Goal: Task Accomplishment & Management: Use online tool/utility

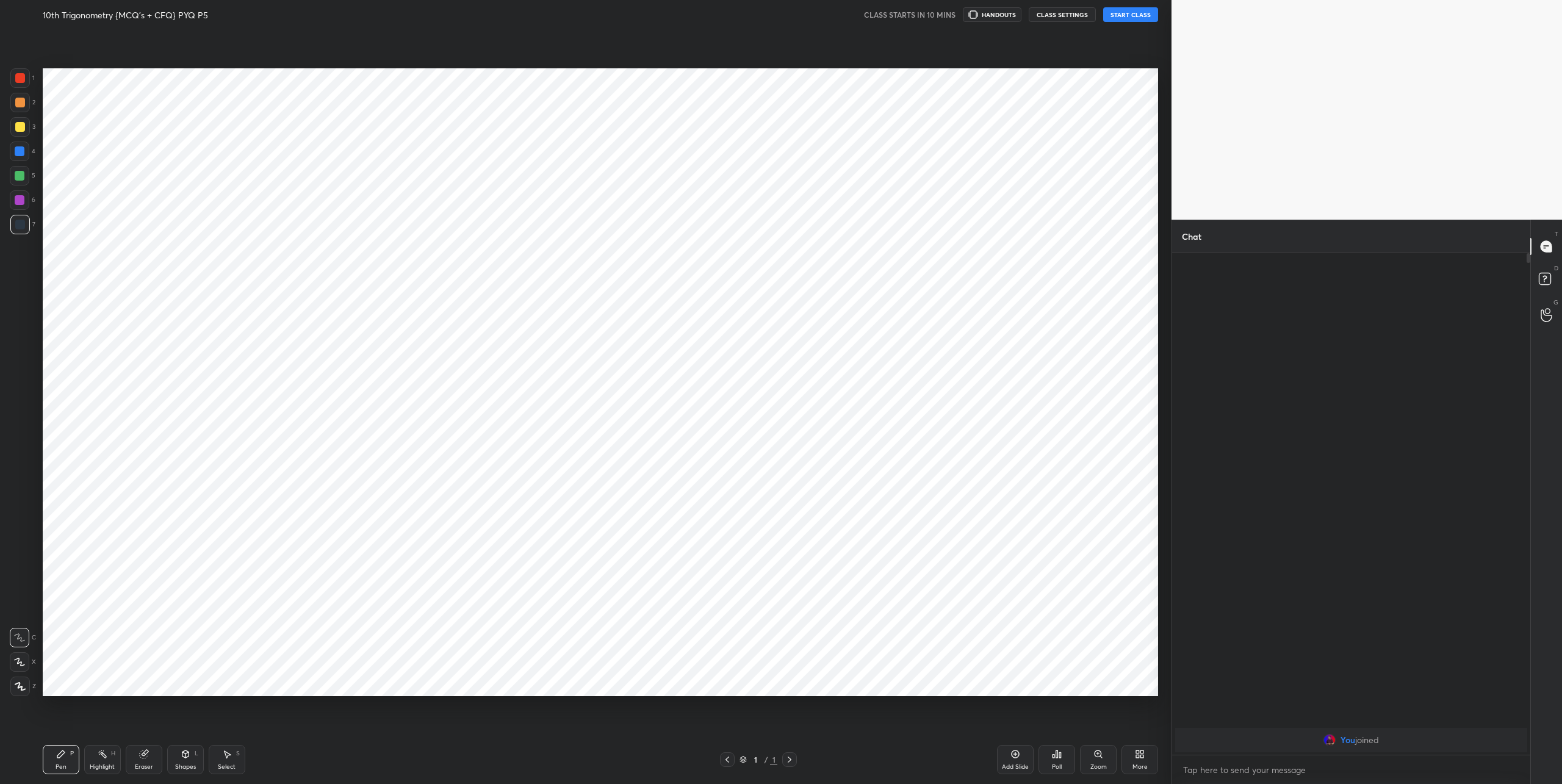
scroll to position [60284, 59882]
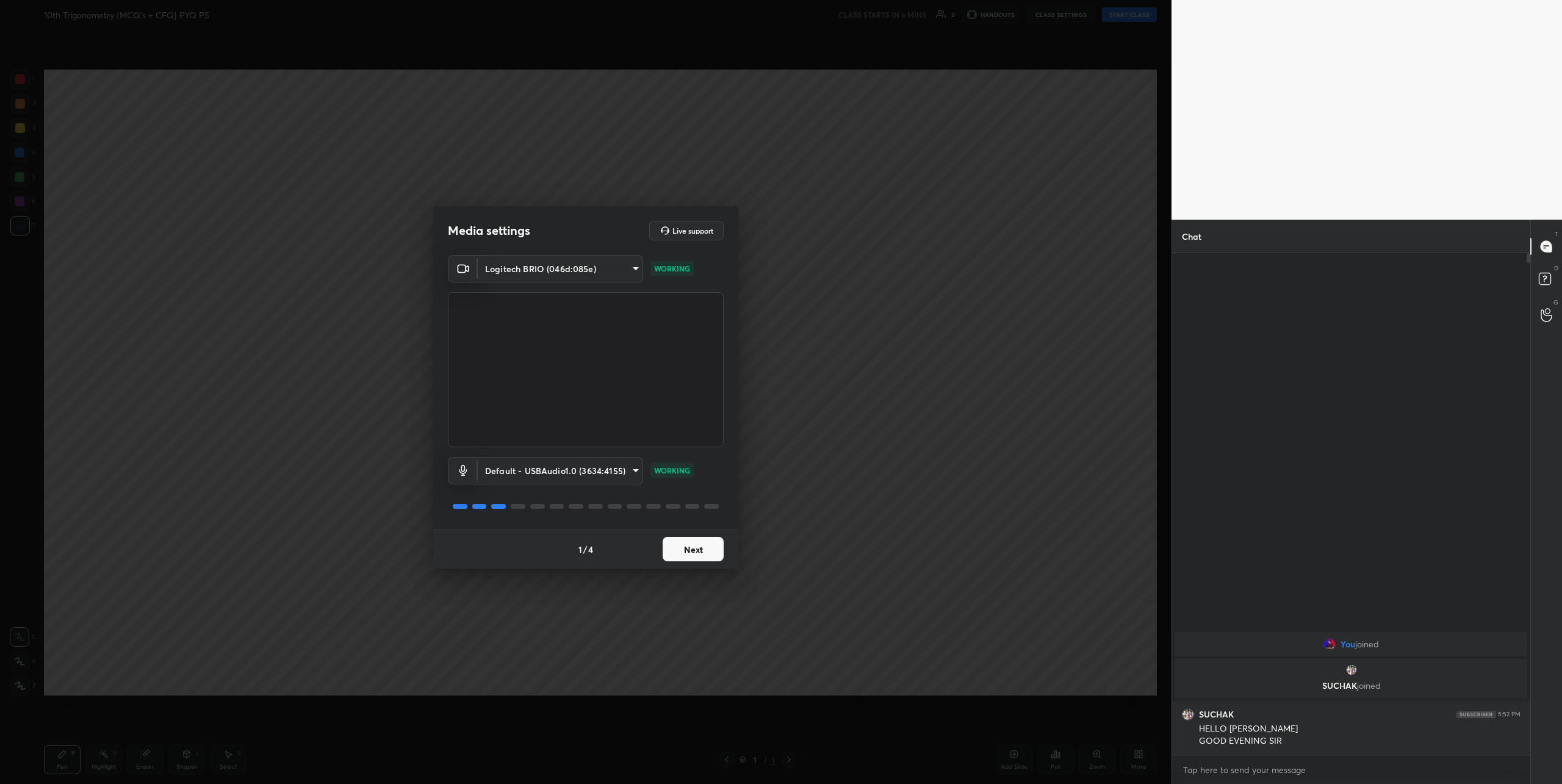
click at [701, 551] on button "Next" at bounding box center [693, 549] width 61 height 24
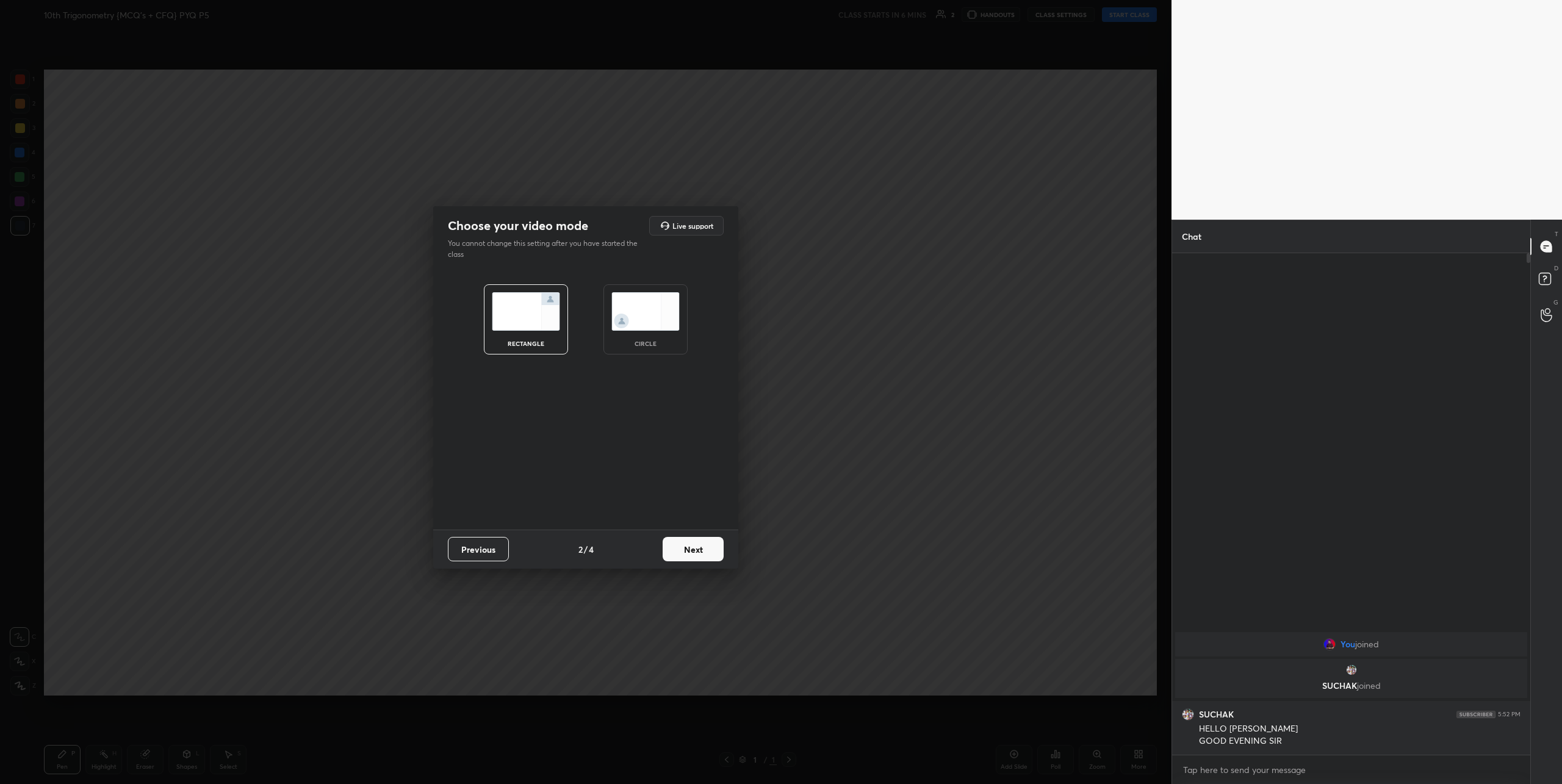
click at [649, 308] on img at bounding box center [645, 311] width 68 height 38
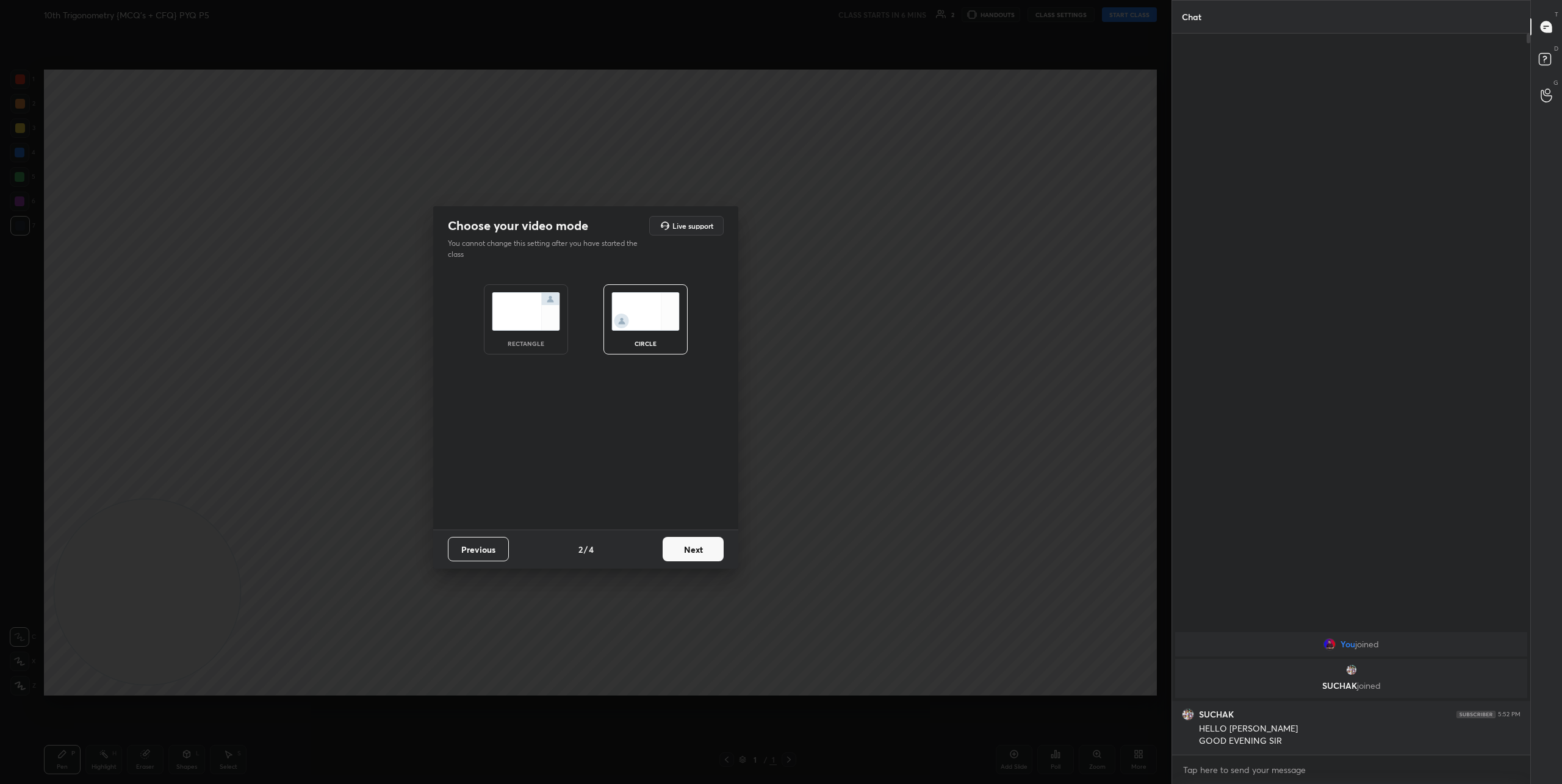
scroll to position [746, 355]
click at [693, 551] on button "Next" at bounding box center [693, 549] width 61 height 24
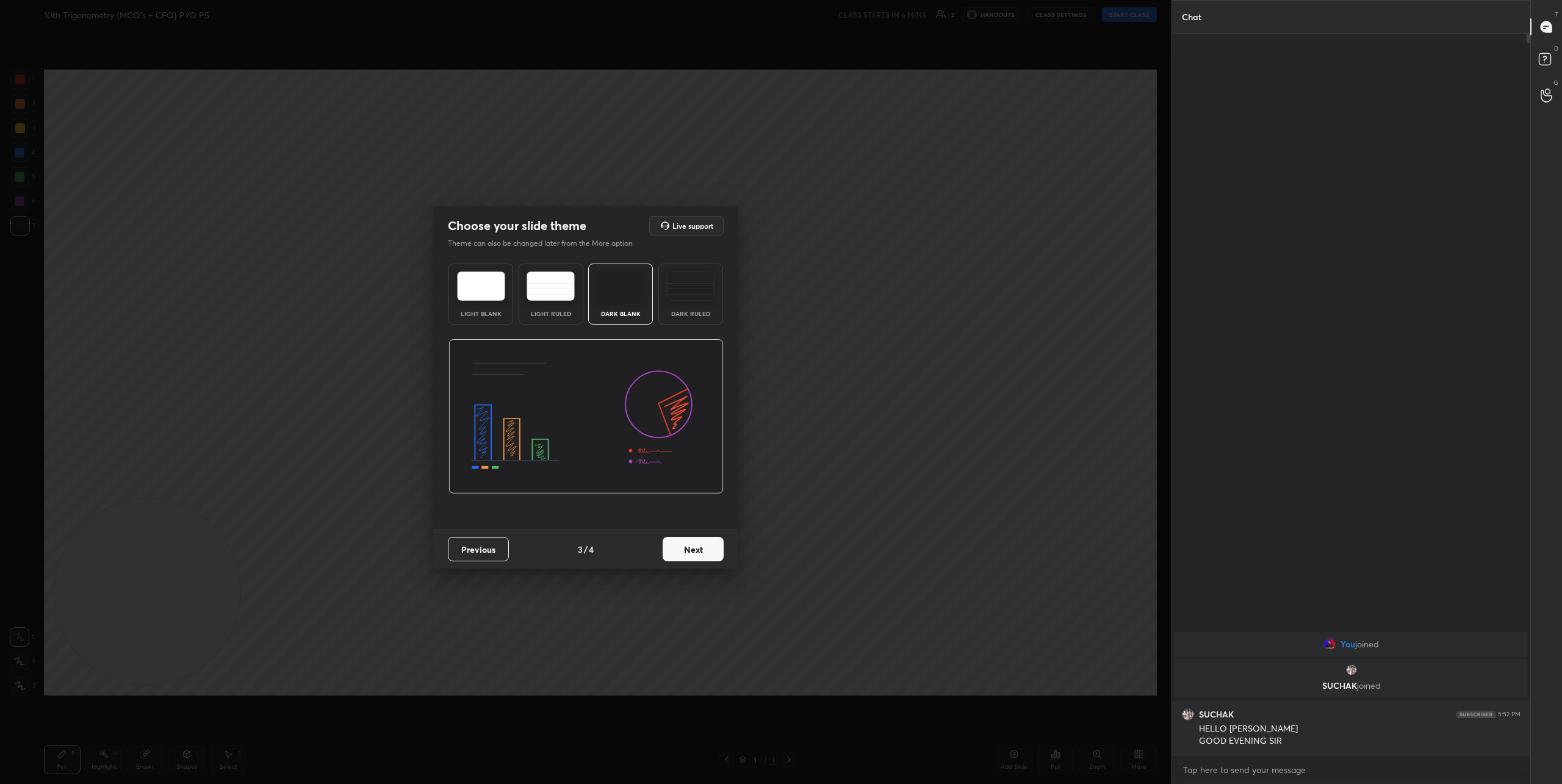
click at [687, 547] on button "Next" at bounding box center [693, 549] width 61 height 24
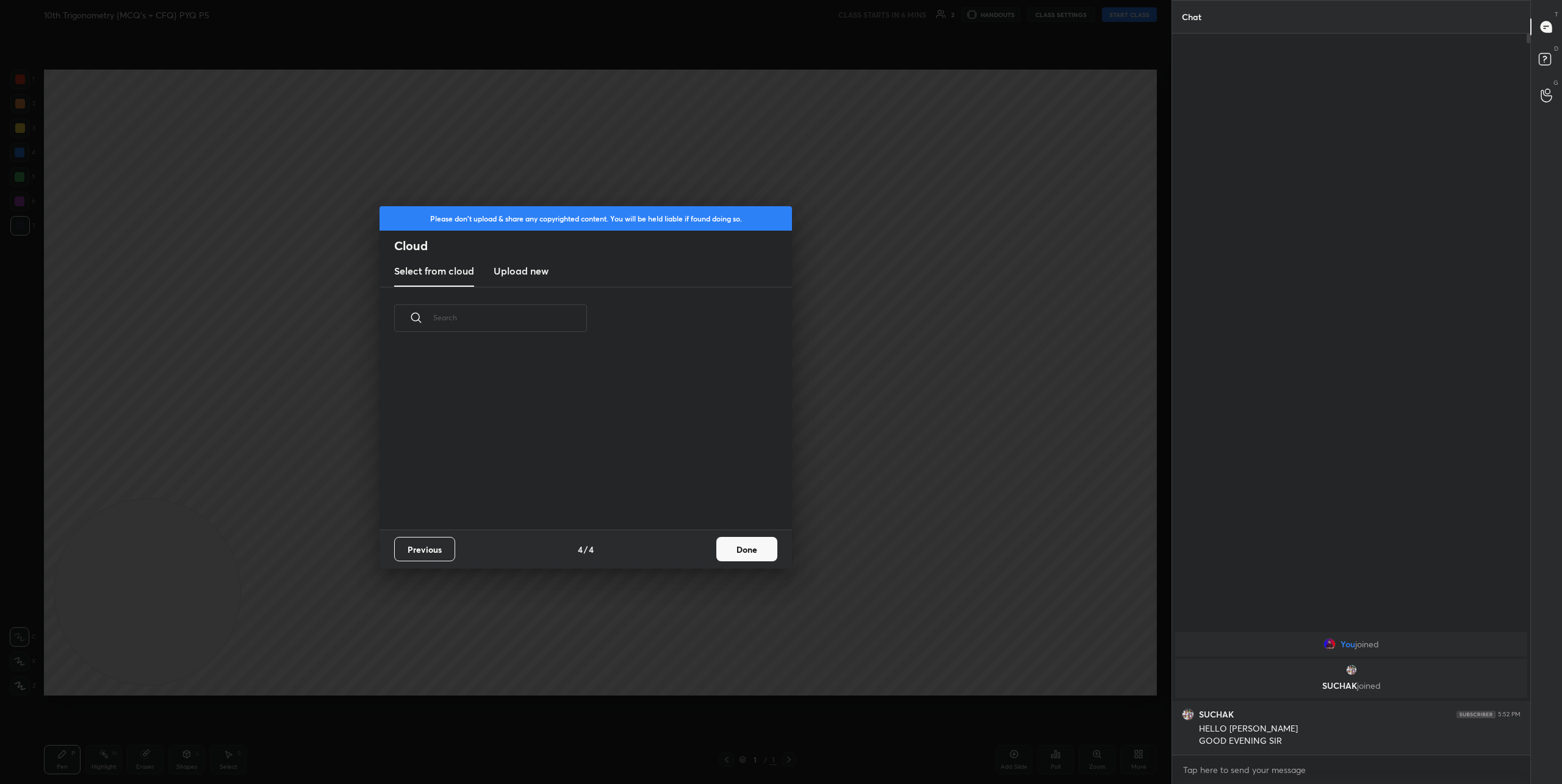
scroll to position [180, 391]
click at [531, 276] on h3 "Upload new" at bounding box center [520, 271] width 55 height 15
click at [753, 550] on button "Done" at bounding box center [747, 549] width 61 height 24
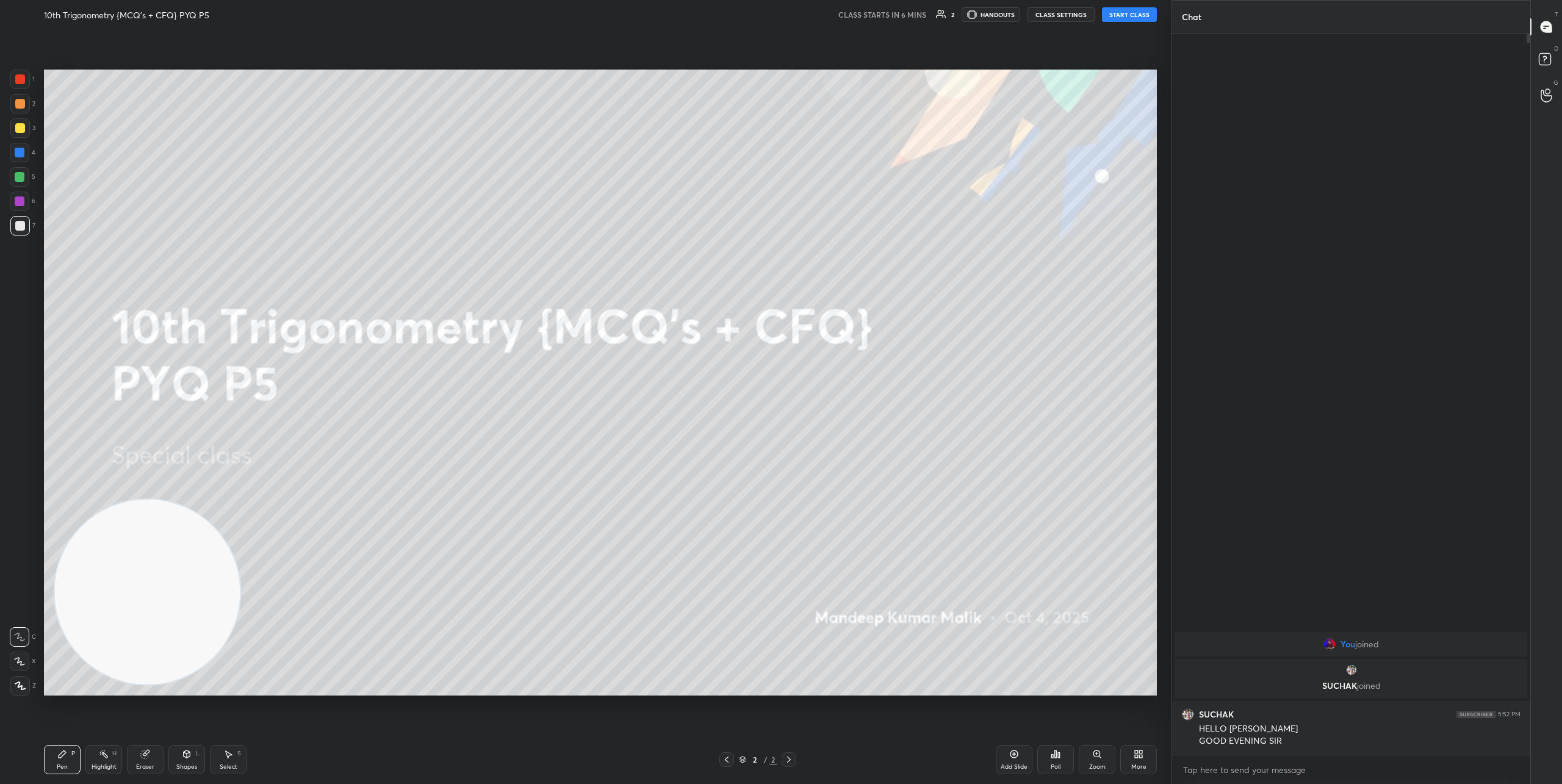
click at [1020, 763] on div "Add Slide" at bounding box center [1014, 766] width 27 height 6
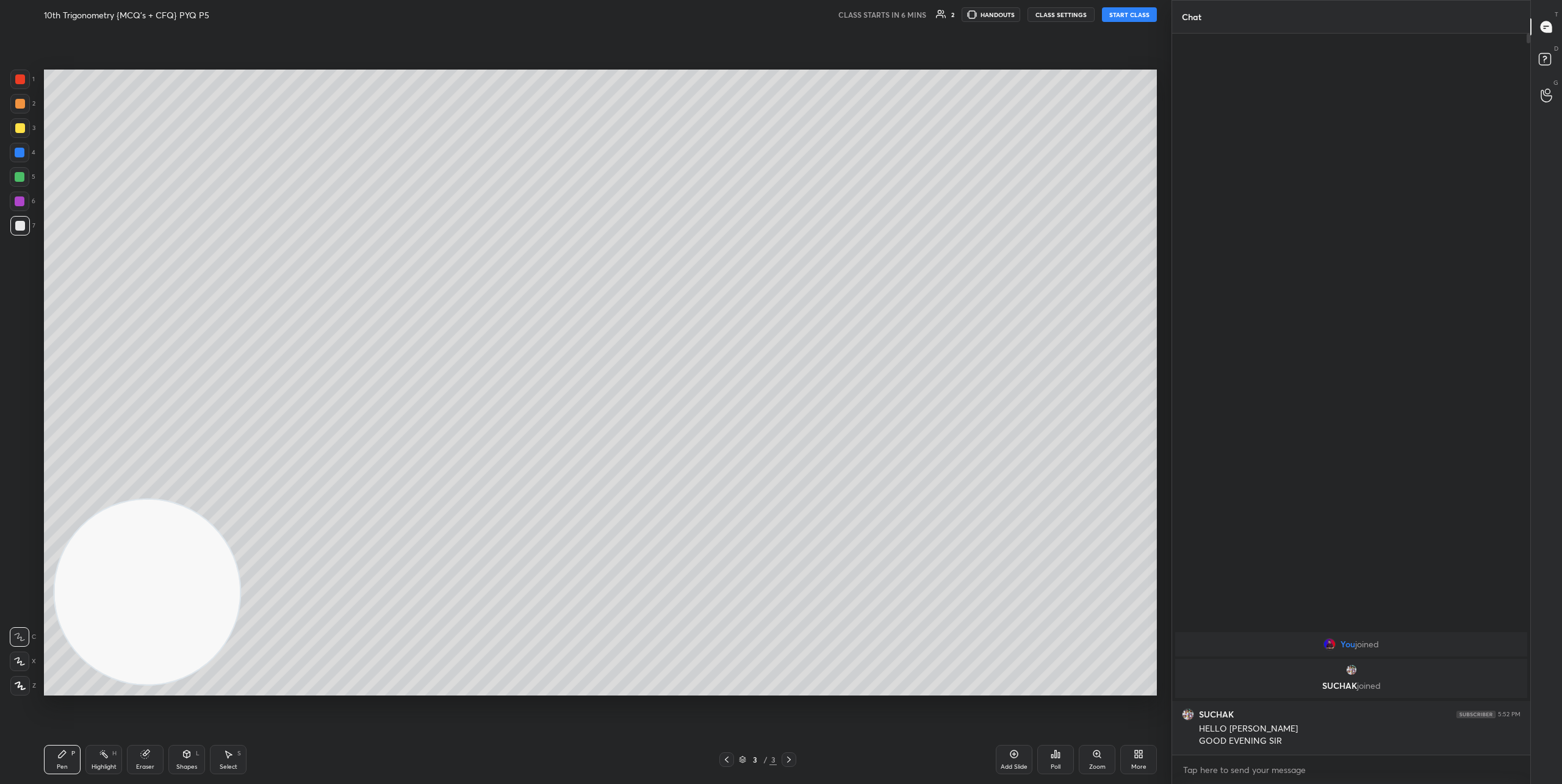
click at [1139, 751] on icon at bounding box center [1140, 751] width 3 height 3
click at [1063, 626] on div "Upload File" at bounding box center [1069, 632] width 49 height 29
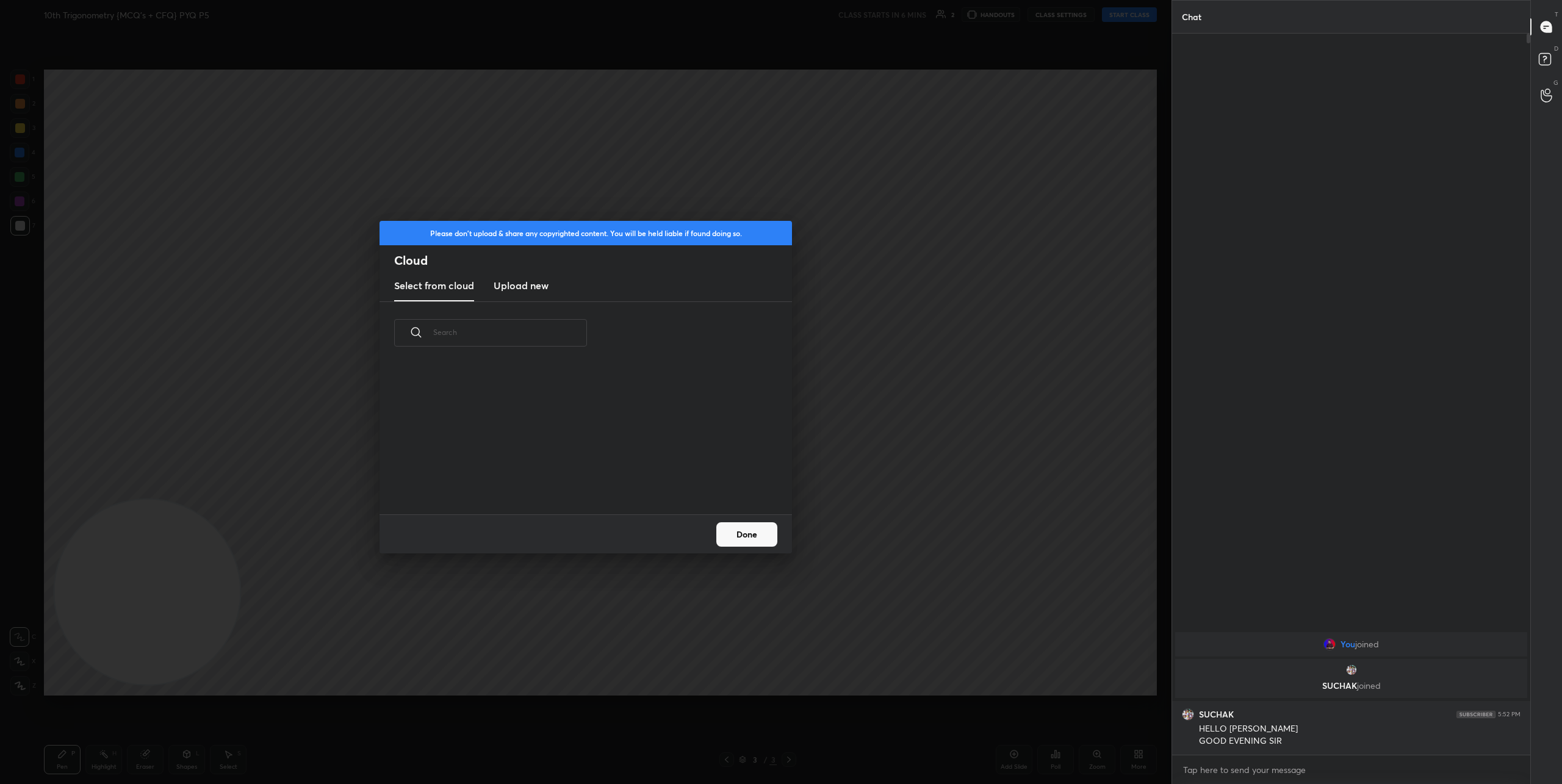
scroll to position [150, 391]
click at [532, 295] on new "Upload new" at bounding box center [520, 286] width 55 height 30
click at [583, 483] on label "Browse" at bounding box center [586, 480] width 55 height 20
click at [559, 483] on input "Browse" at bounding box center [559, 480] width 0 height 20
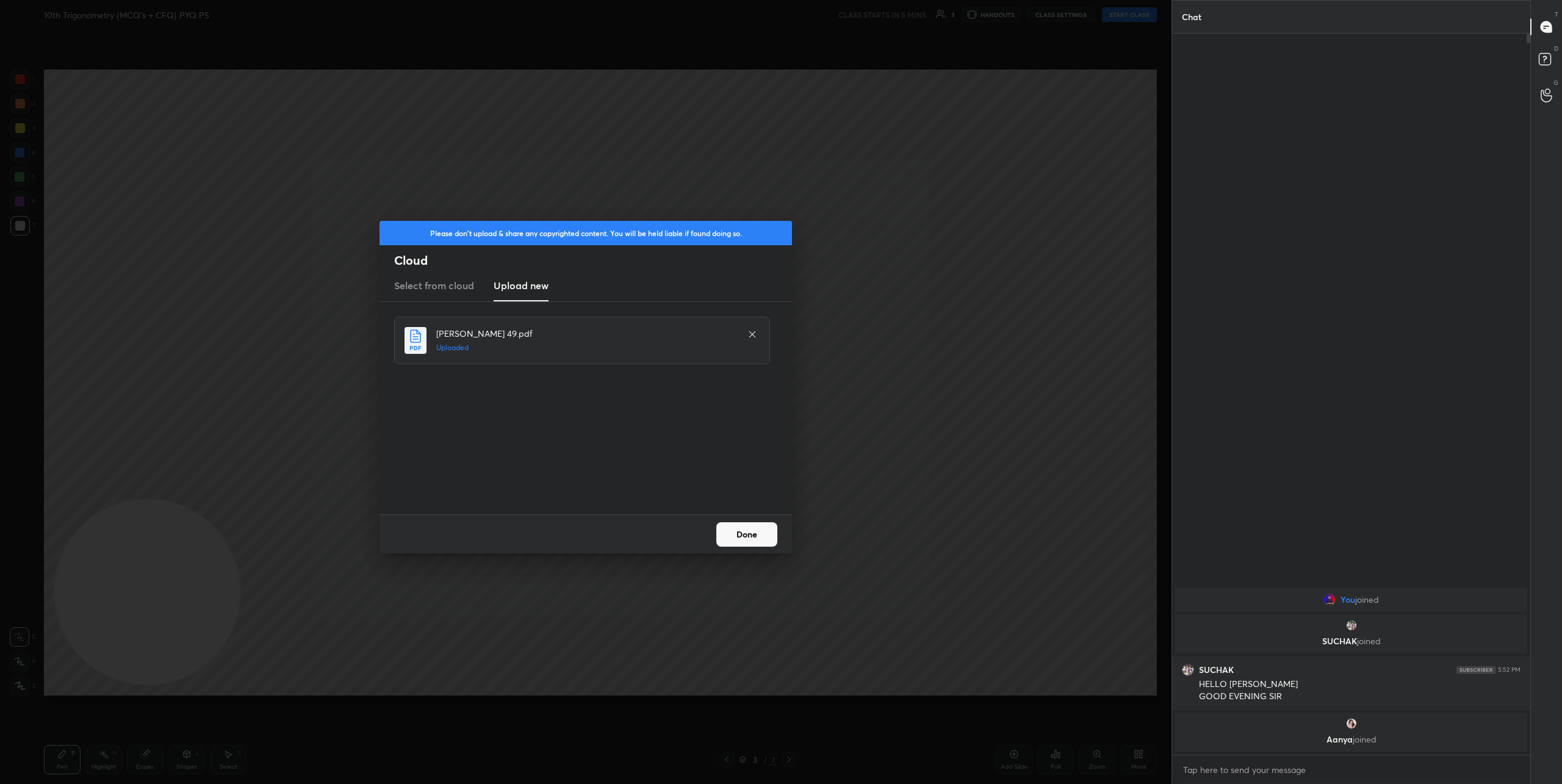
click at [732, 531] on button "Done" at bounding box center [747, 534] width 61 height 24
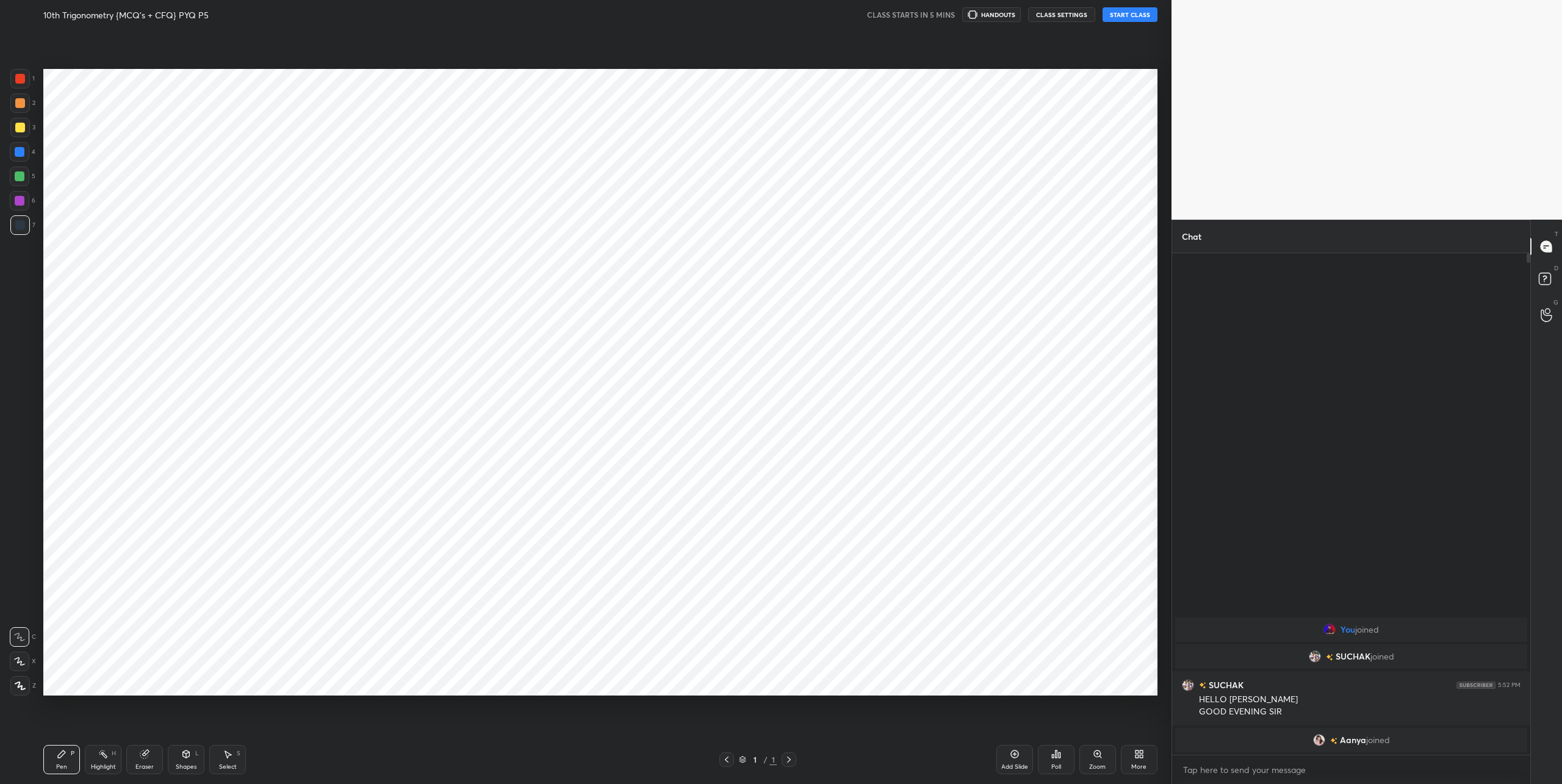
scroll to position [60284, 59882]
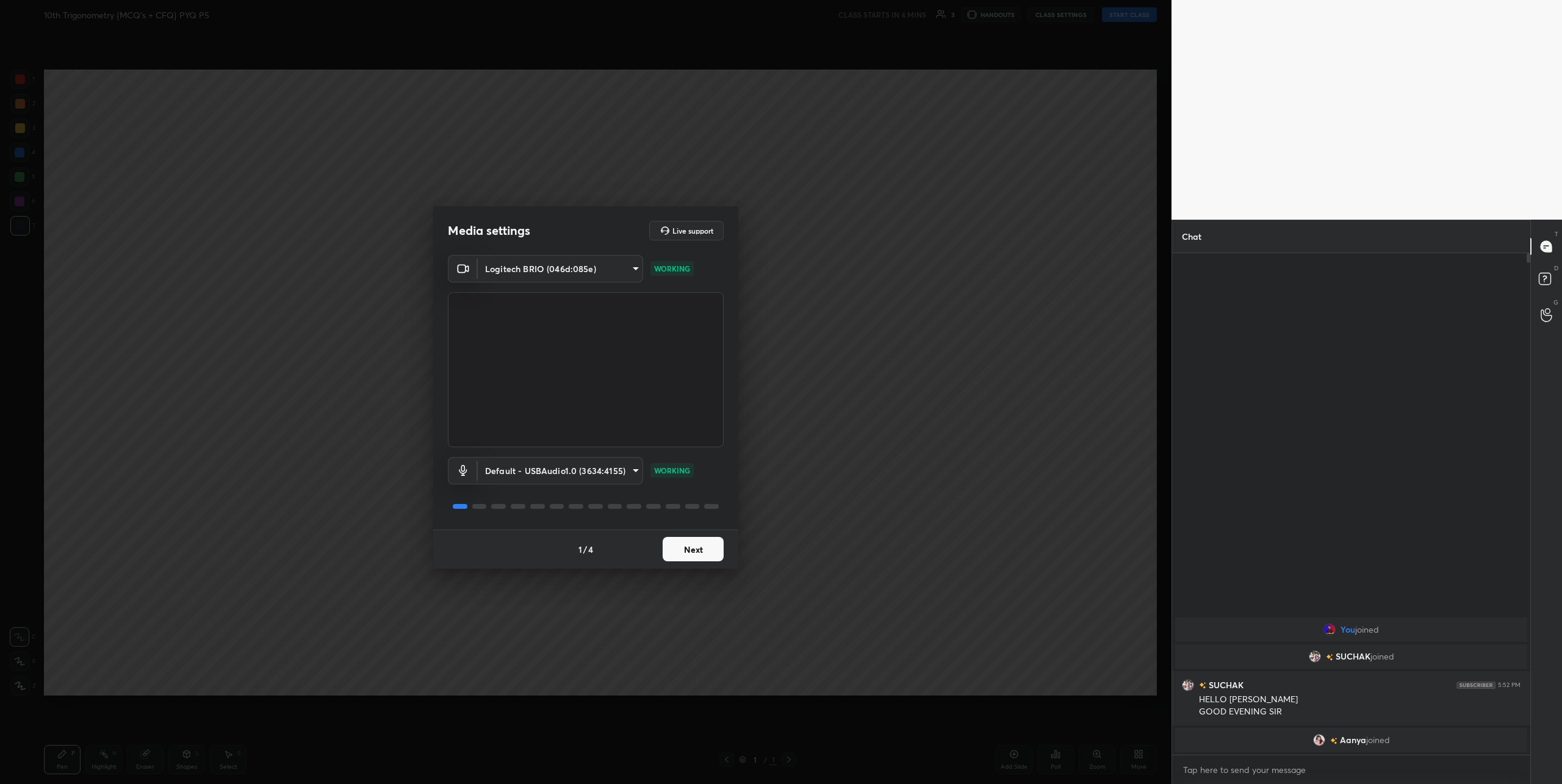
click at [692, 548] on button "Next" at bounding box center [693, 549] width 61 height 24
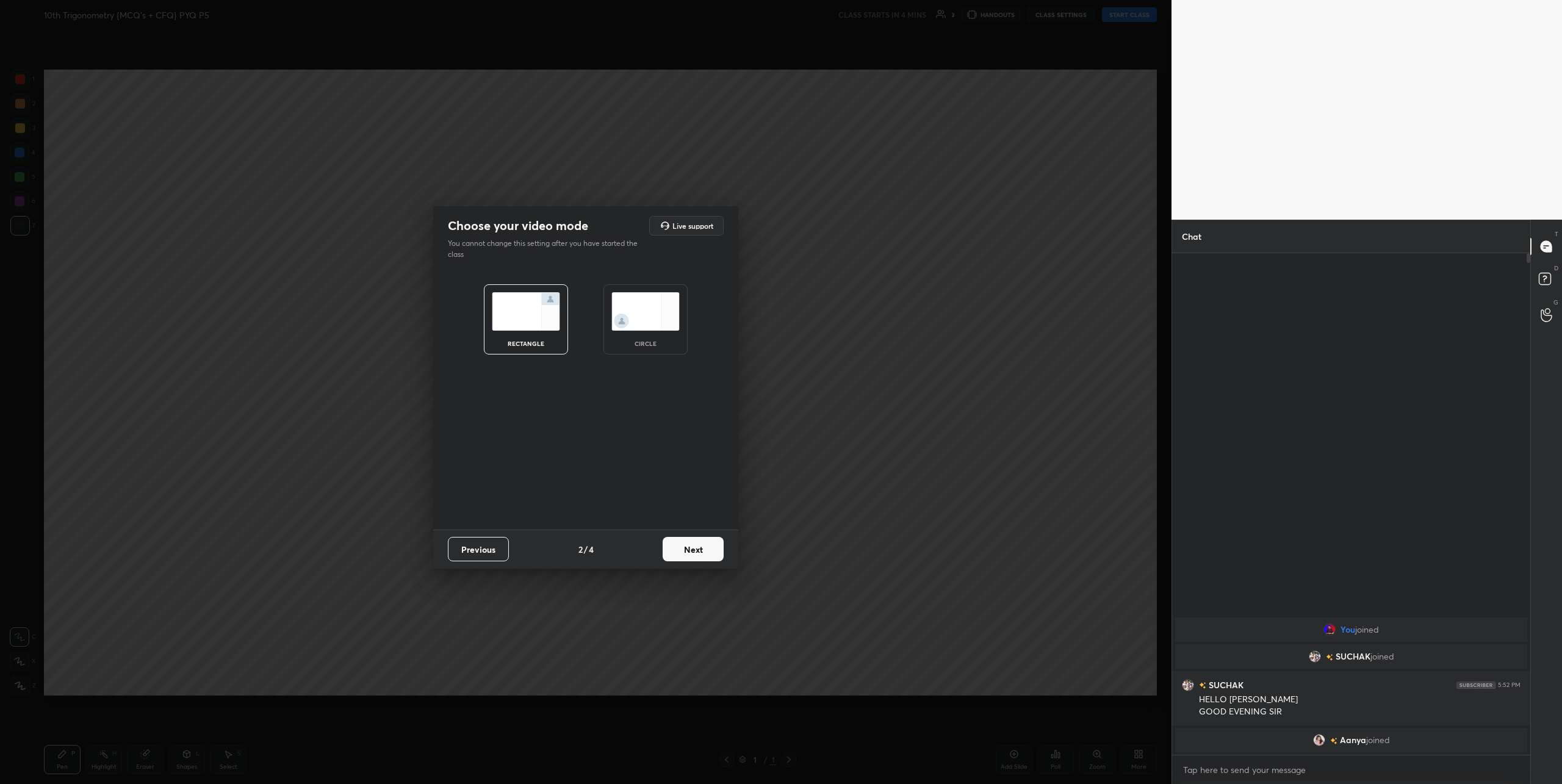
click at [689, 544] on button "Next" at bounding box center [693, 549] width 61 height 24
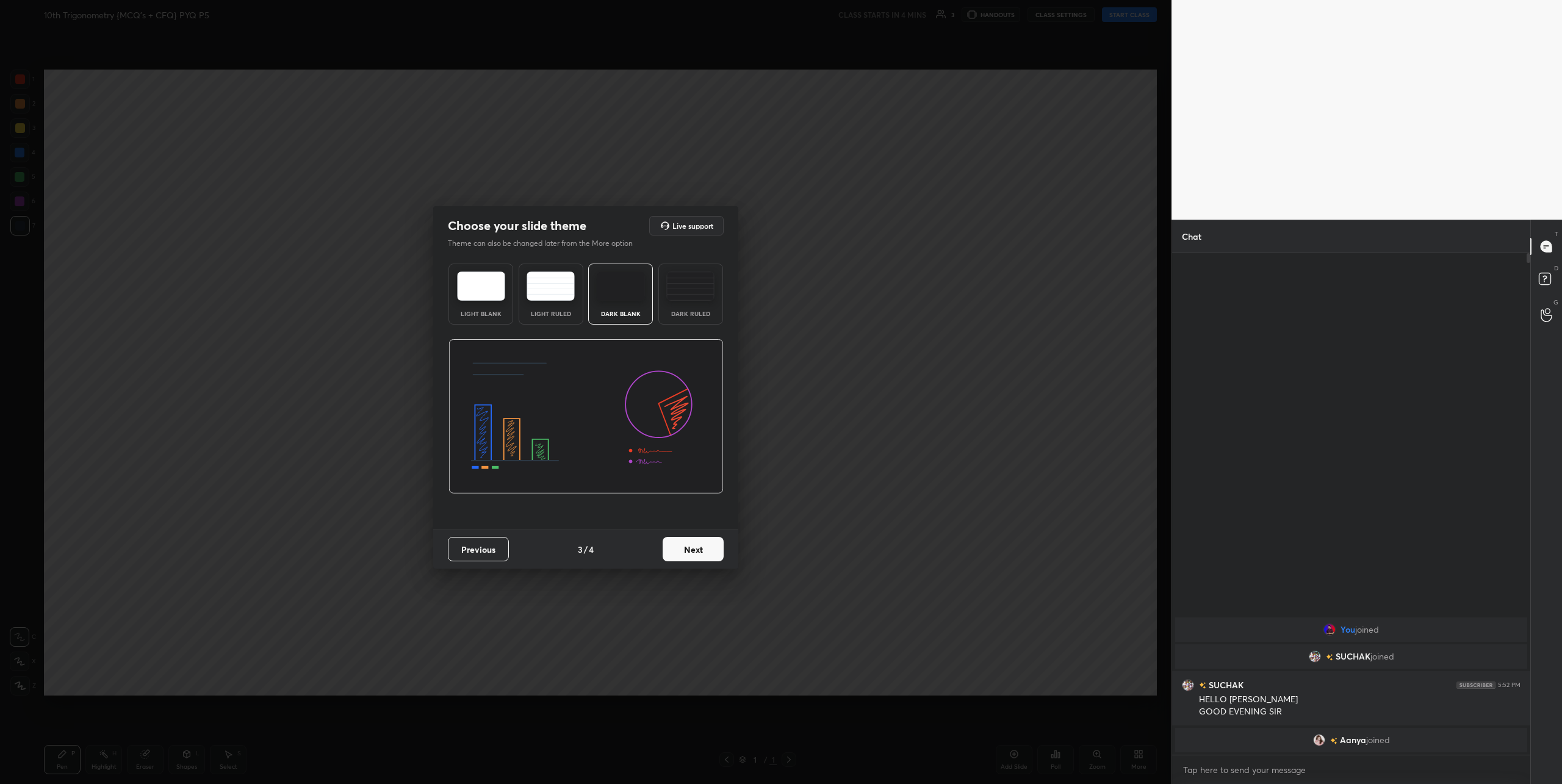
click at [684, 548] on button "Next" at bounding box center [693, 549] width 61 height 24
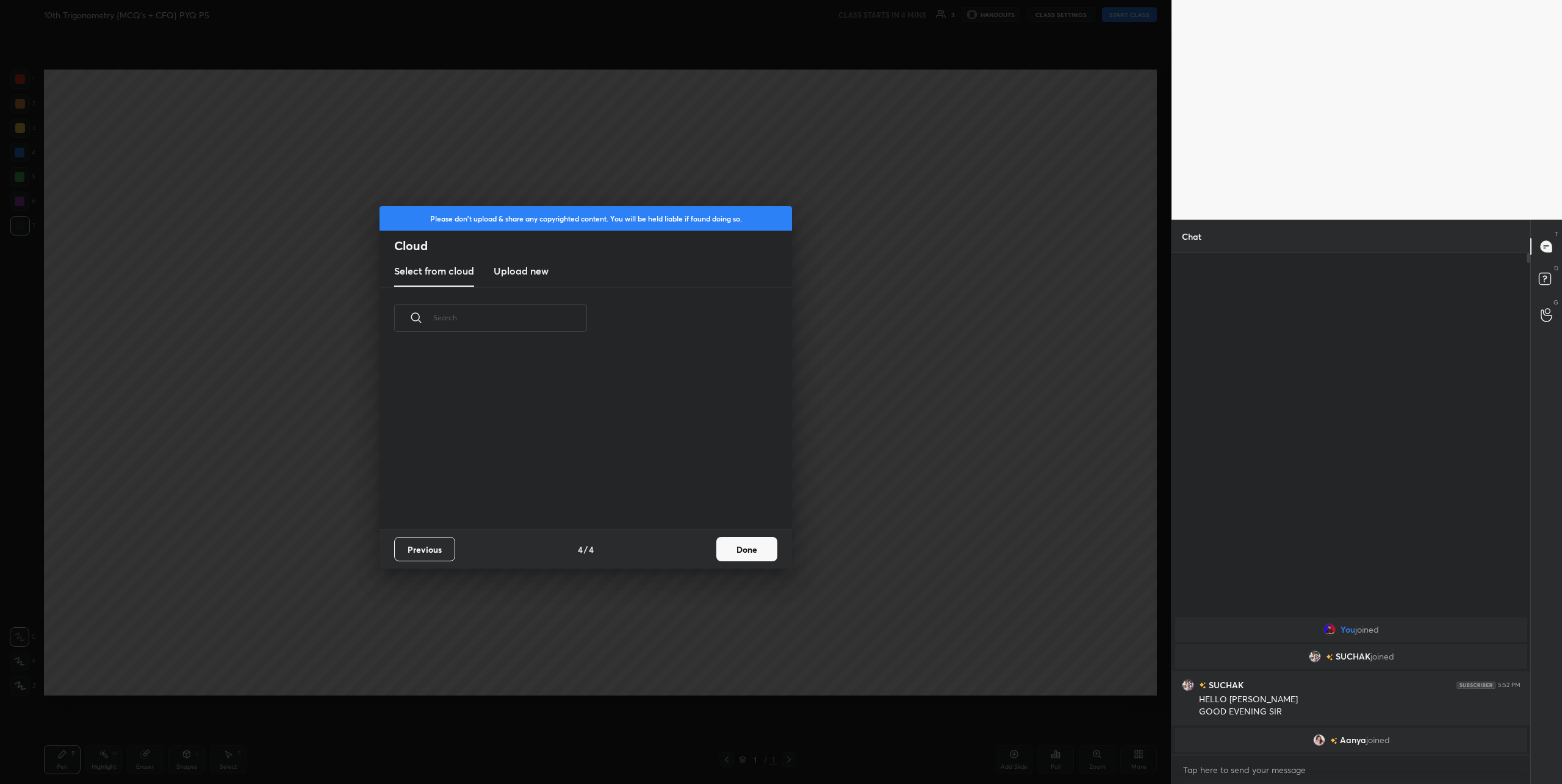
scroll to position [180, 391]
click at [509, 267] on h3 "Upload new" at bounding box center [520, 271] width 55 height 15
click at [587, 474] on label "Browse" at bounding box center [586, 480] width 55 height 20
click at [559, 474] on input "Browse" at bounding box center [559, 480] width 0 height 20
click at [755, 546] on button "Done" at bounding box center [747, 549] width 61 height 24
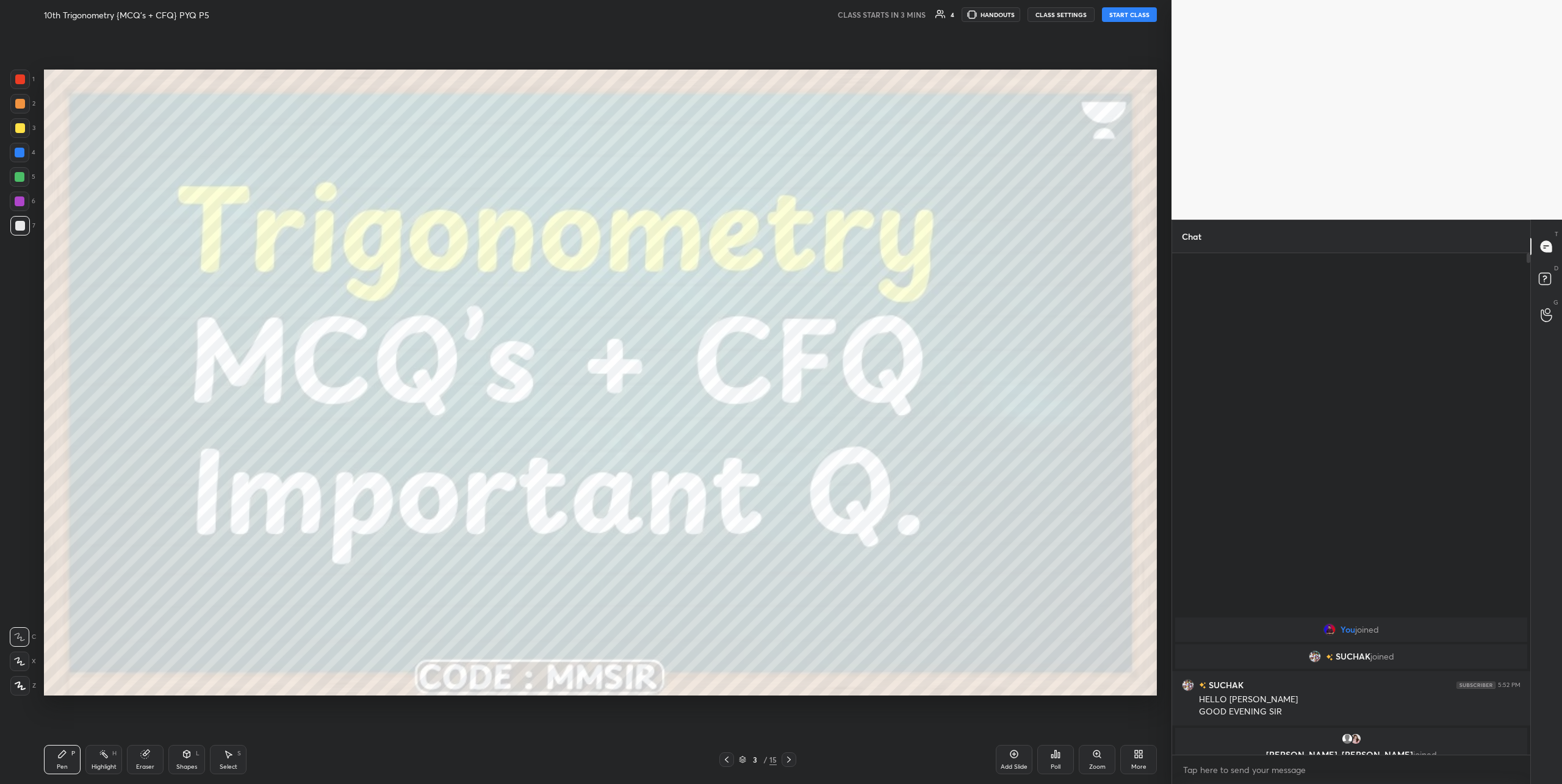
click at [1062, 16] on button "CLASS SETTINGS" at bounding box center [1061, 14] width 67 height 15
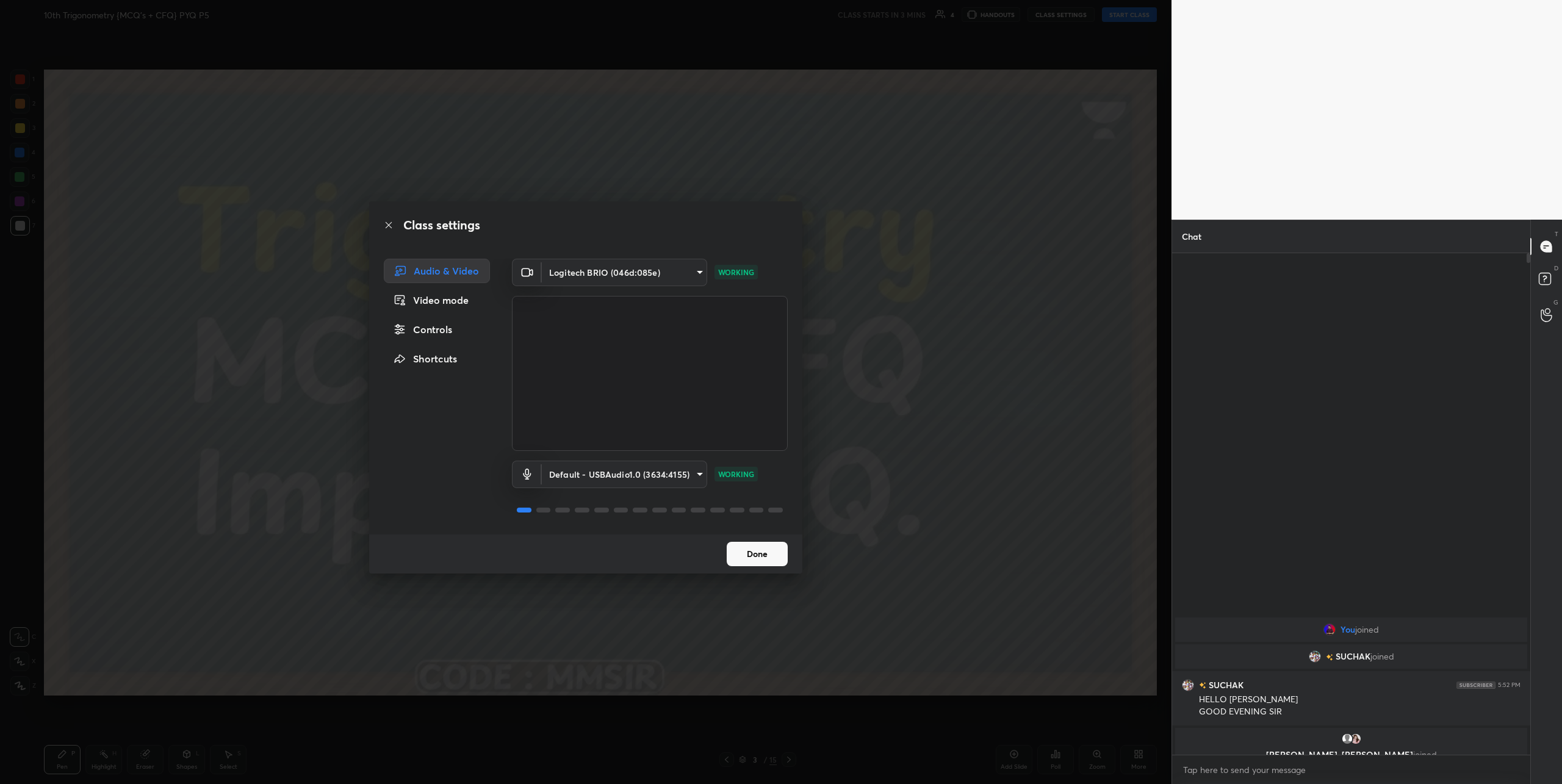
click at [445, 301] on div "Video mode" at bounding box center [437, 300] width 106 height 24
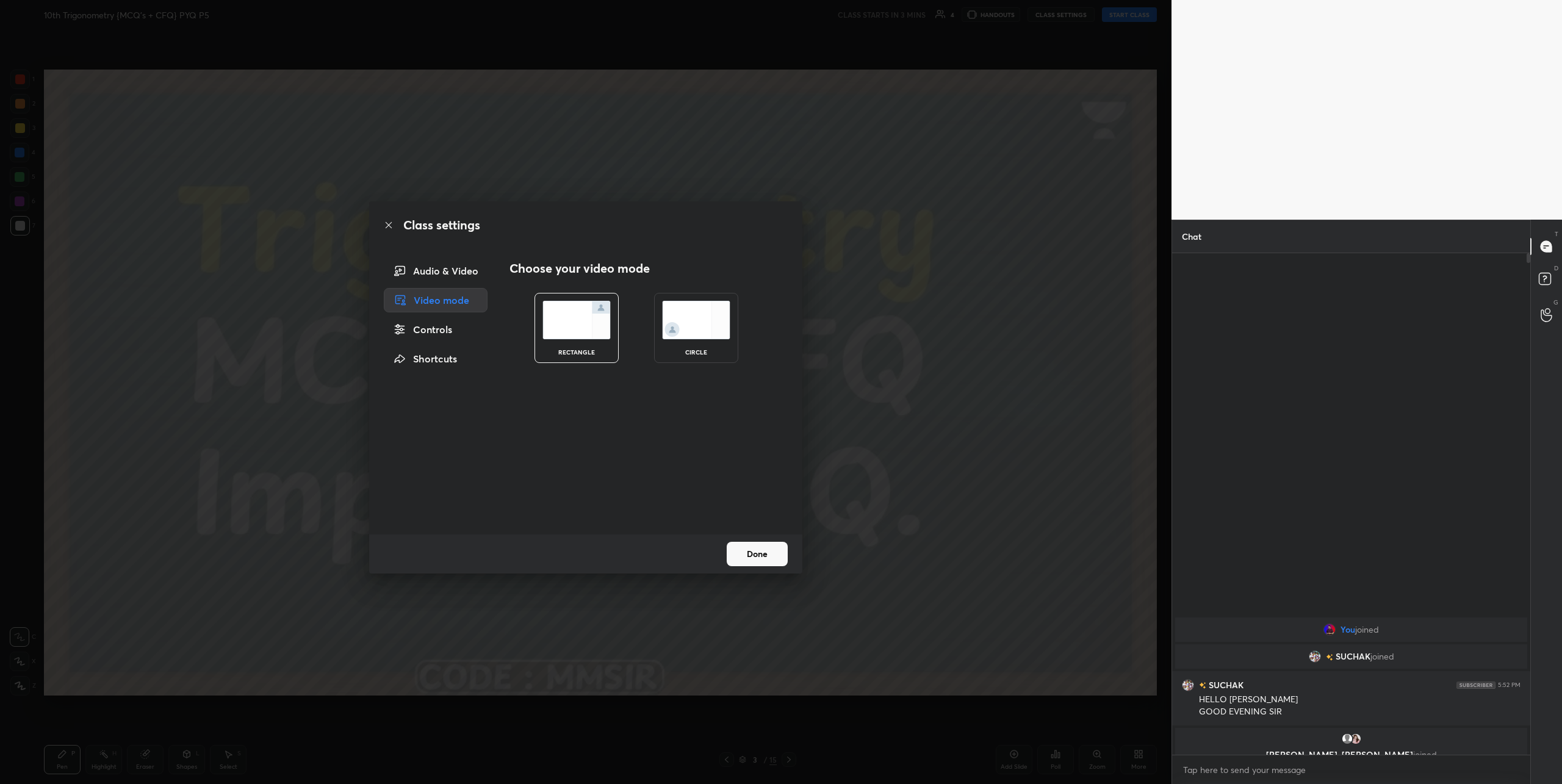
click at [695, 324] on img at bounding box center [696, 320] width 68 height 38
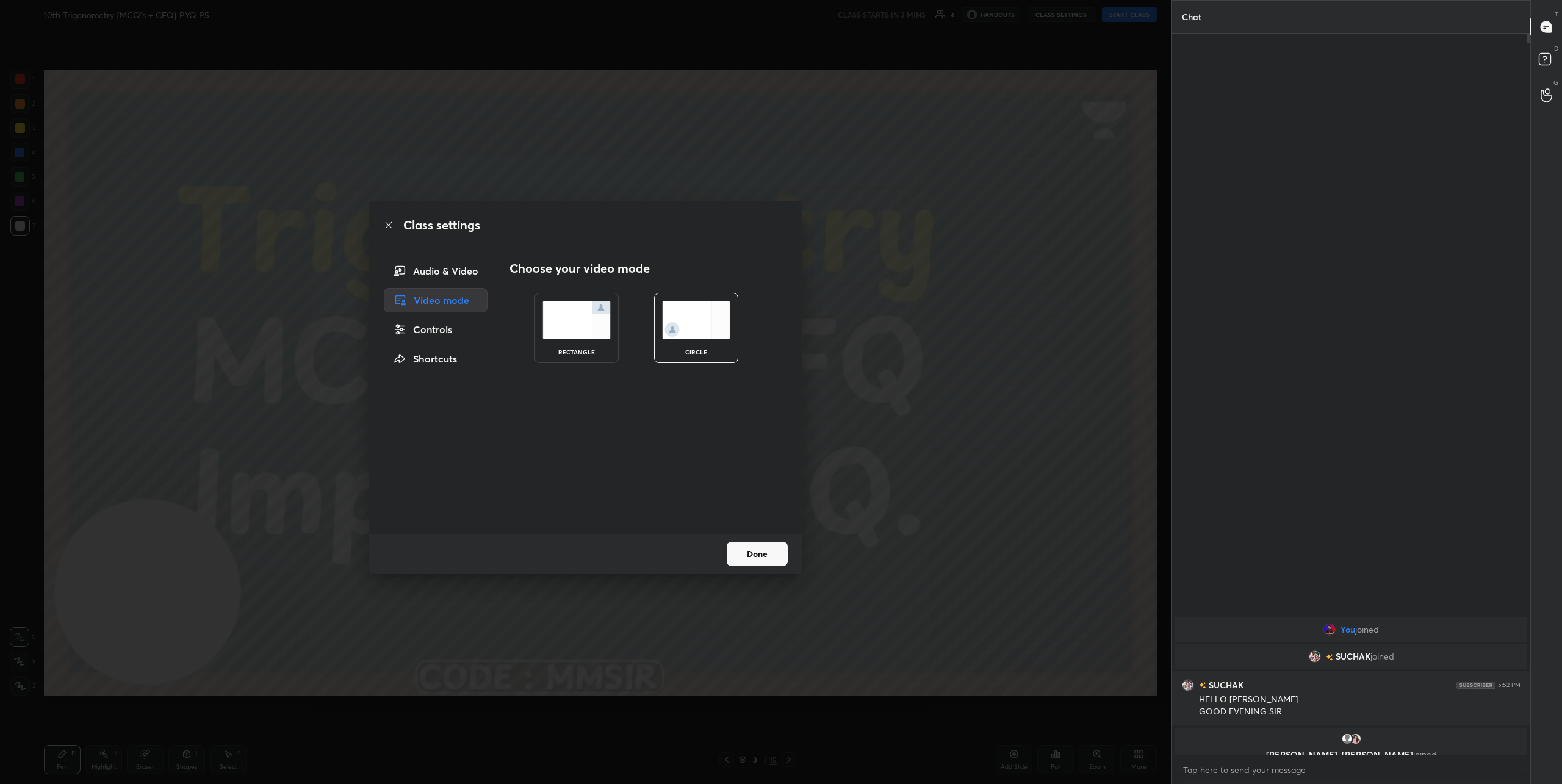
click at [754, 557] on button "Done" at bounding box center [757, 554] width 61 height 24
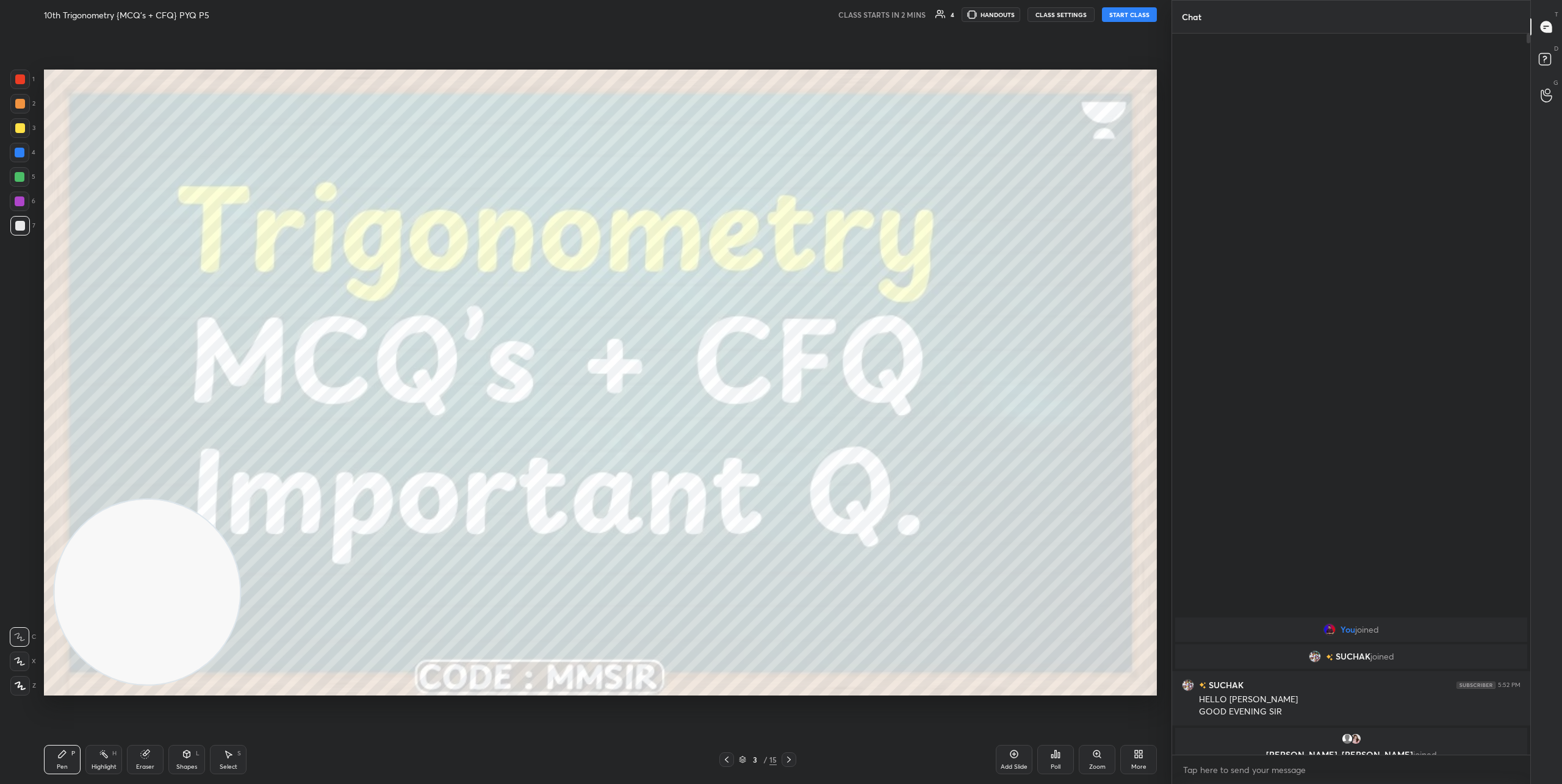
click at [1066, 13] on button "CLASS SETTINGS" at bounding box center [1061, 14] width 67 height 15
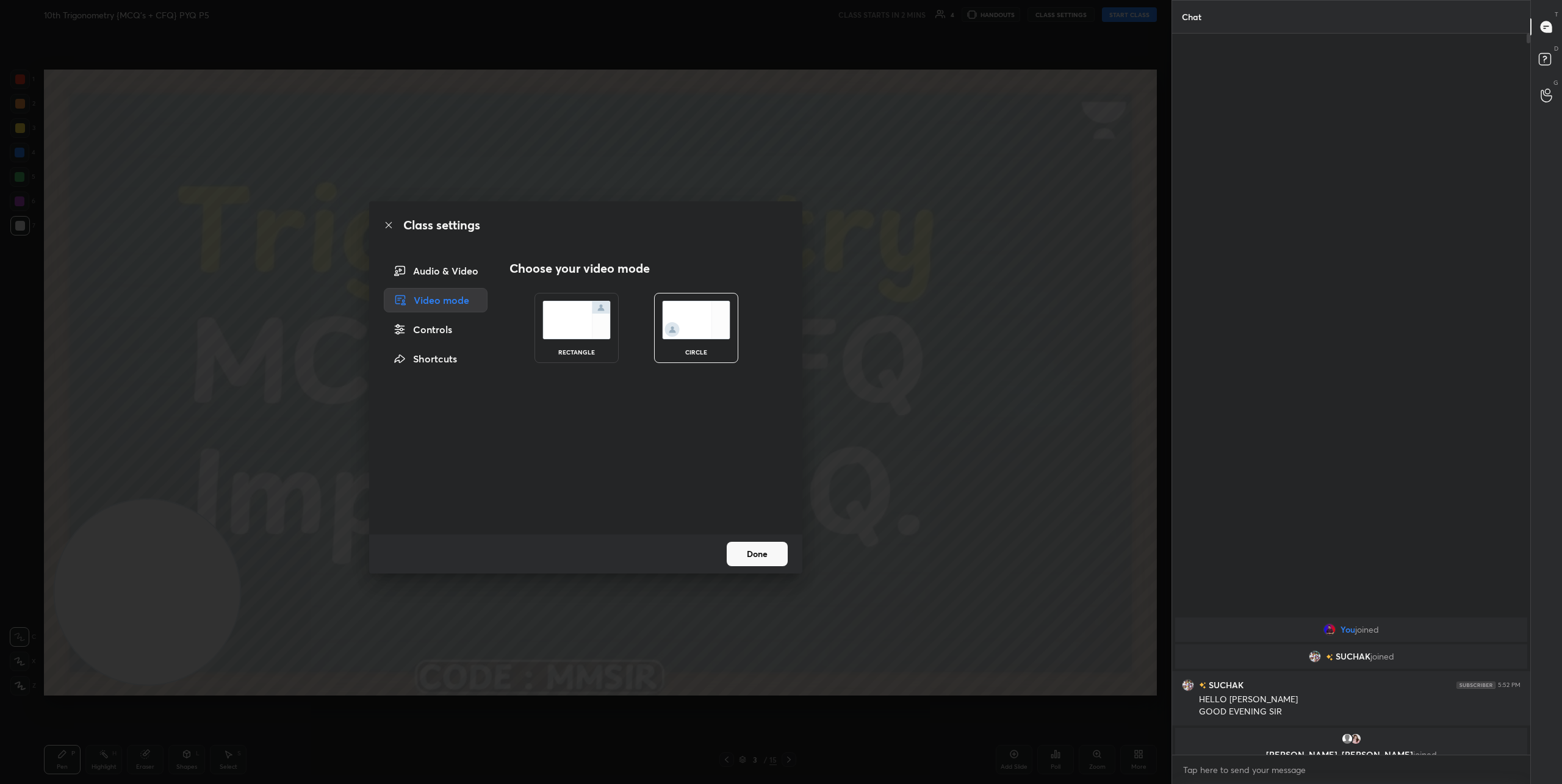
click at [411, 327] on div "Controls" at bounding box center [435, 329] width 104 height 24
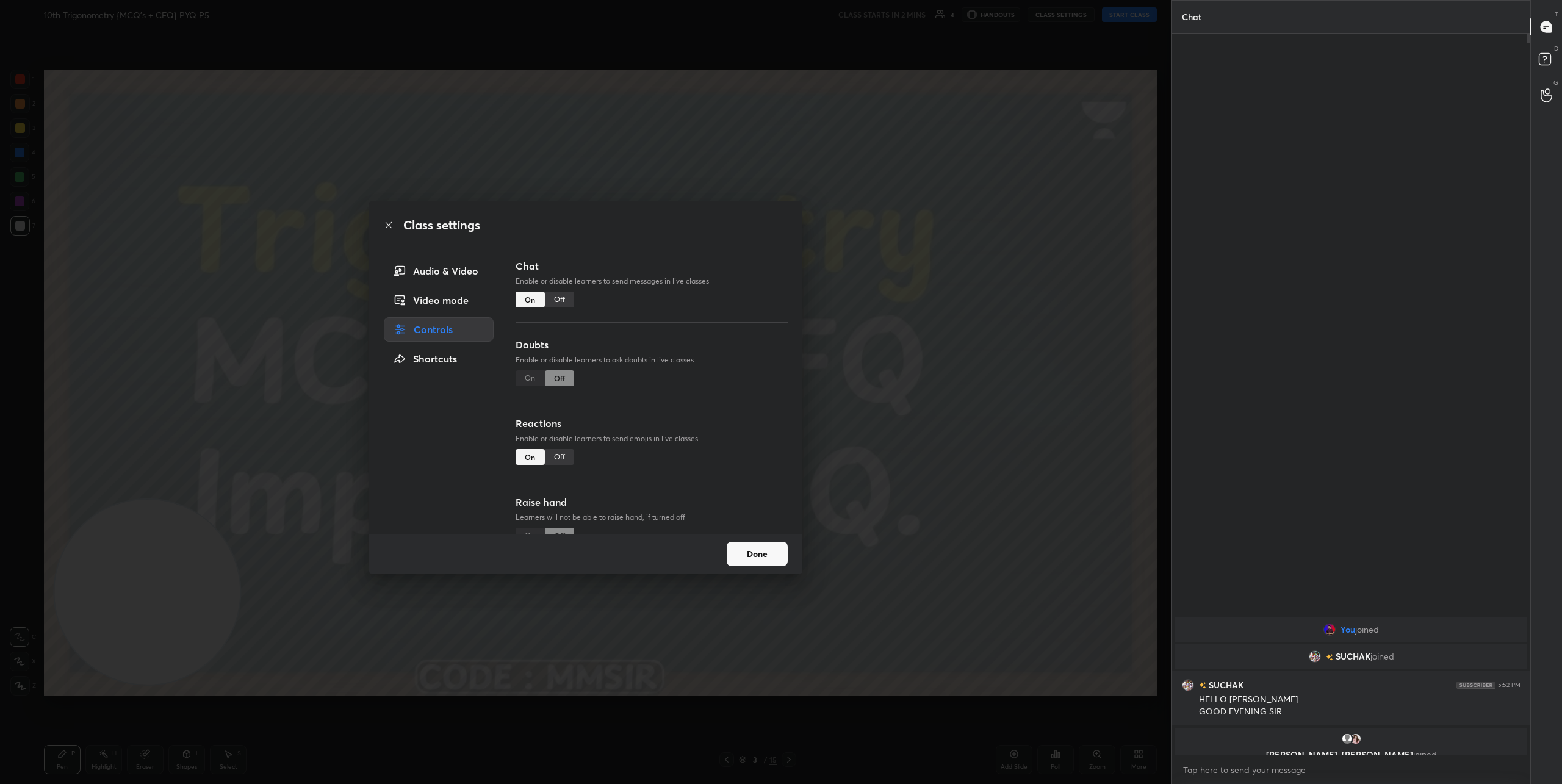
click at [430, 277] on div "Audio & Video" at bounding box center [438, 271] width 110 height 24
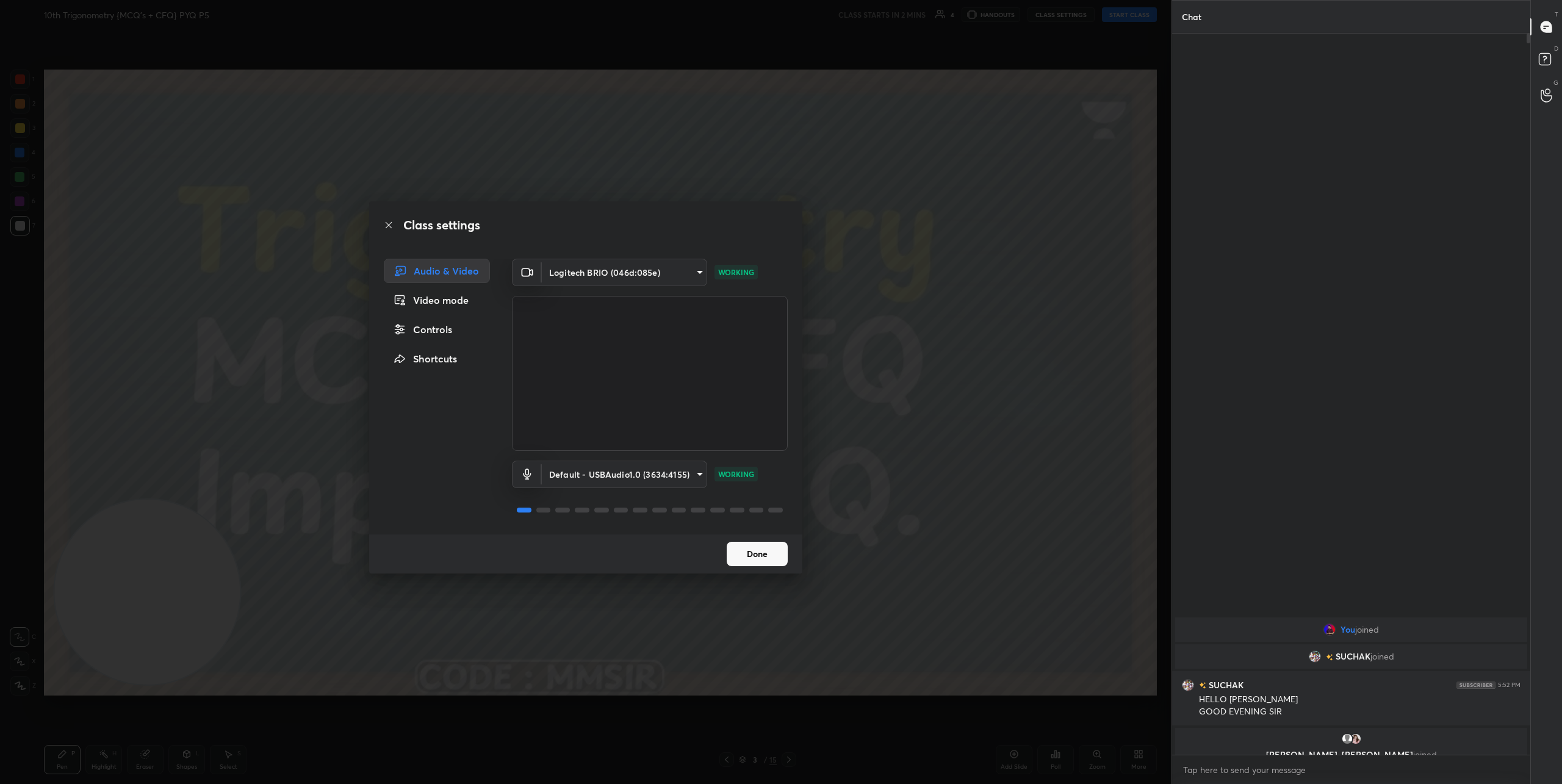
click at [736, 556] on button "Done" at bounding box center [757, 554] width 61 height 24
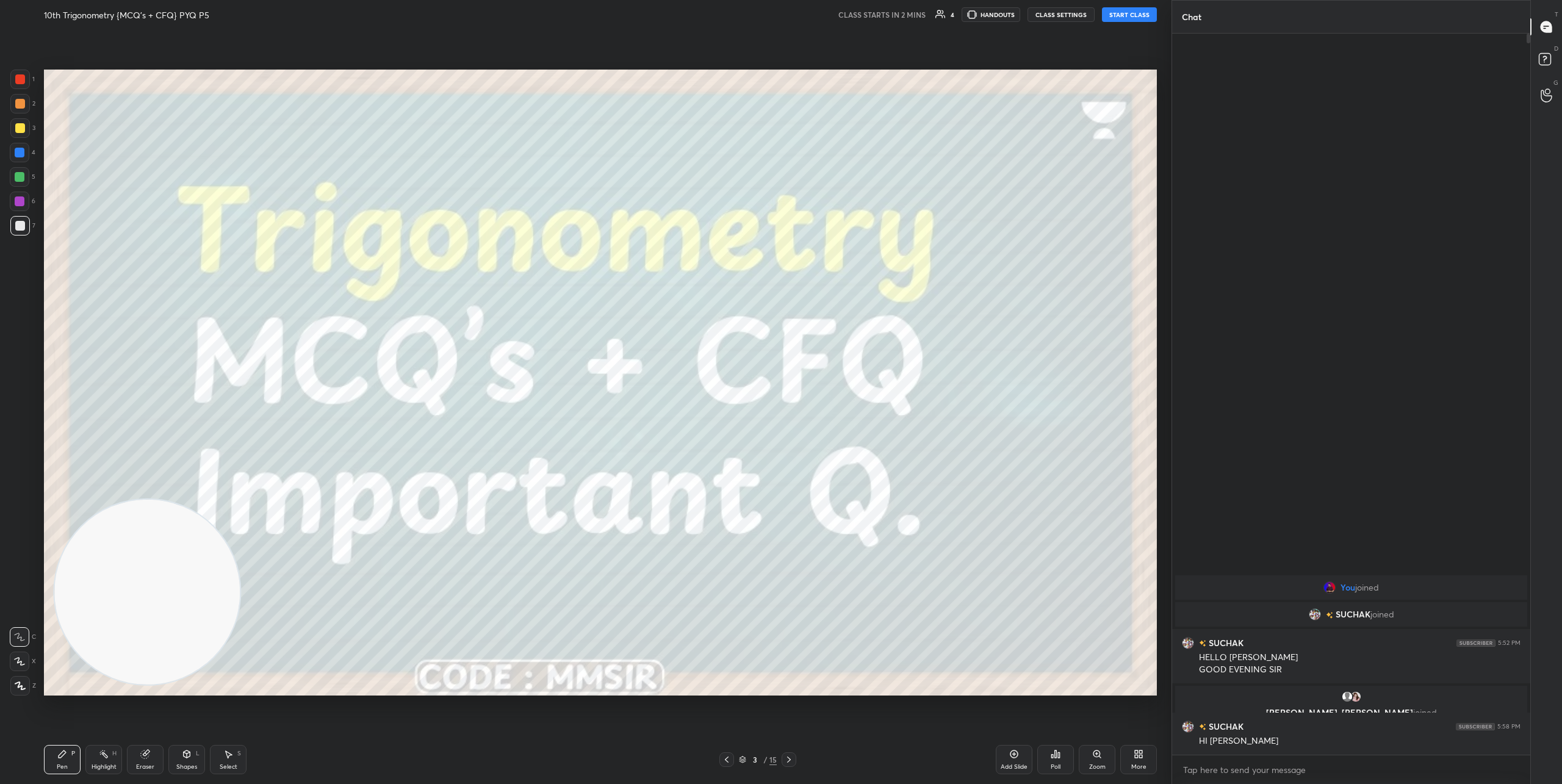
click at [23, 664] on icon at bounding box center [20, 661] width 10 height 7
click at [1142, 20] on button "START CLASS" at bounding box center [1129, 14] width 55 height 15
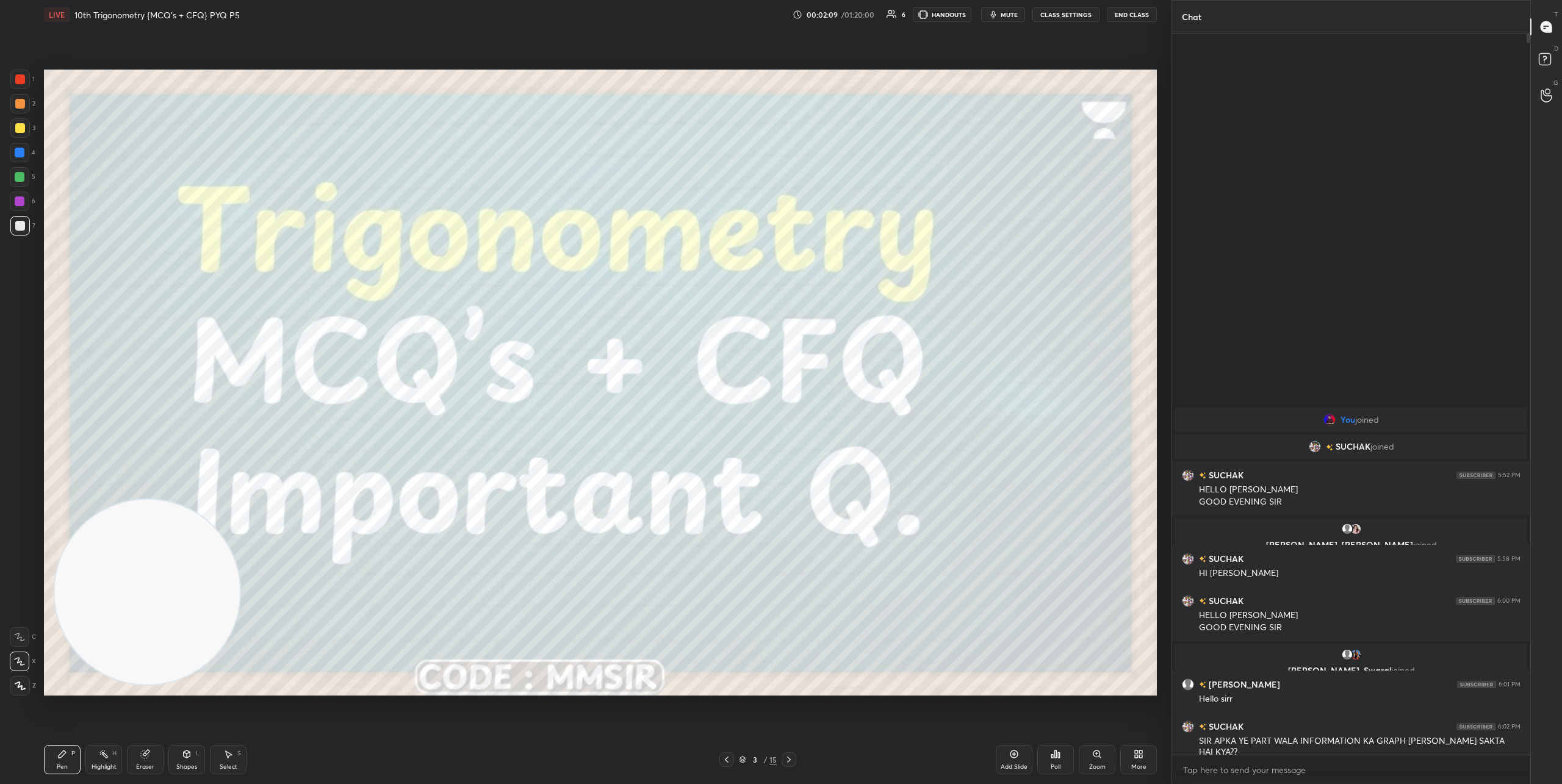
click at [784, 756] on icon at bounding box center [789, 759] width 10 height 10
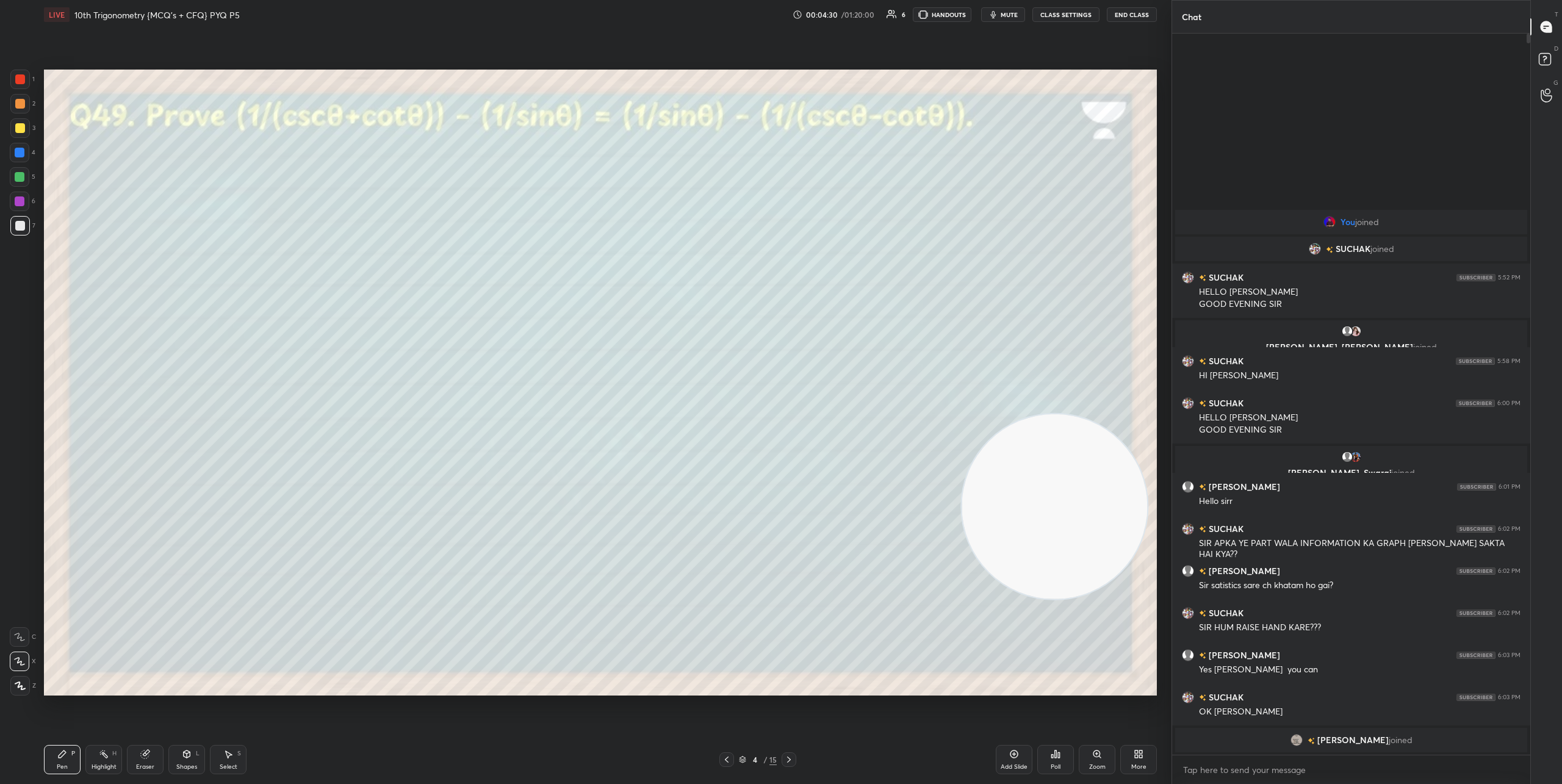
drag, startPoint x: 253, startPoint y: 548, endPoint x: 1034, endPoint y: 489, distance: 783.2
click at [1055, 487] on video at bounding box center [1054, 506] width 186 height 186
drag, startPoint x: 146, startPoint y: 763, endPoint x: 168, endPoint y: 733, distance: 37.2
click at [160, 742] on div "Pen P Highlight H Eraser Shapes L Select S 4 / 15 Add Slide Poll Zoom More" at bounding box center [600, 759] width 1112 height 49
drag, startPoint x: 159, startPoint y: 758, endPoint x: 290, endPoint y: 710, distance: 139.5
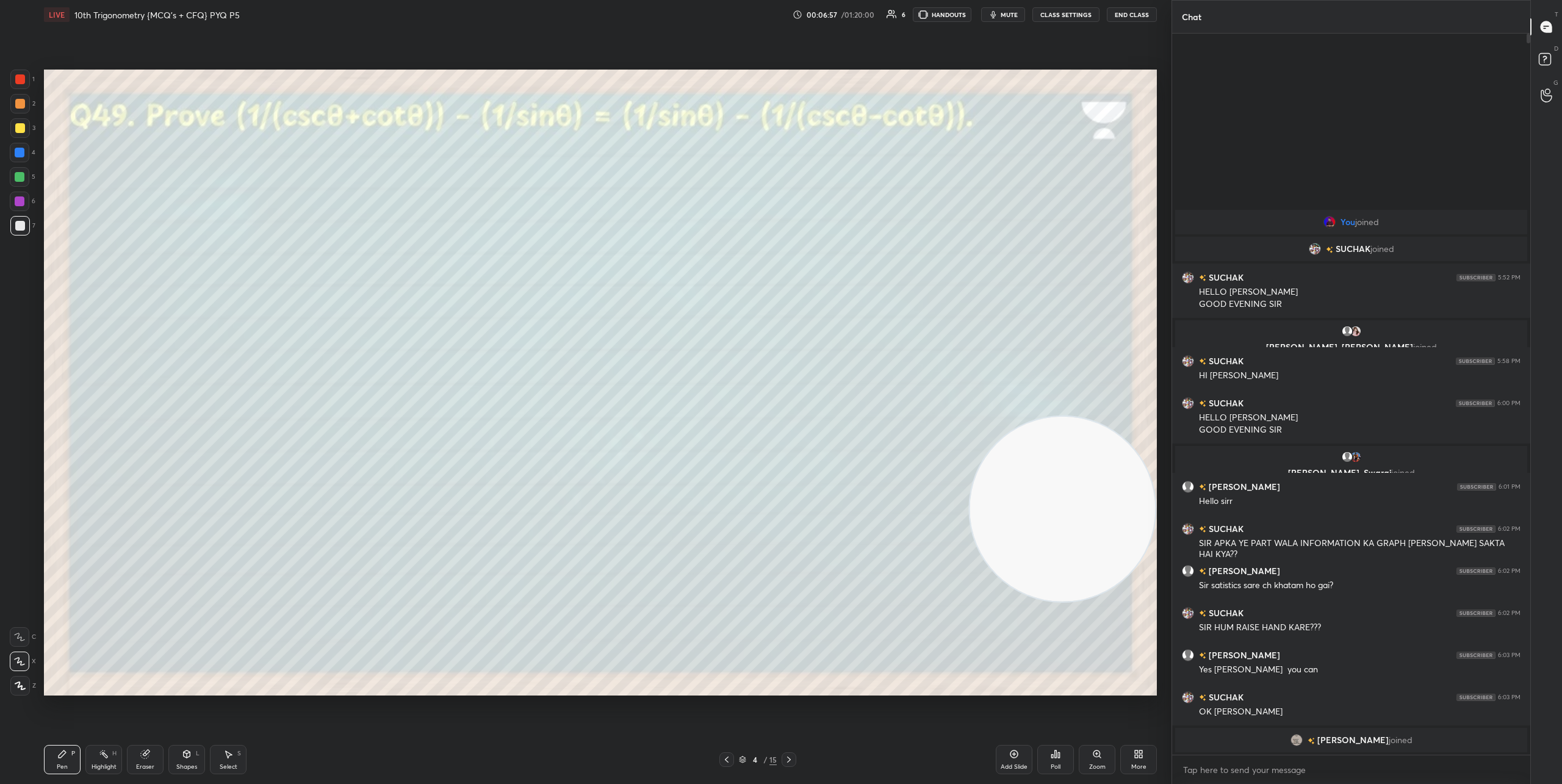
click at [160, 756] on div "Eraser" at bounding box center [145, 759] width 37 height 29
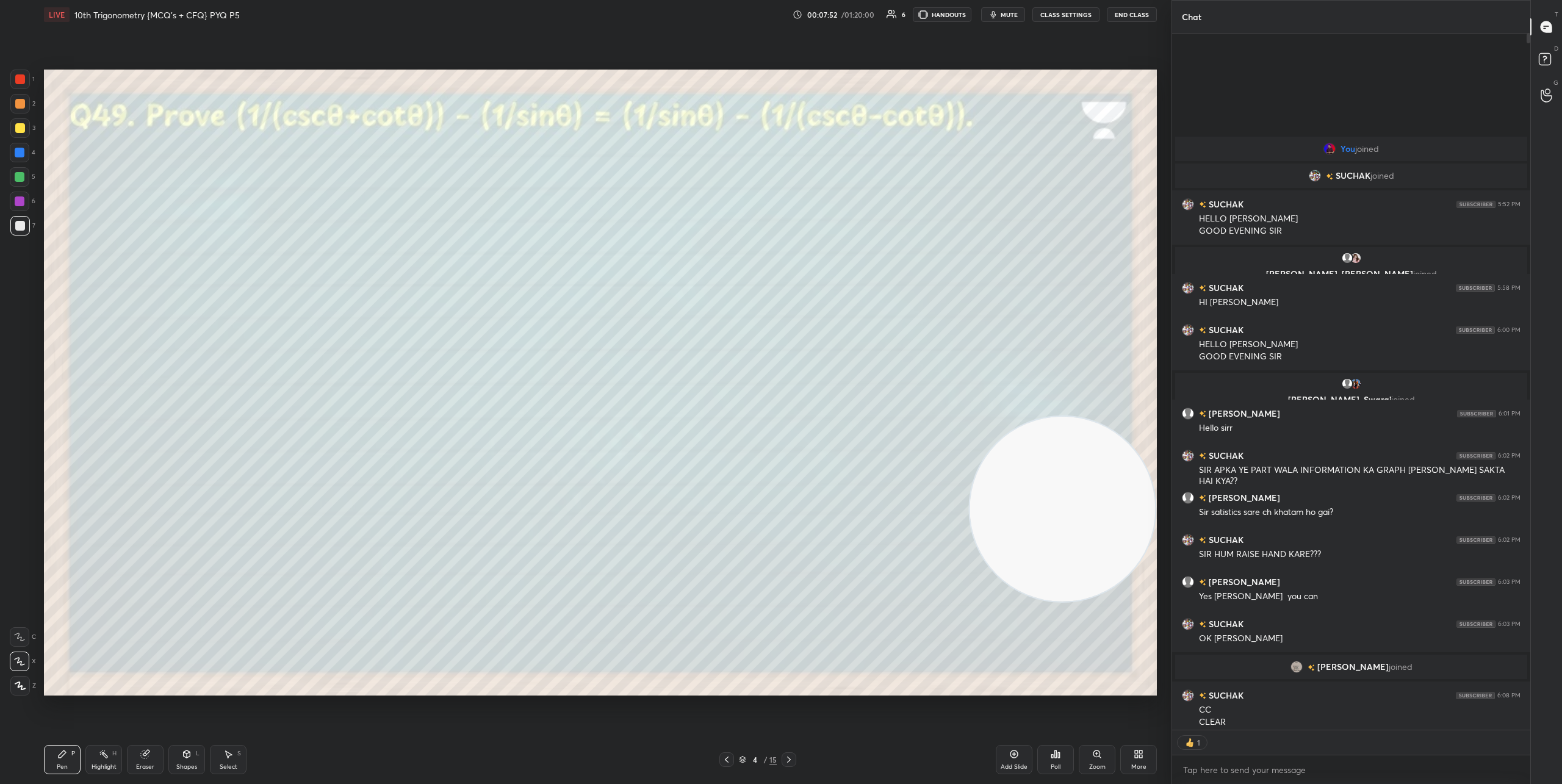
scroll to position [4, 4]
click at [788, 759] on icon at bounding box center [789, 759] width 10 height 10
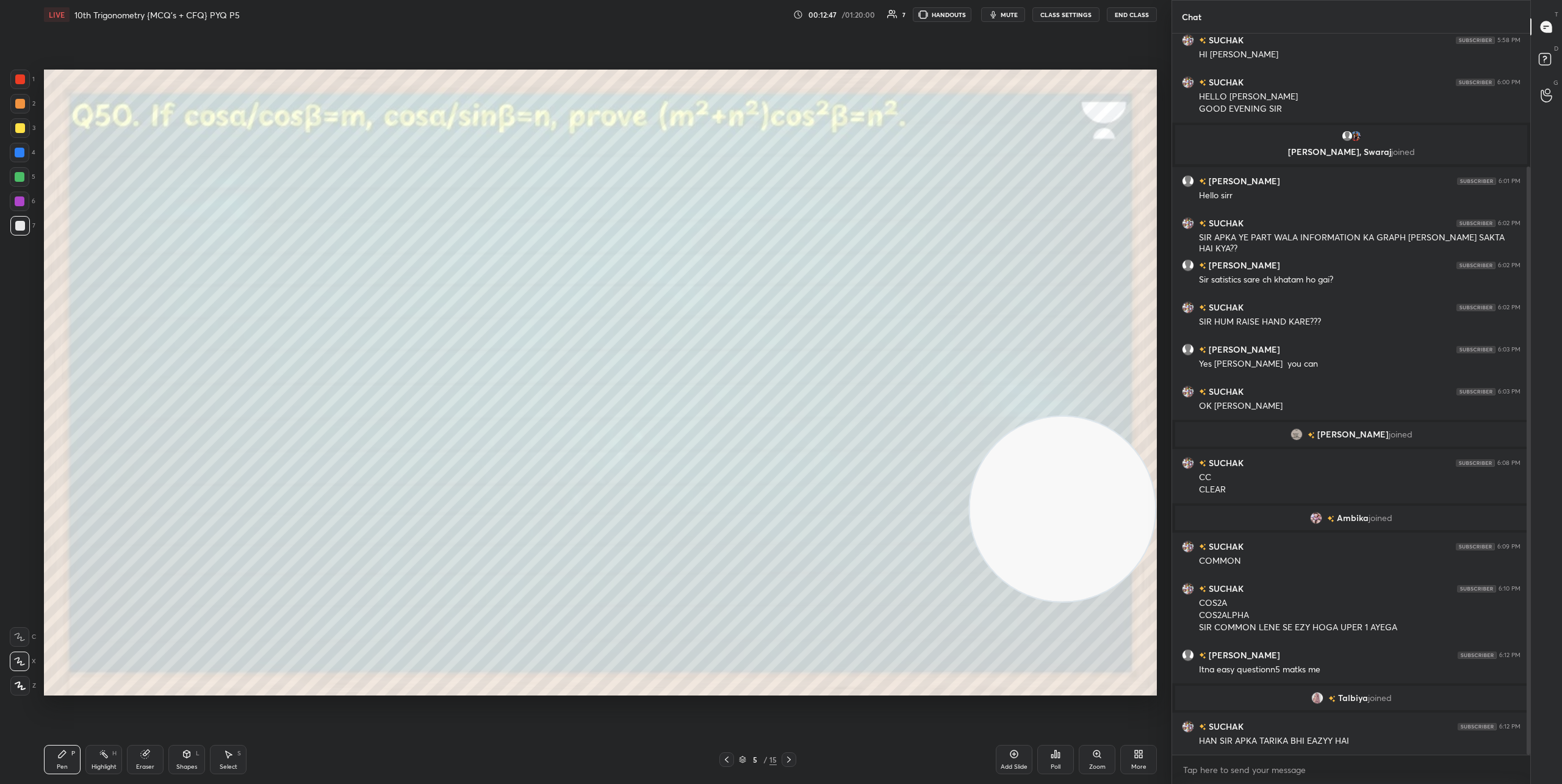
scroll to position [206, 0]
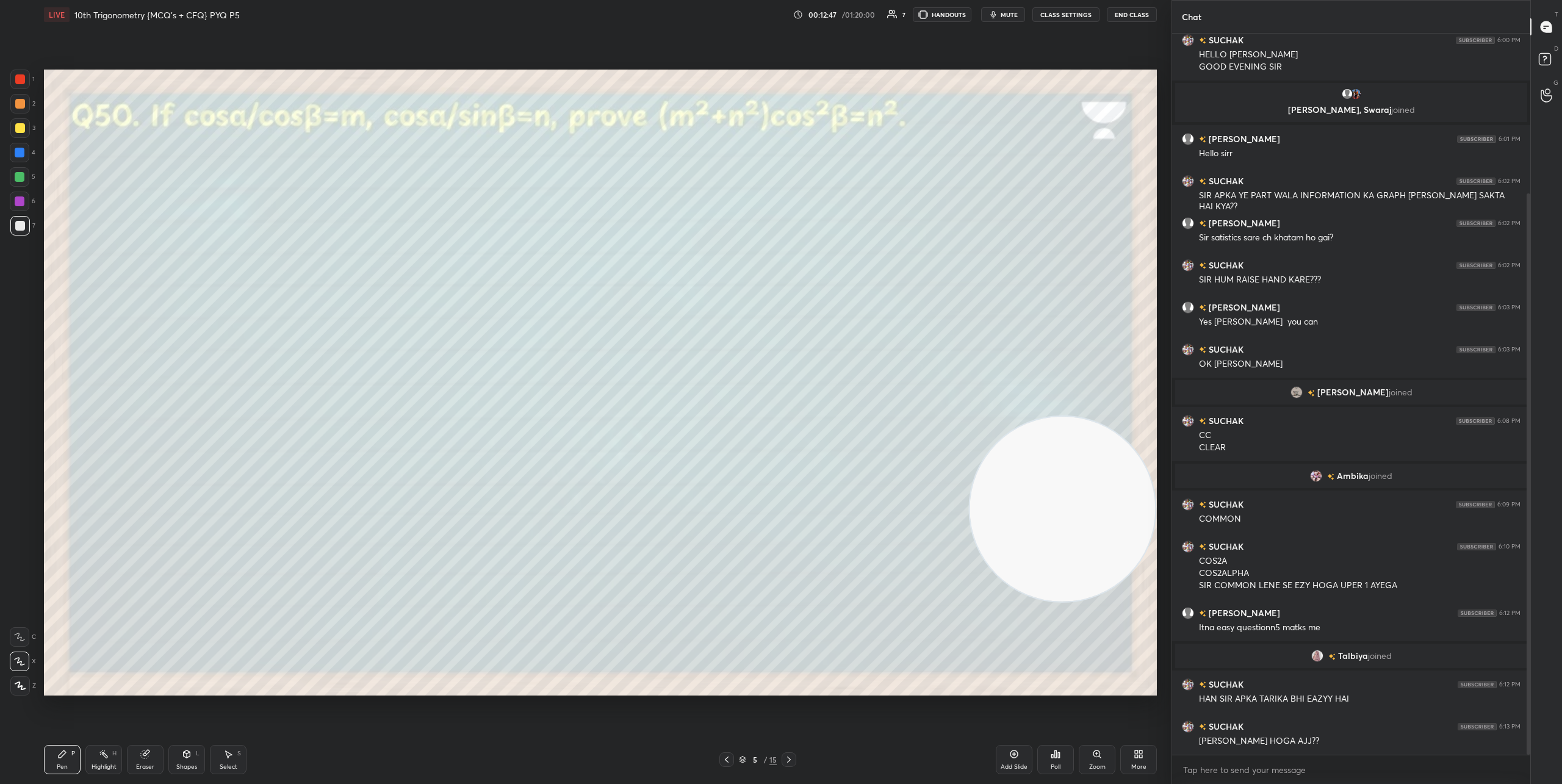
click at [794, 759] on div at bounding box center [788, 759] width 15 height 15
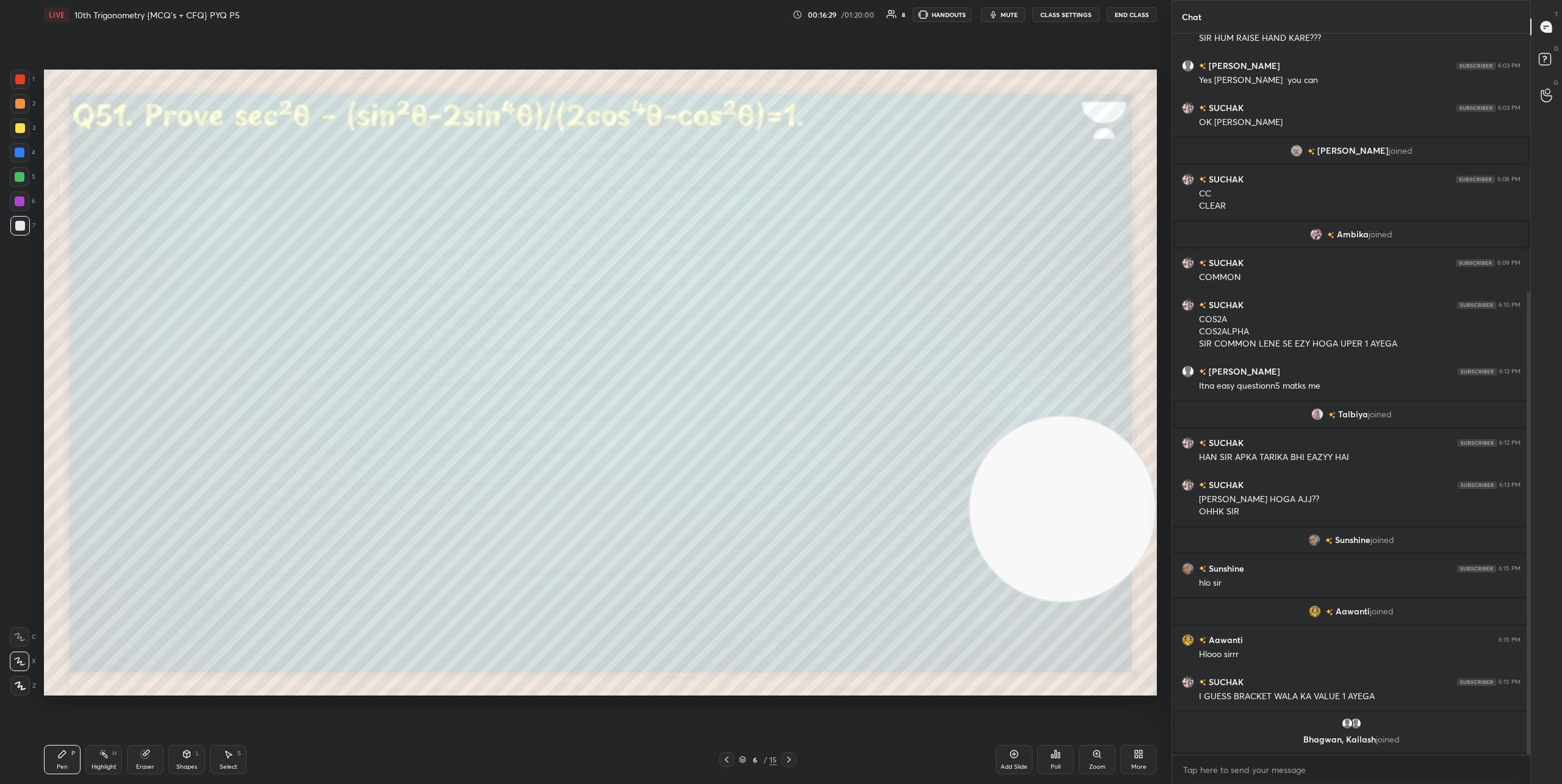
scroll to position [488, 0]
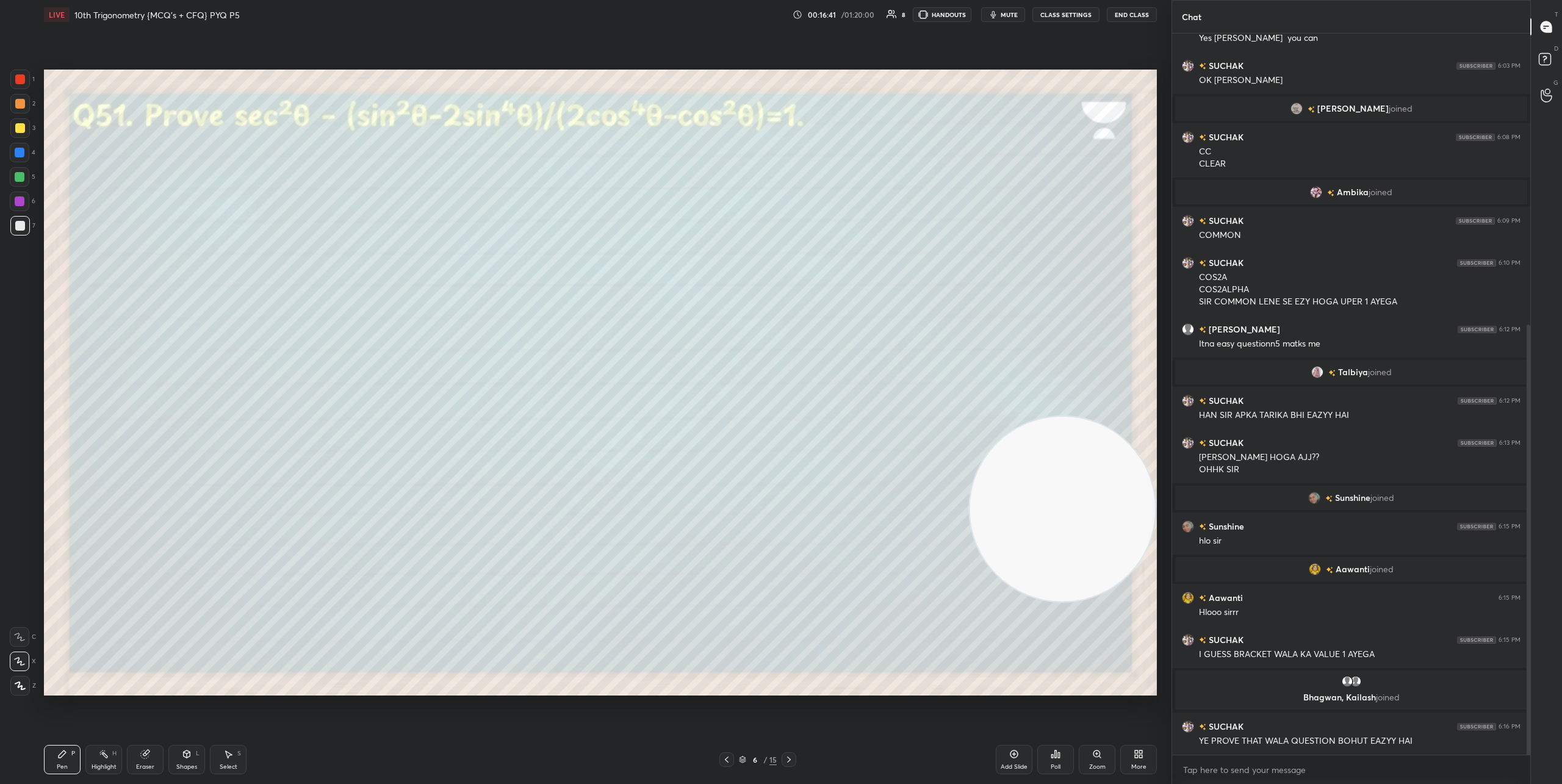
click at [787, 760] on icon at bounding box center [789, 759] width 10 height 10
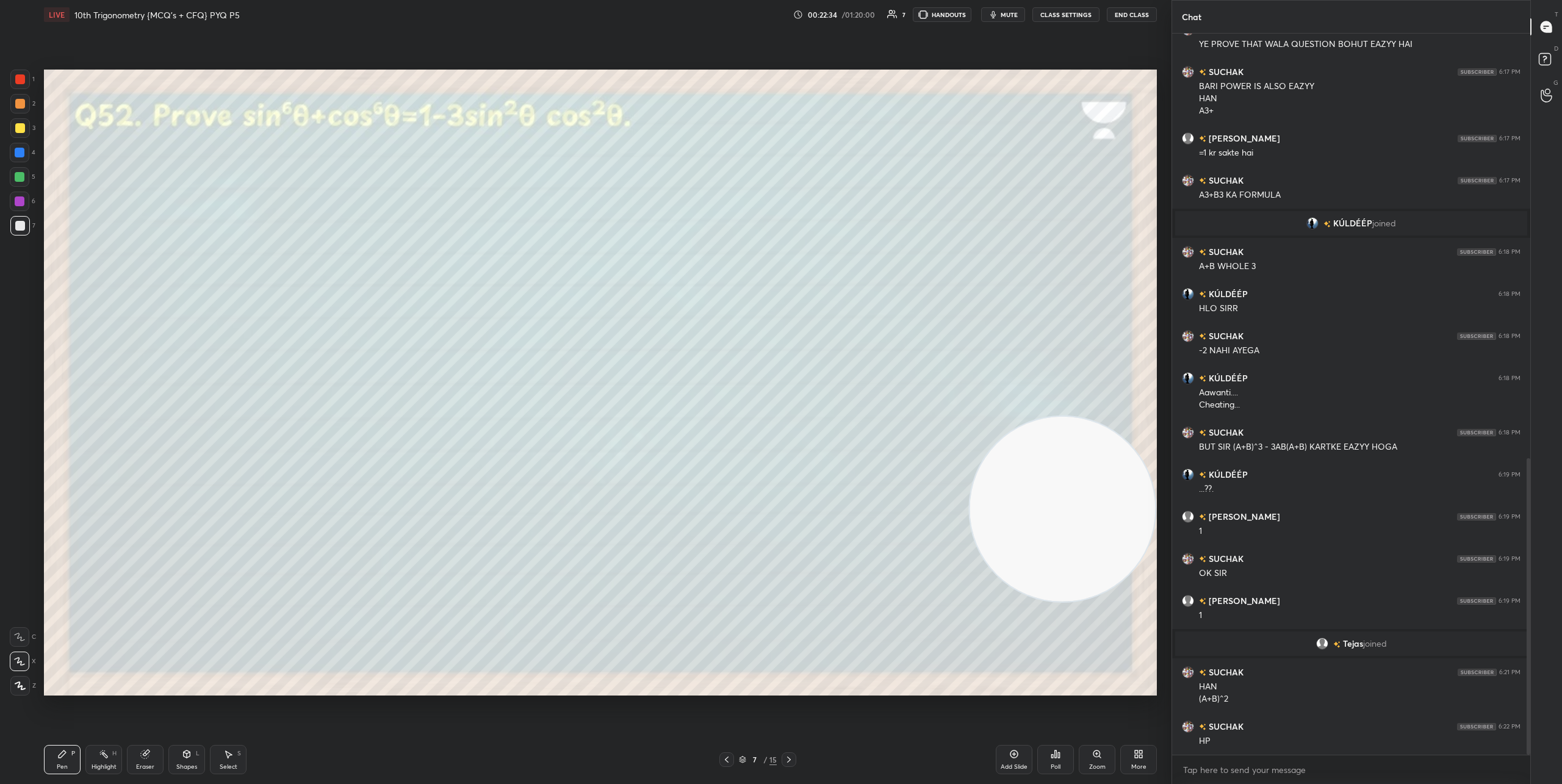
scroll to position [1045, 0]
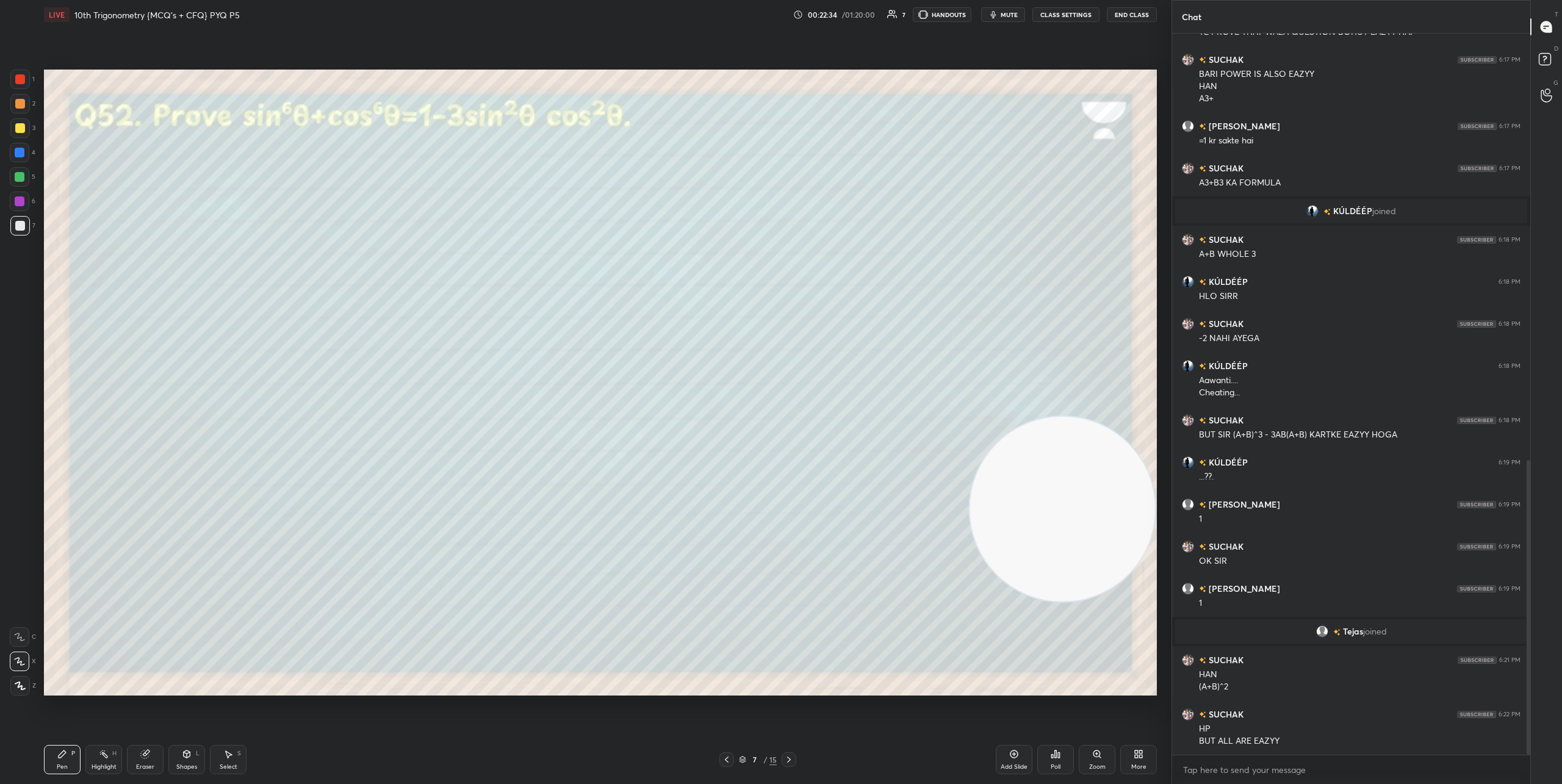
click at [788, 756] on icon at bounding box center [789, 759] width 10 height 10
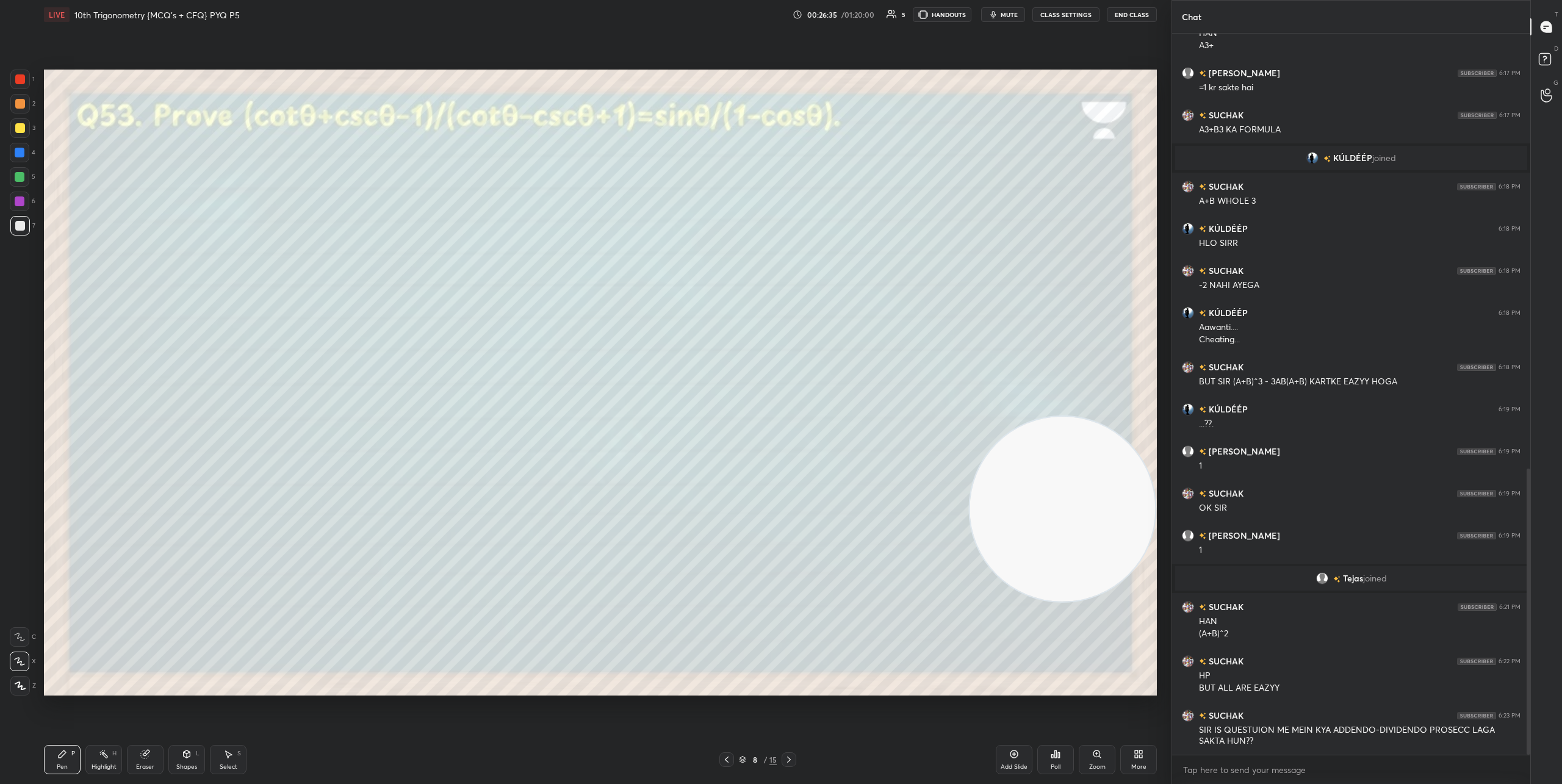
scroll to position [1195, 0]
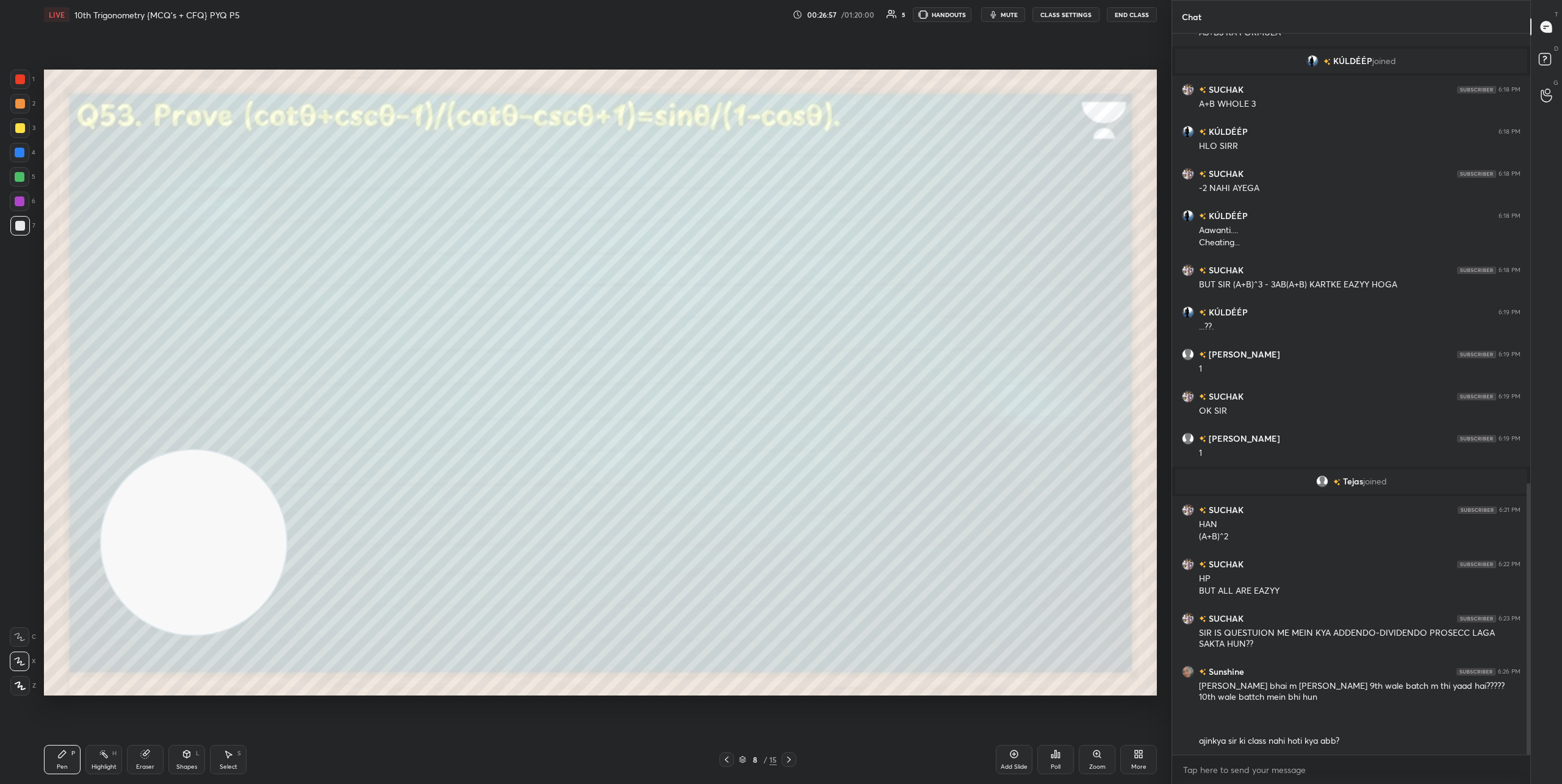
drag, startPoint x: 976, startPoint y: 498, endPoint x: 211, endPoint y: 483, distance: 765.1
click at [124, 537] on video at bounding box center [194, 542] width 186 height 186
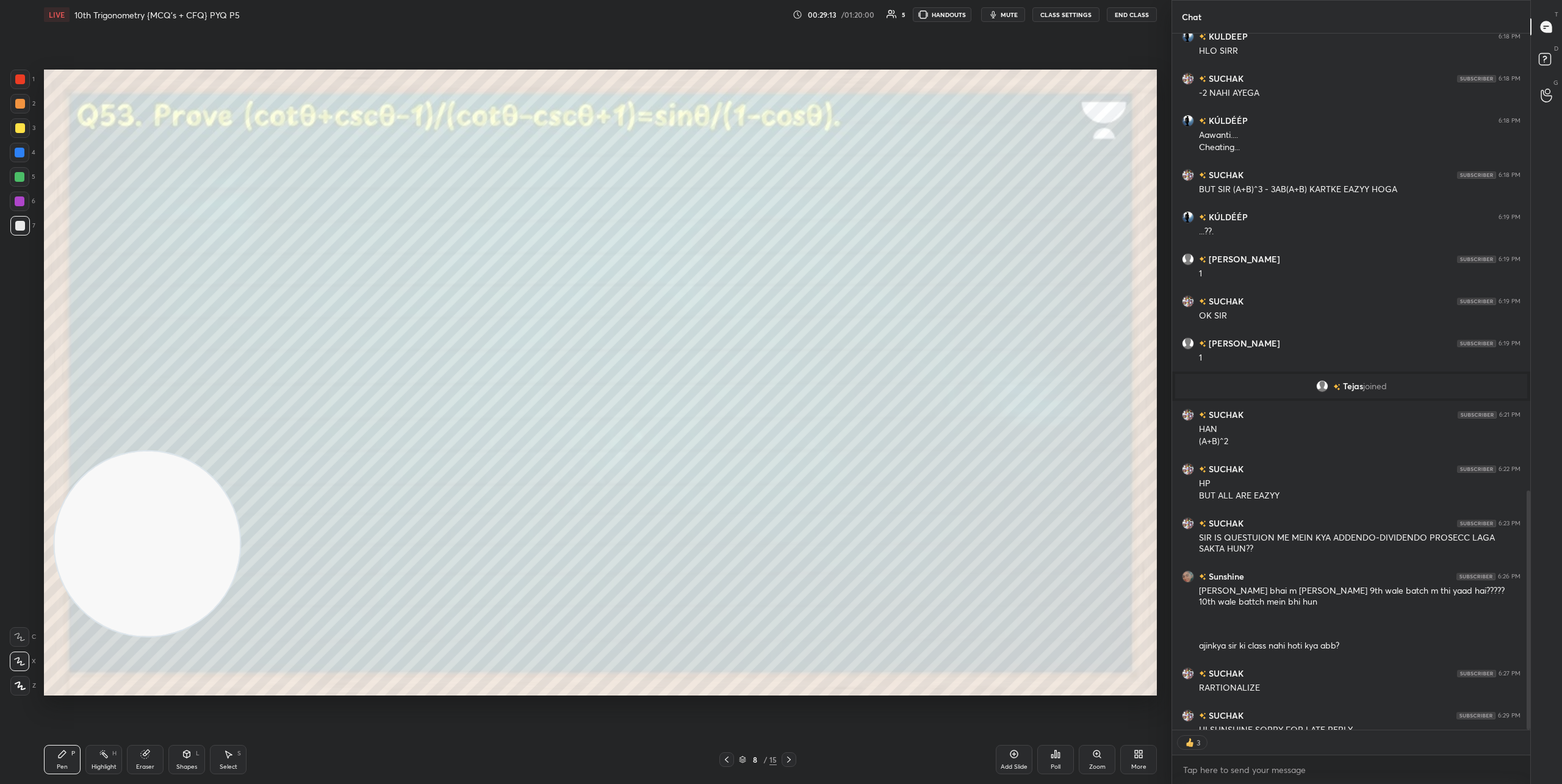
scroll to position [1327, 0]
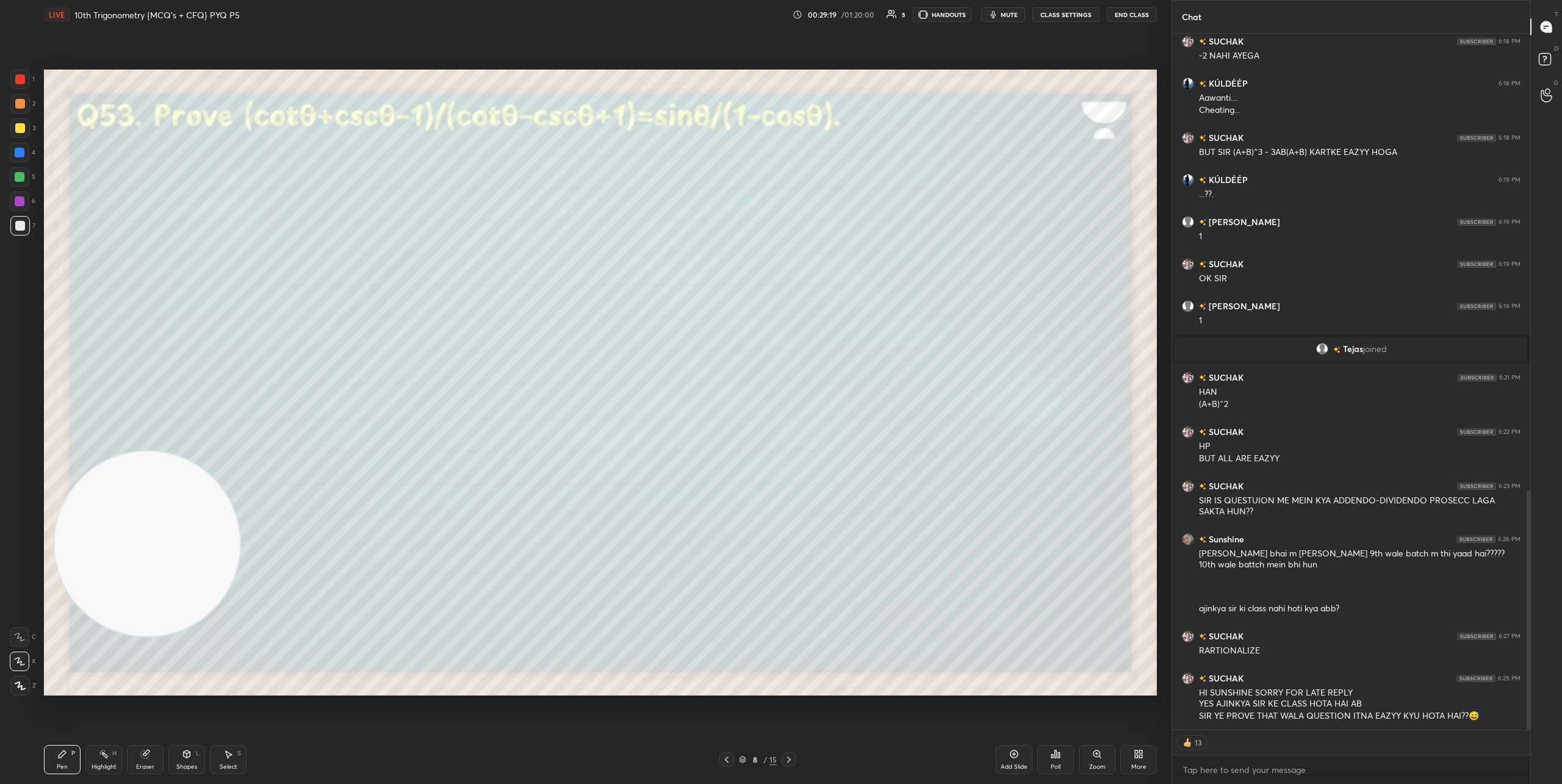
click at [793, 761] on div at bounding box center [788, 759] width 15 height 15
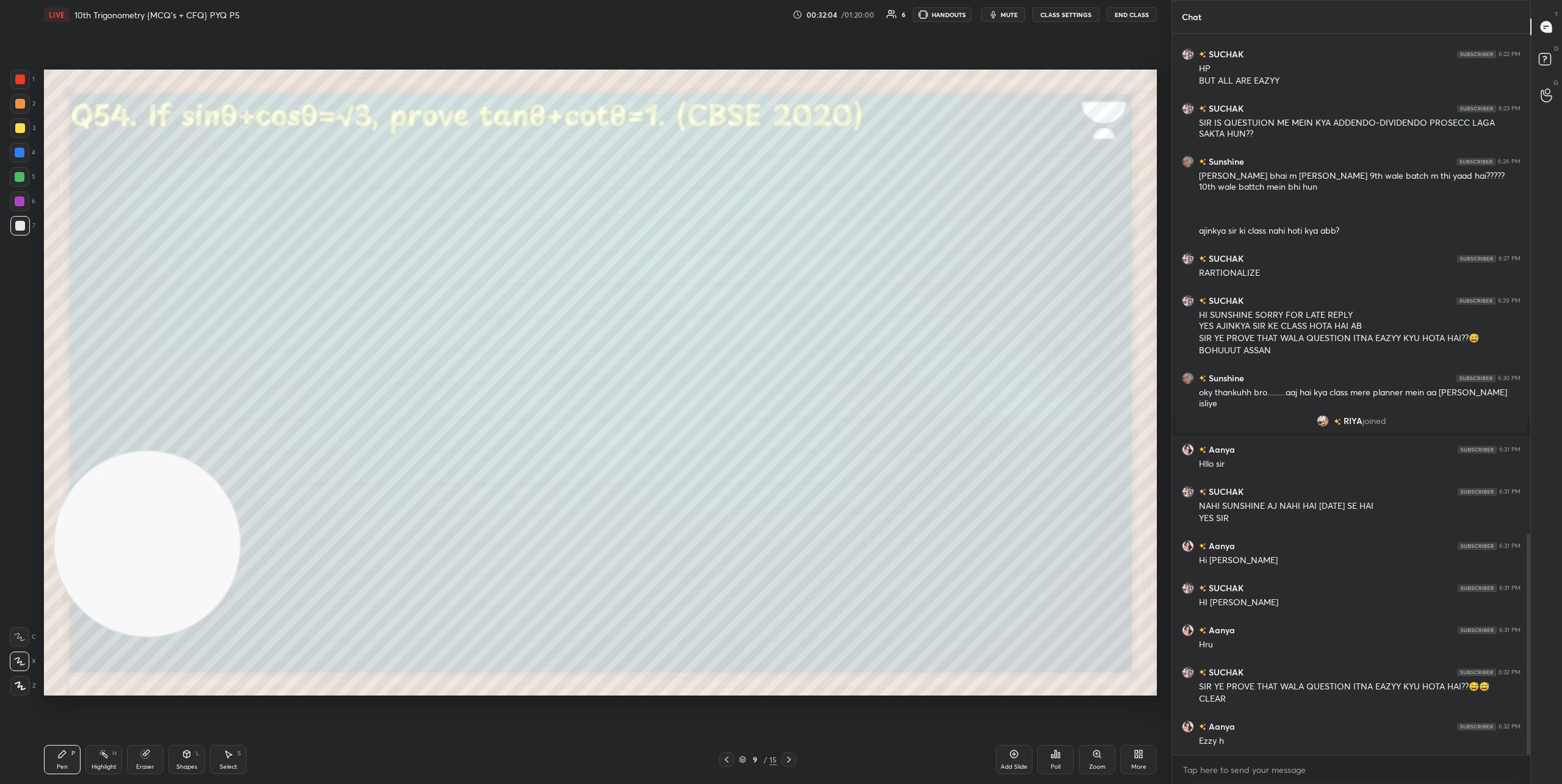
scroll to position [1633, 0]
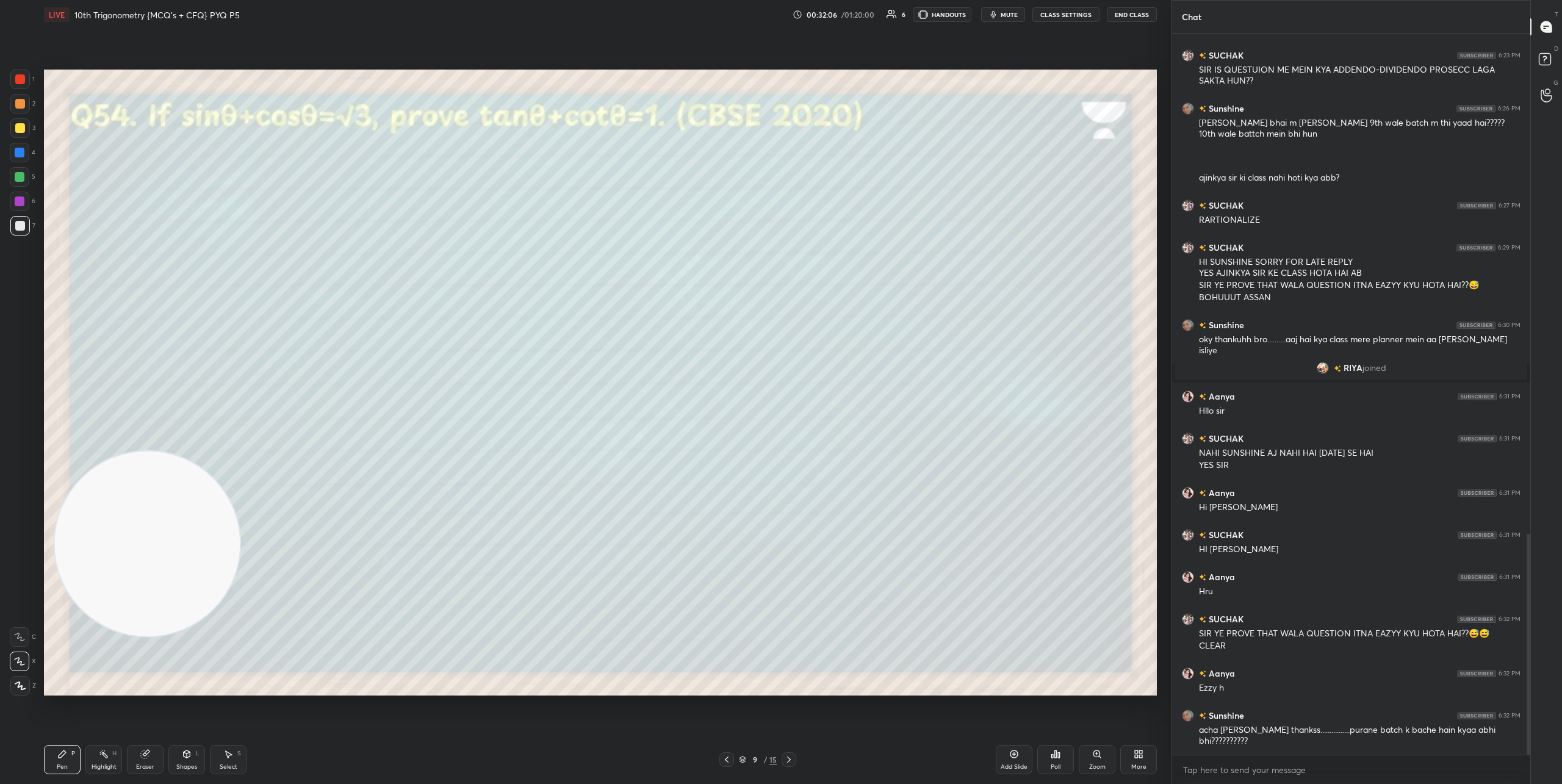
click at [791, 758] on icon at bounding box center [789, 759] width 10 height 10
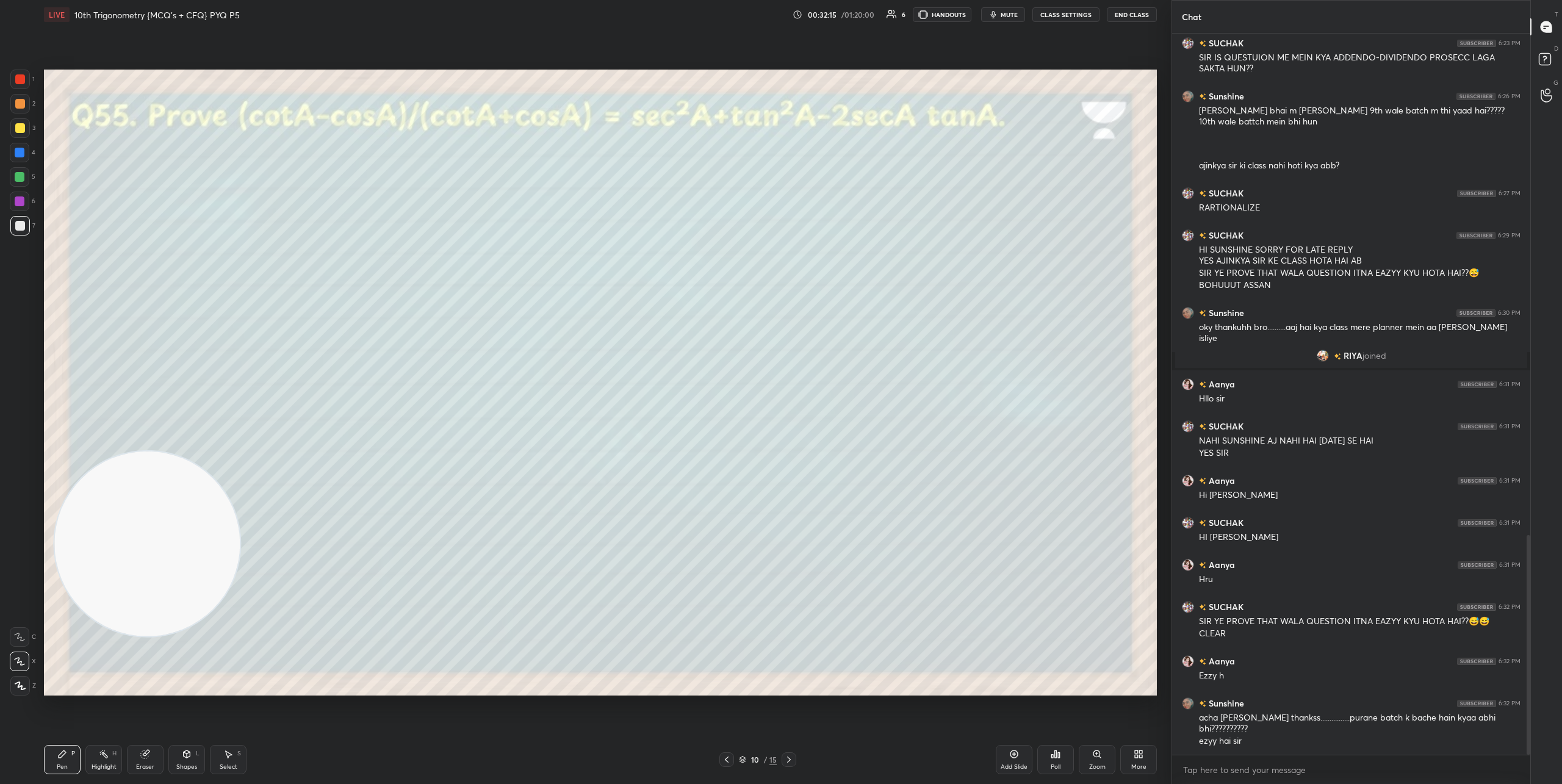
scroll to position [1687, 0]
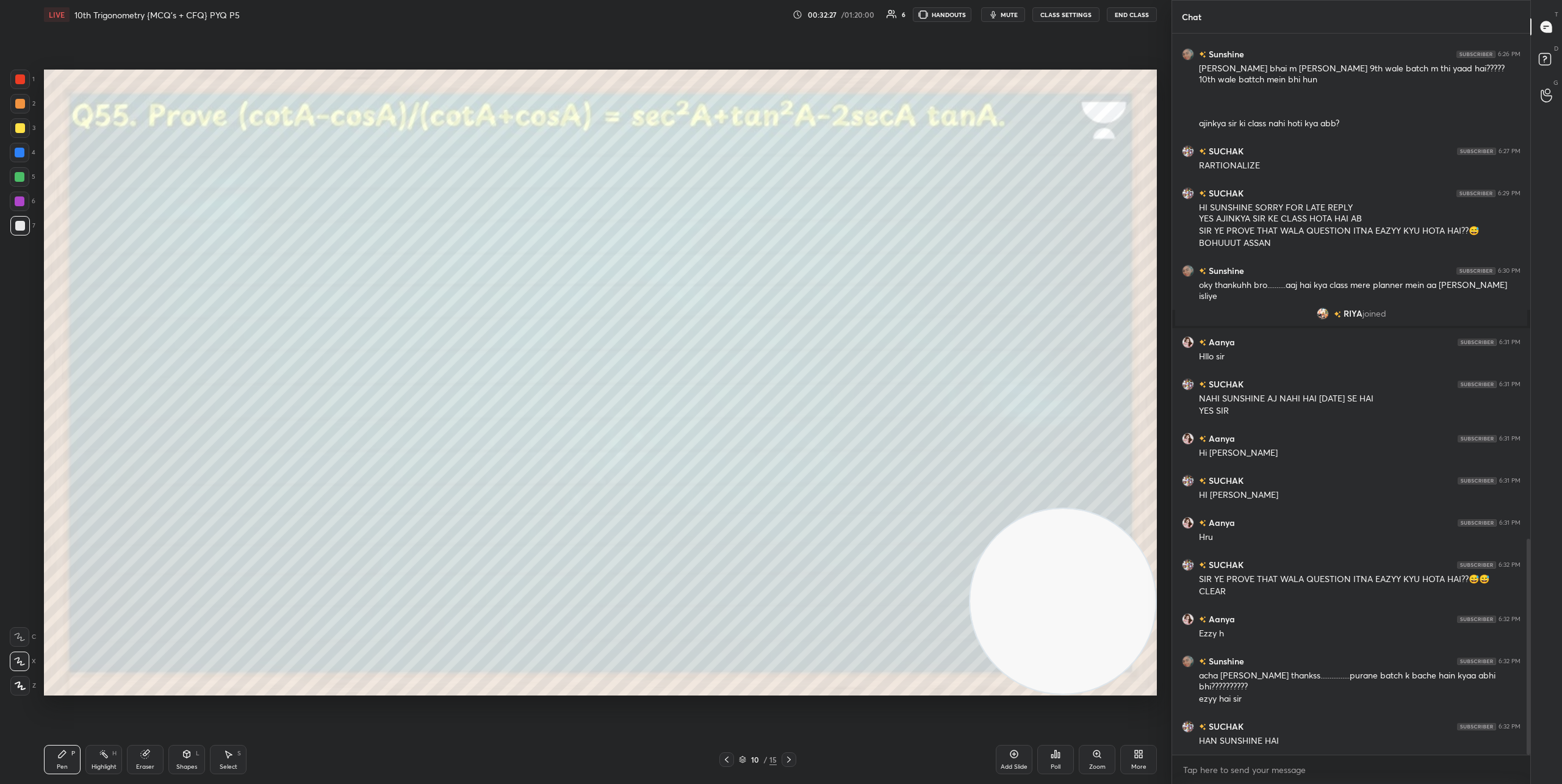
drag, startPoint x: 152, startPoint y: 525, endPoint x: 1114, endPoint y: 674, distance: 973.5
click at [1115, 675] on video at bounding box center [1063, 602] width 186 height 186
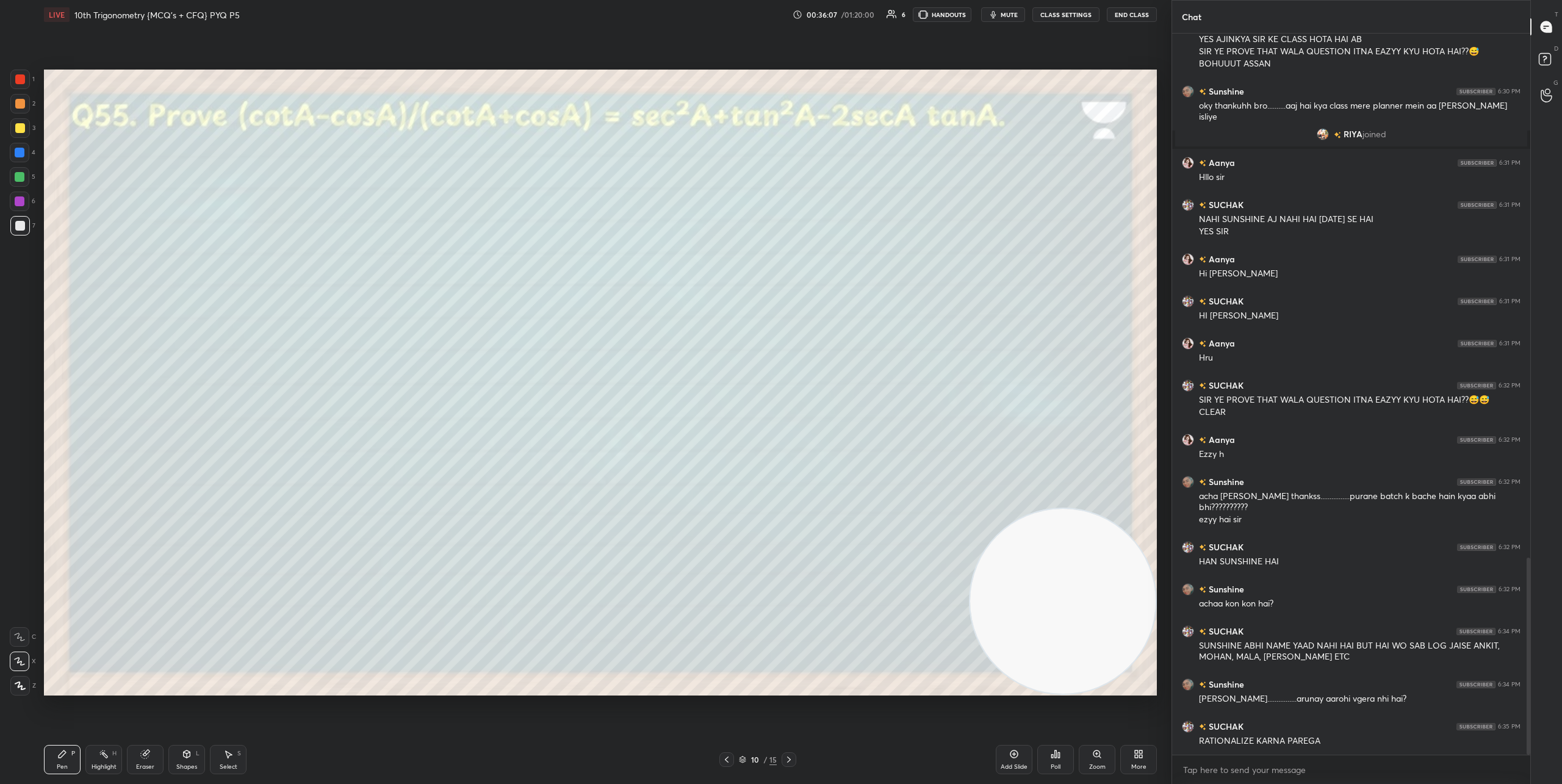
scroll to position [1920, 0]
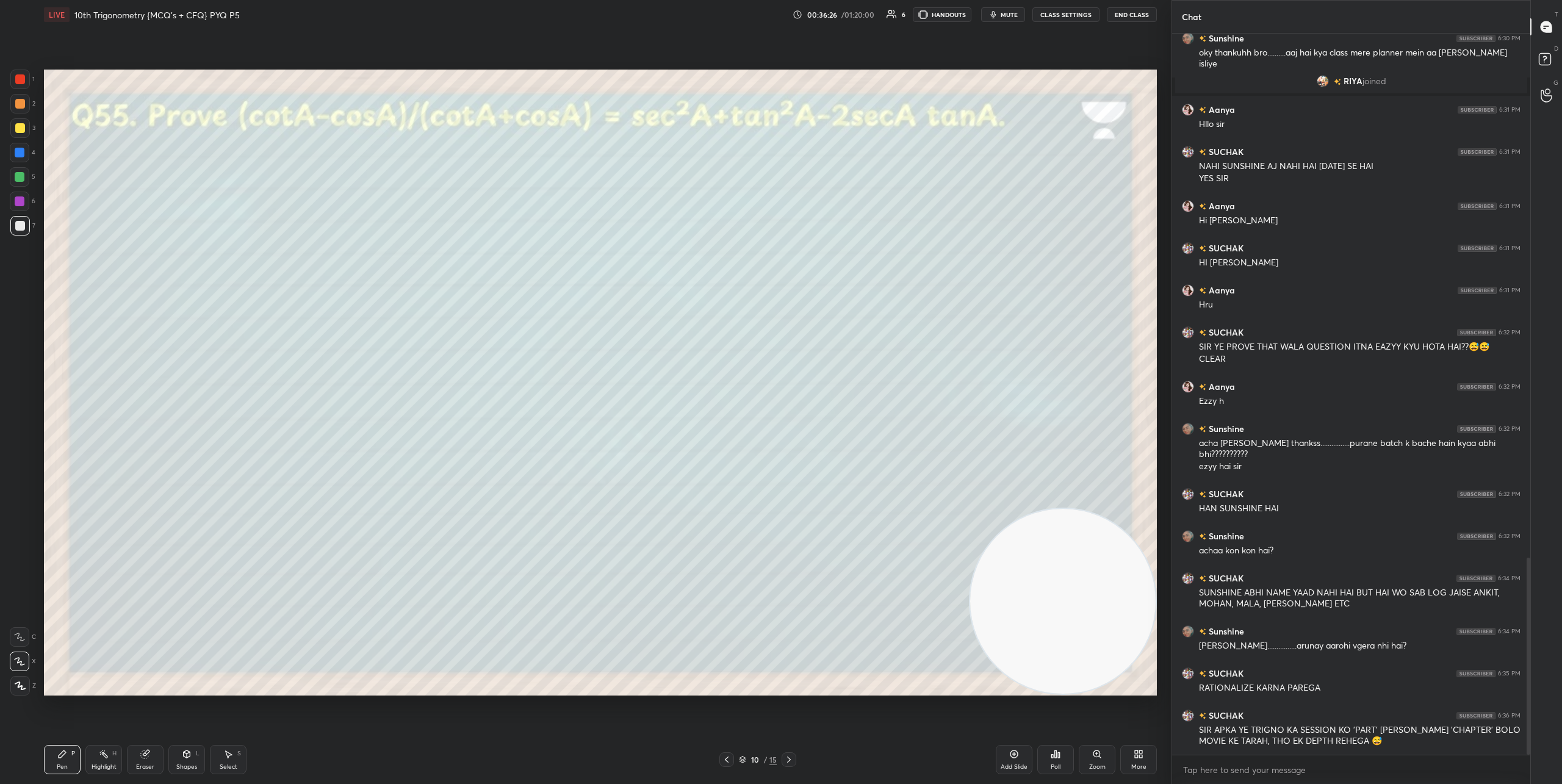
click at [786, 761] on icon at bounding box center [789, 759] width 10 height 10
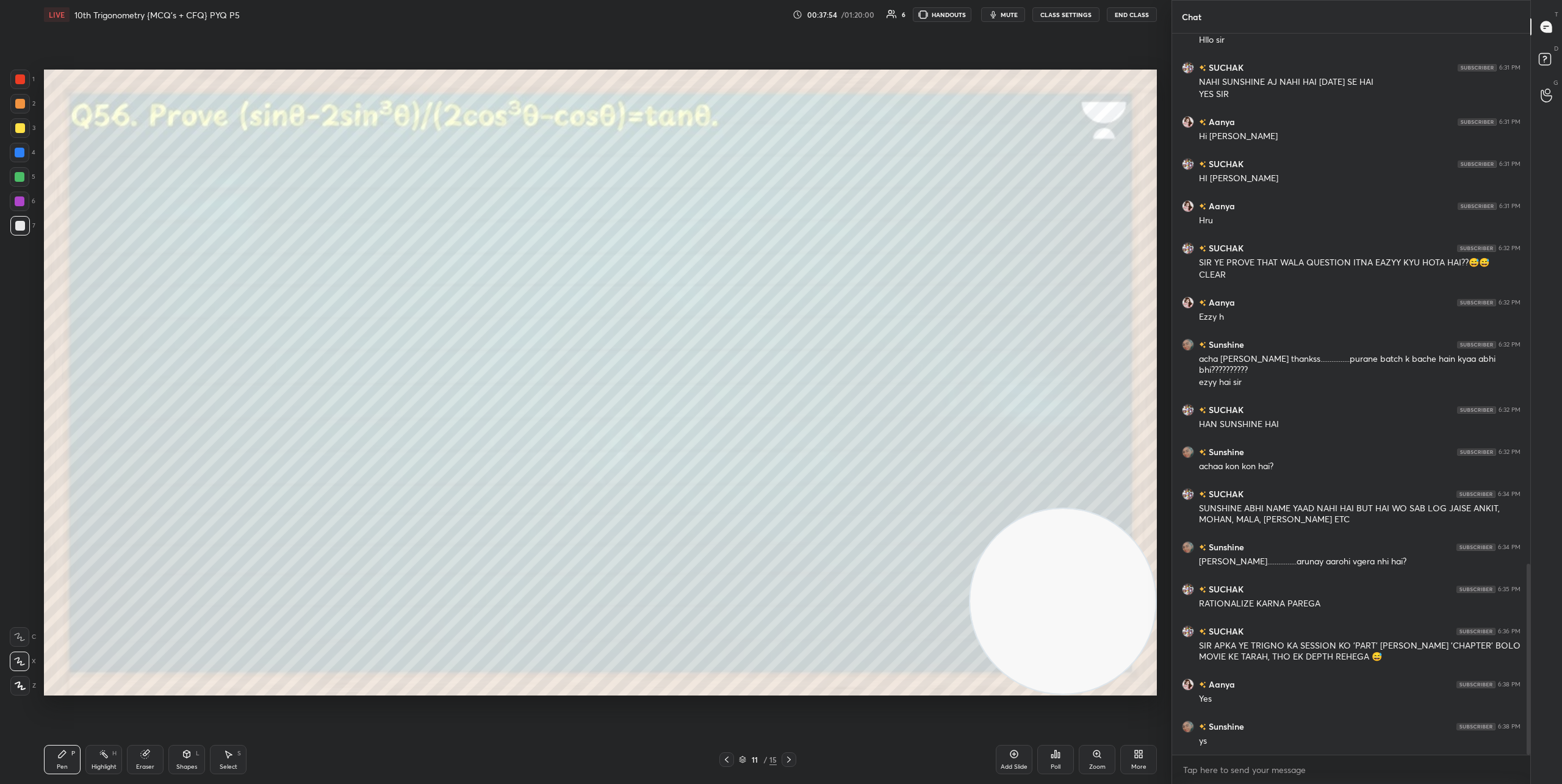
scroll to position [2046, 0]
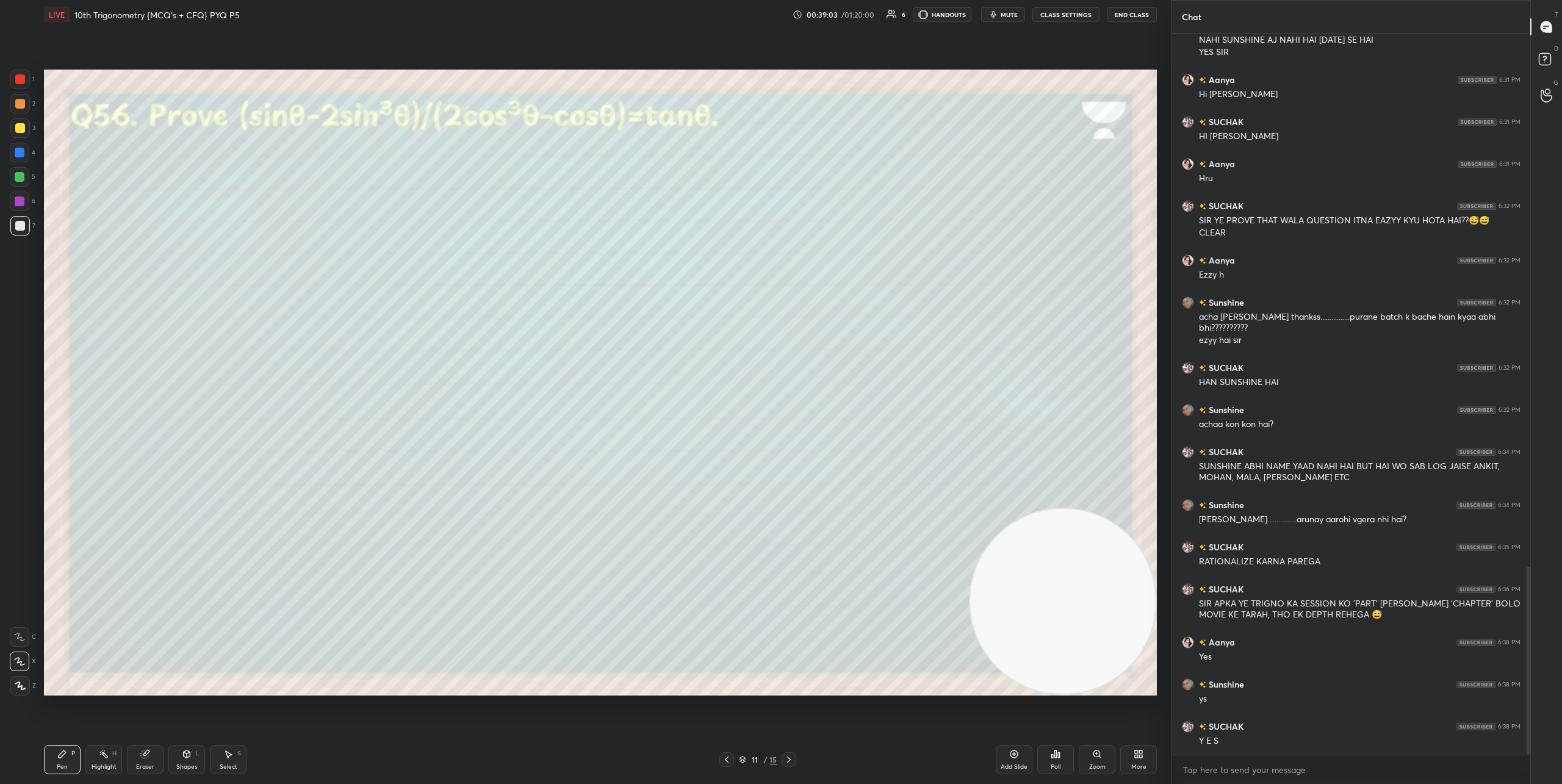
click at [786, 756] on icon at bounding box center [789, 759] width 10 height 10
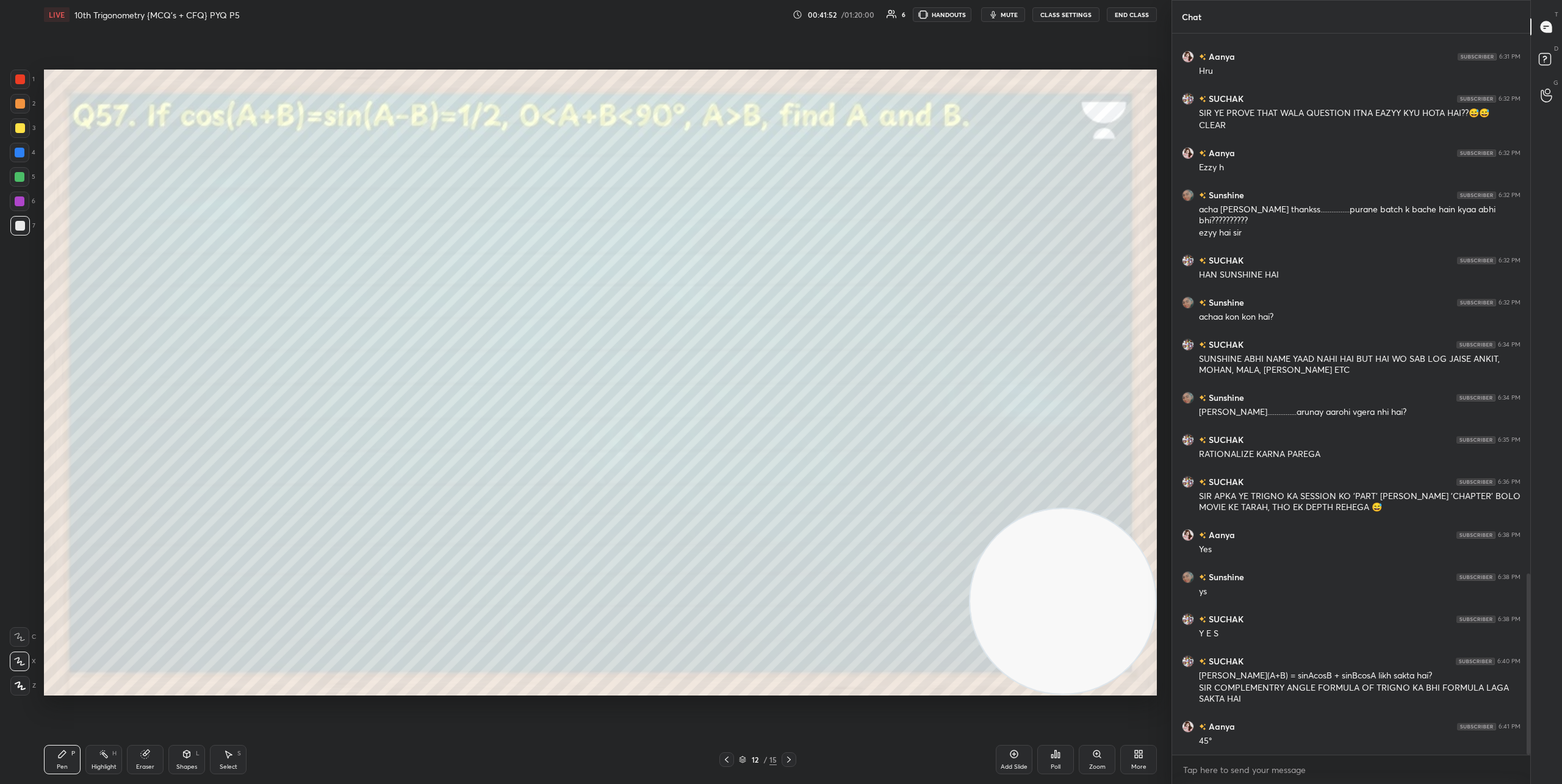
scroll to position [2195, 0]
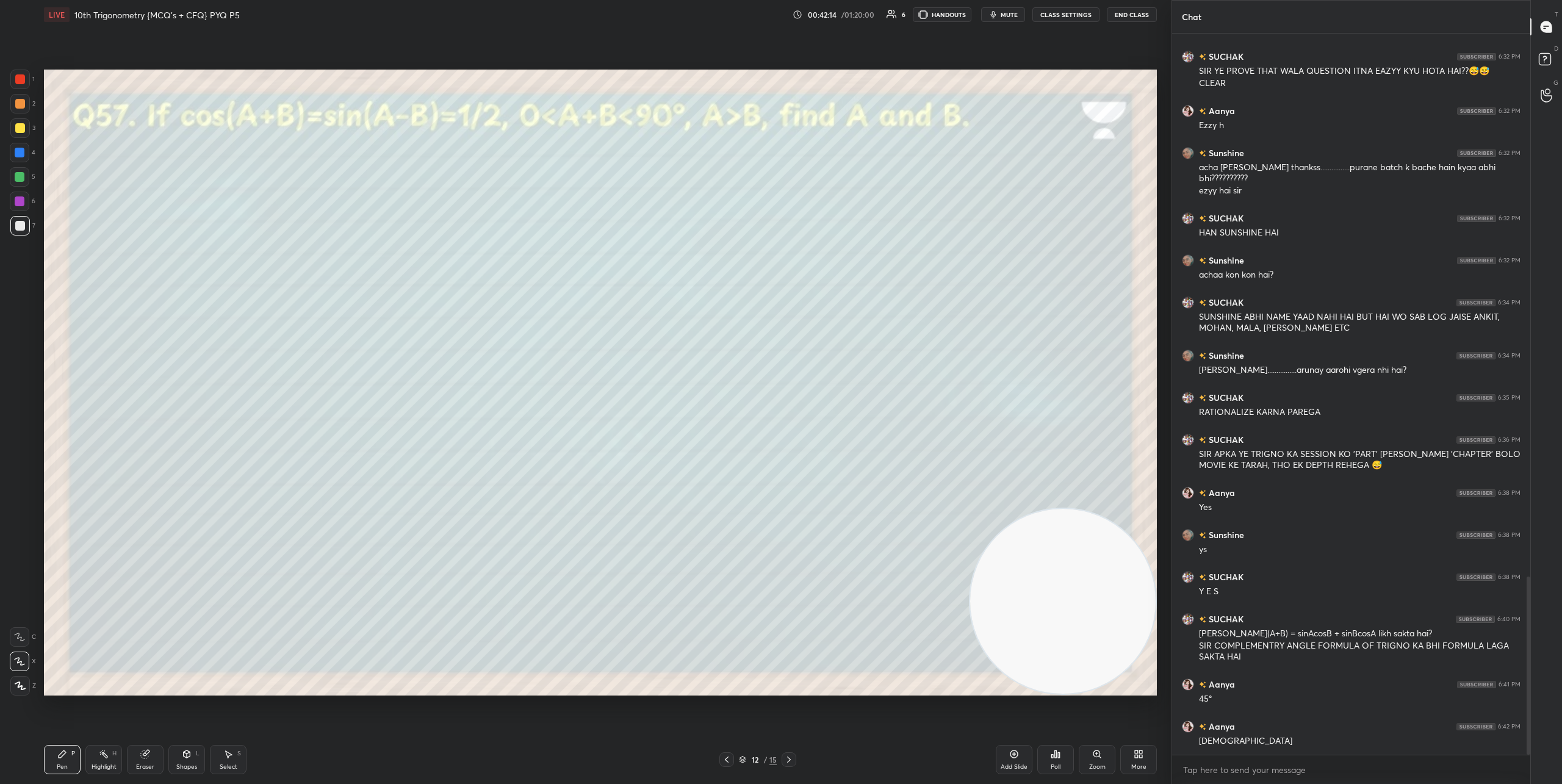
click at [791, 758] on icon at bounding box center [789, 759] width 10 height 10
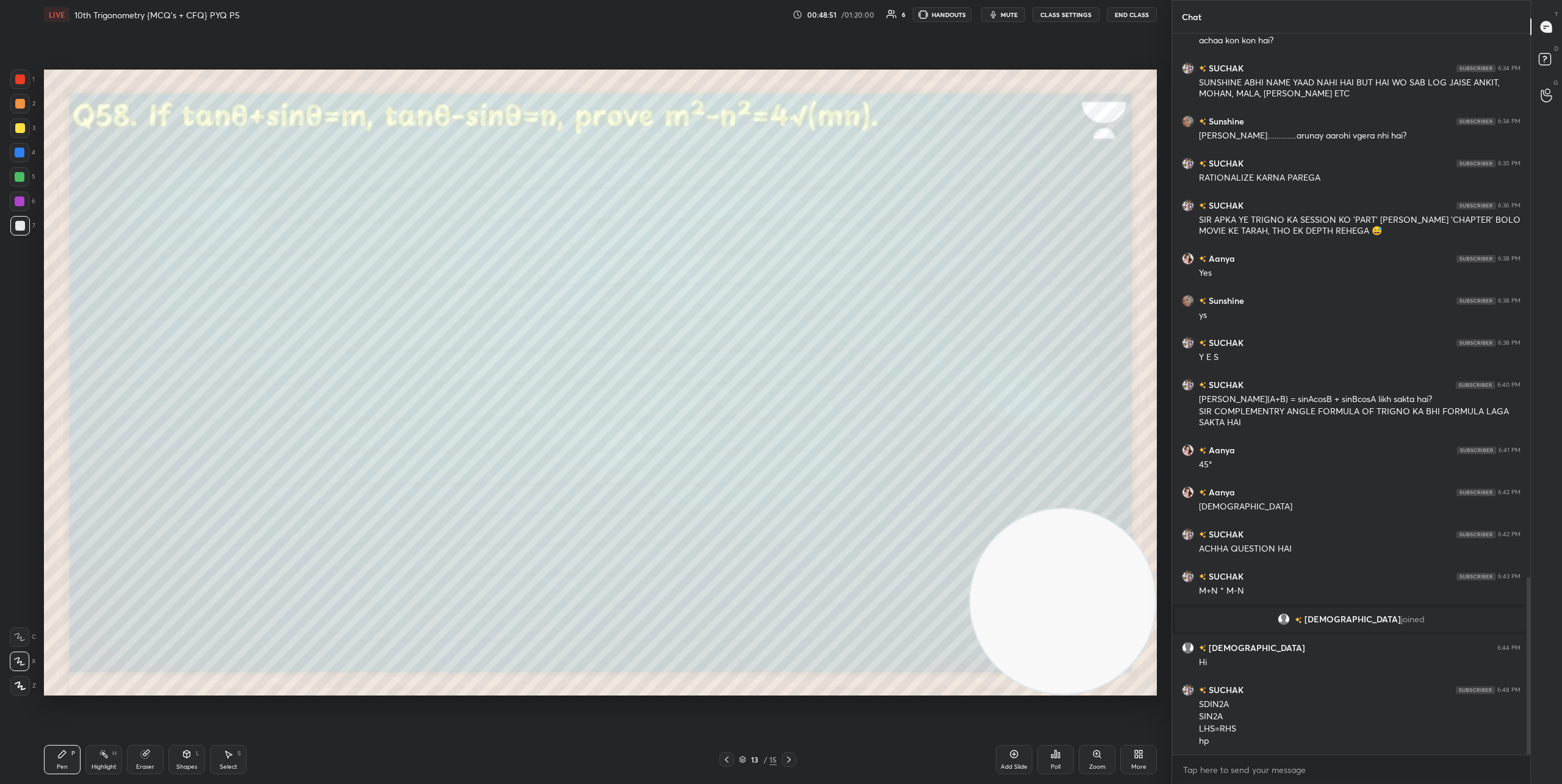
scroll to position [2249, 0]
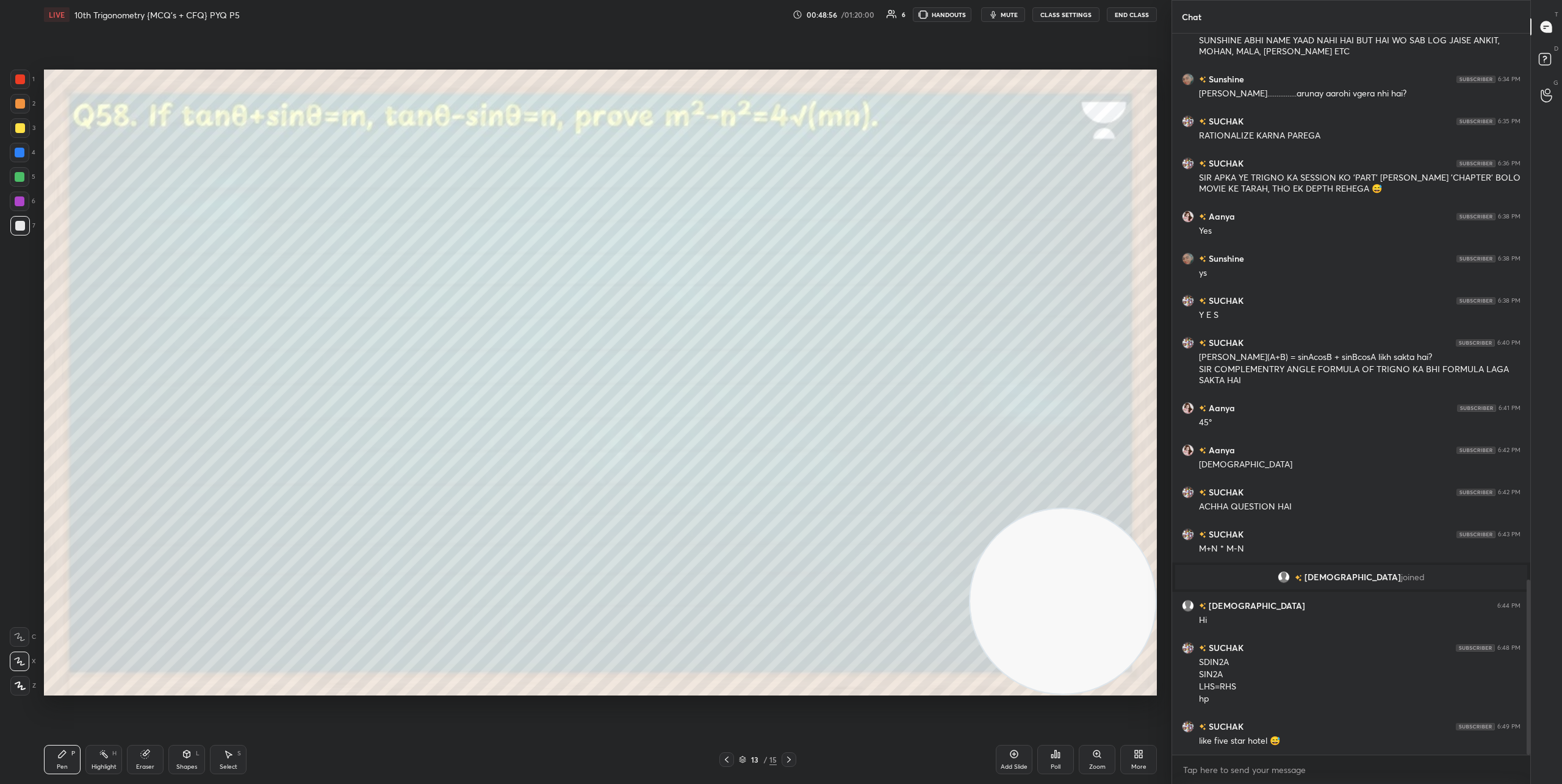
click at [786, 757] on icon at bounding box center [789, 759] width 10 height 10
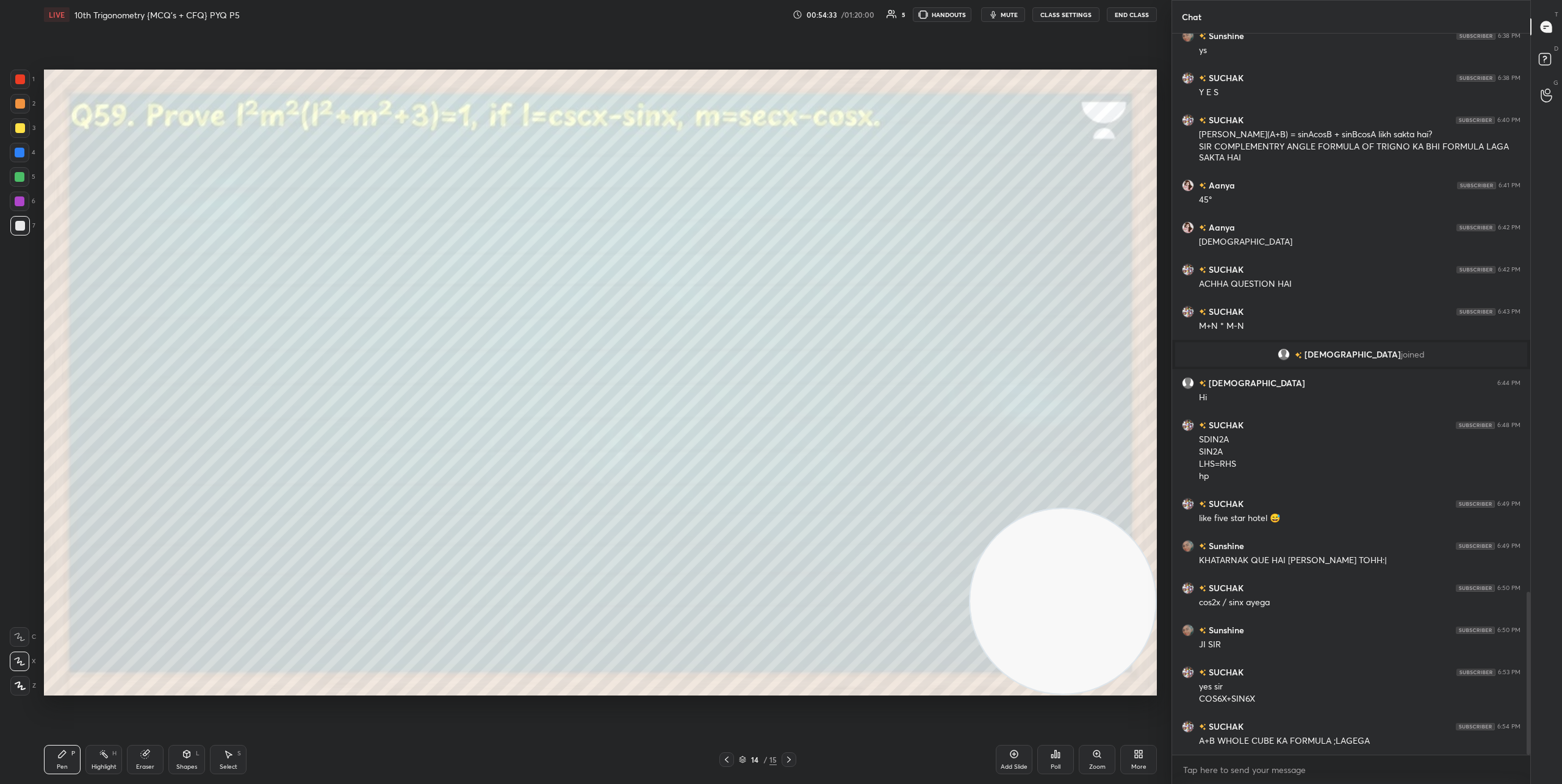
scroll to position [2484, 0]
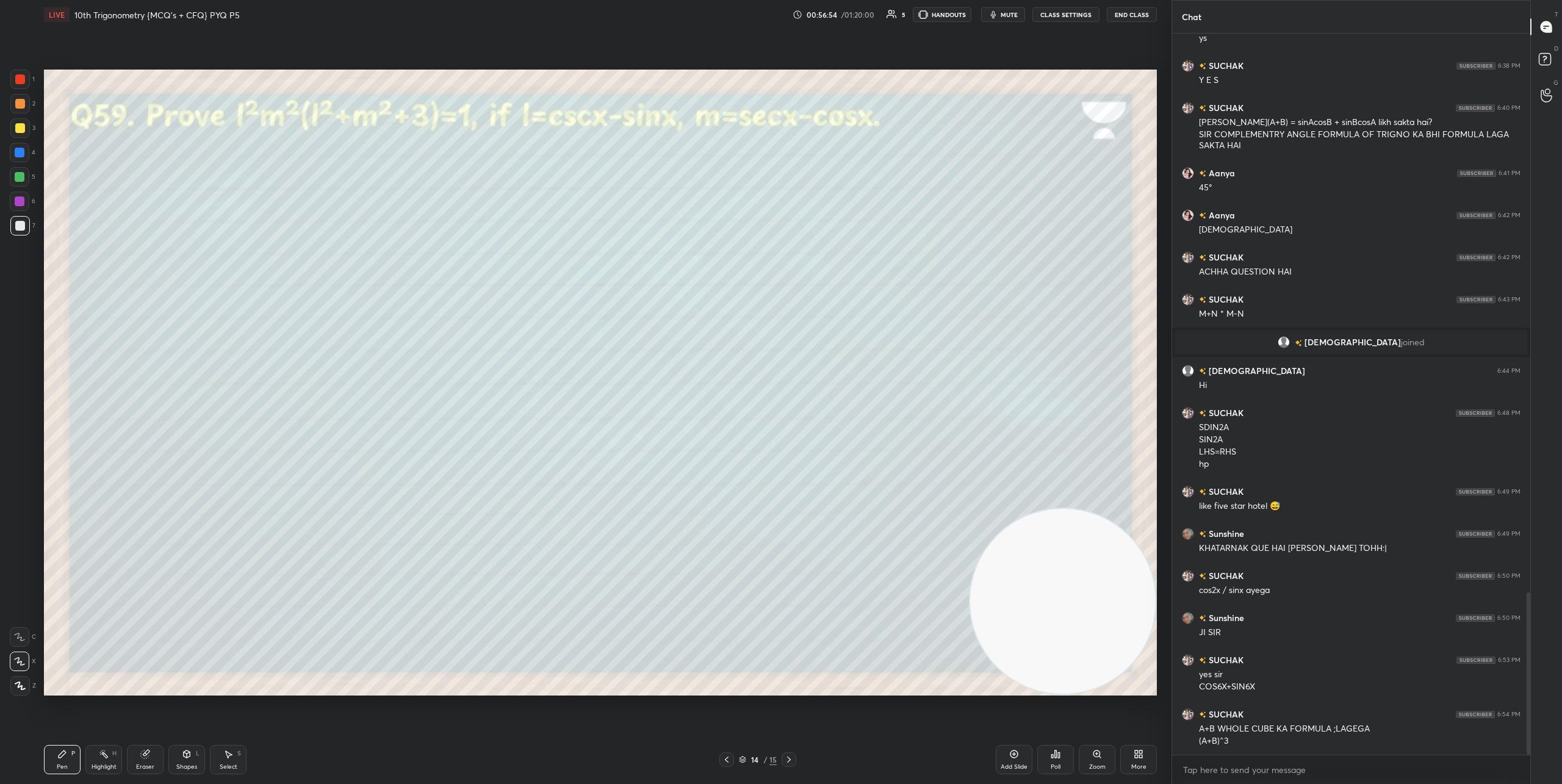
click at [790, 761] on icon at bounding box center [789, 759] width 10 height 10
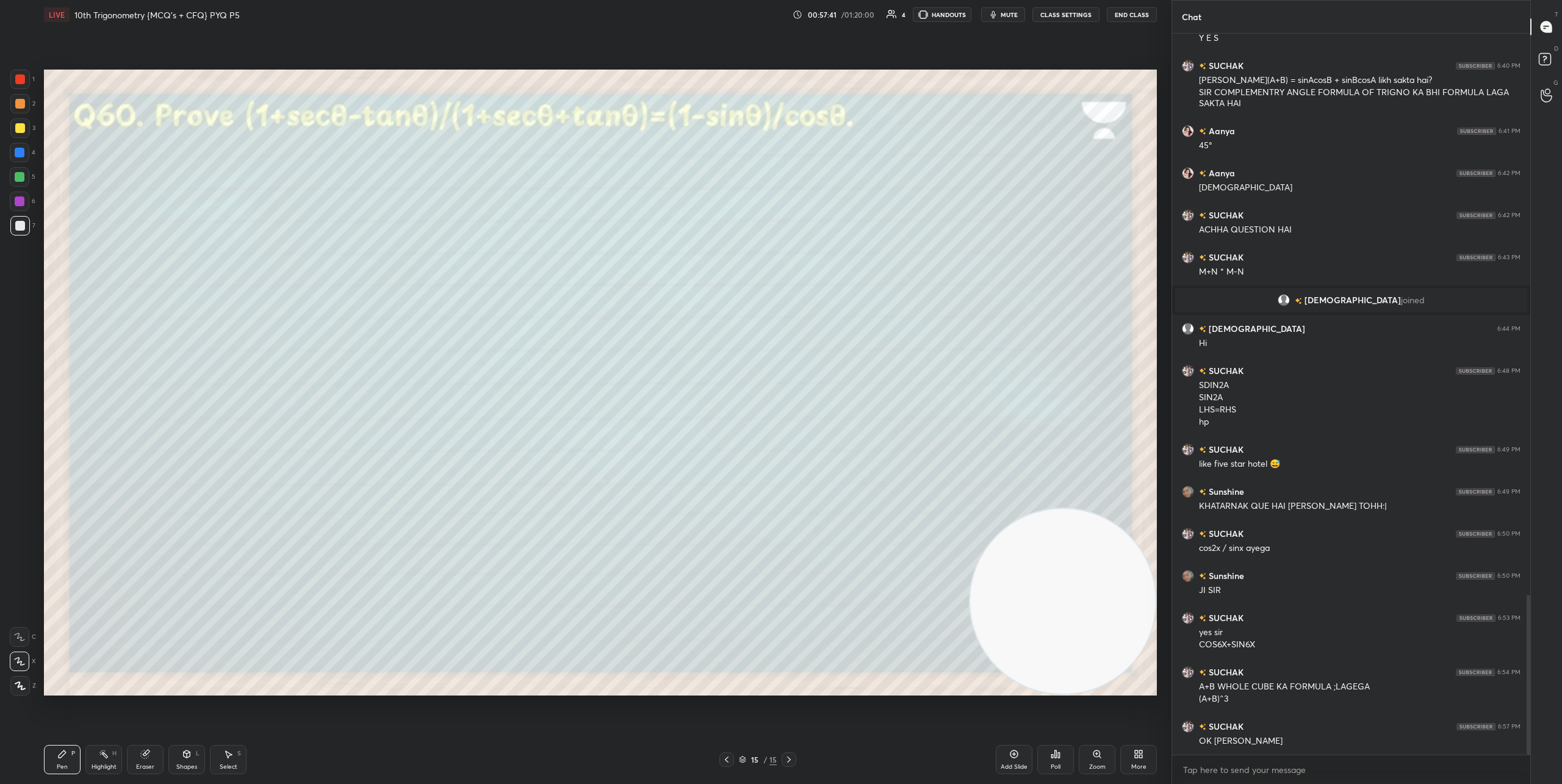
click at [727, 763] on icon at bounding box center [727, 759] width 10 height 10
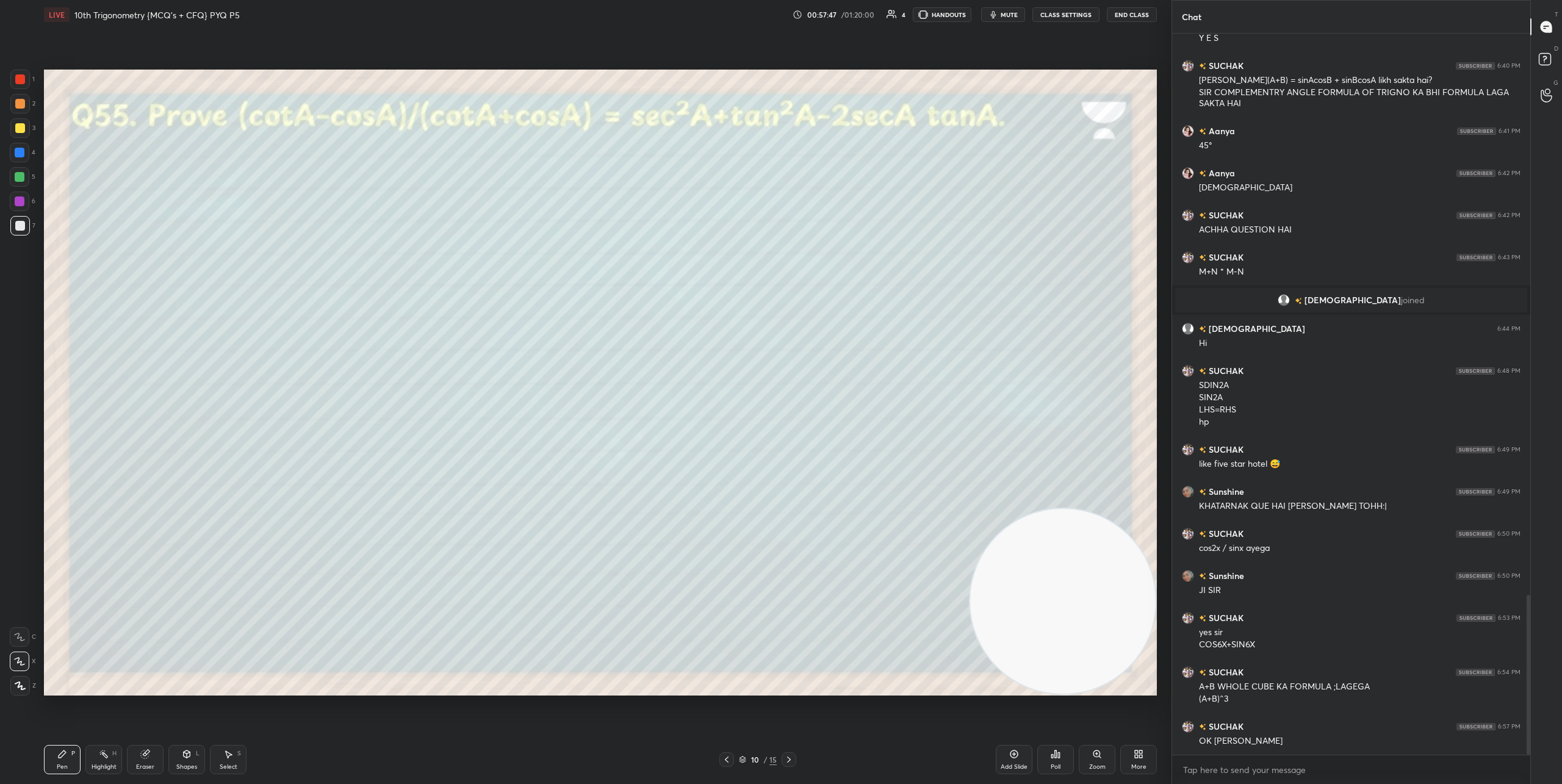
click at [727, 763] on icon at bounding box center [727, 759] width 10 height 10
click at [788, 758] on icon at bounding box center [789, 759] width 10 height 10
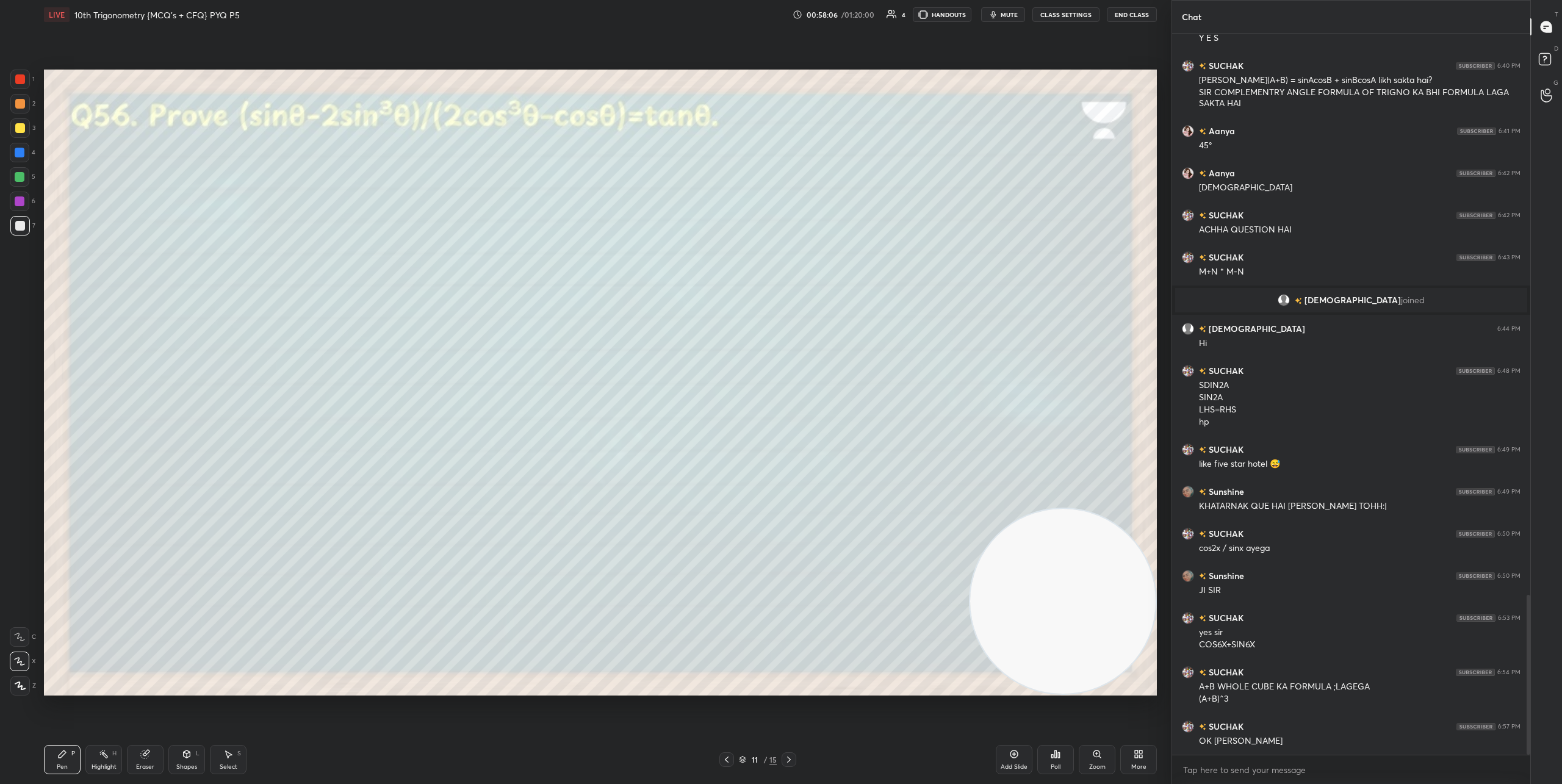
click at [788, 758] on icon at bounding box center [789, 759] width 10 height 10
click at [786, 758] on icon at bounding box center [789, 759] width 10 height 10
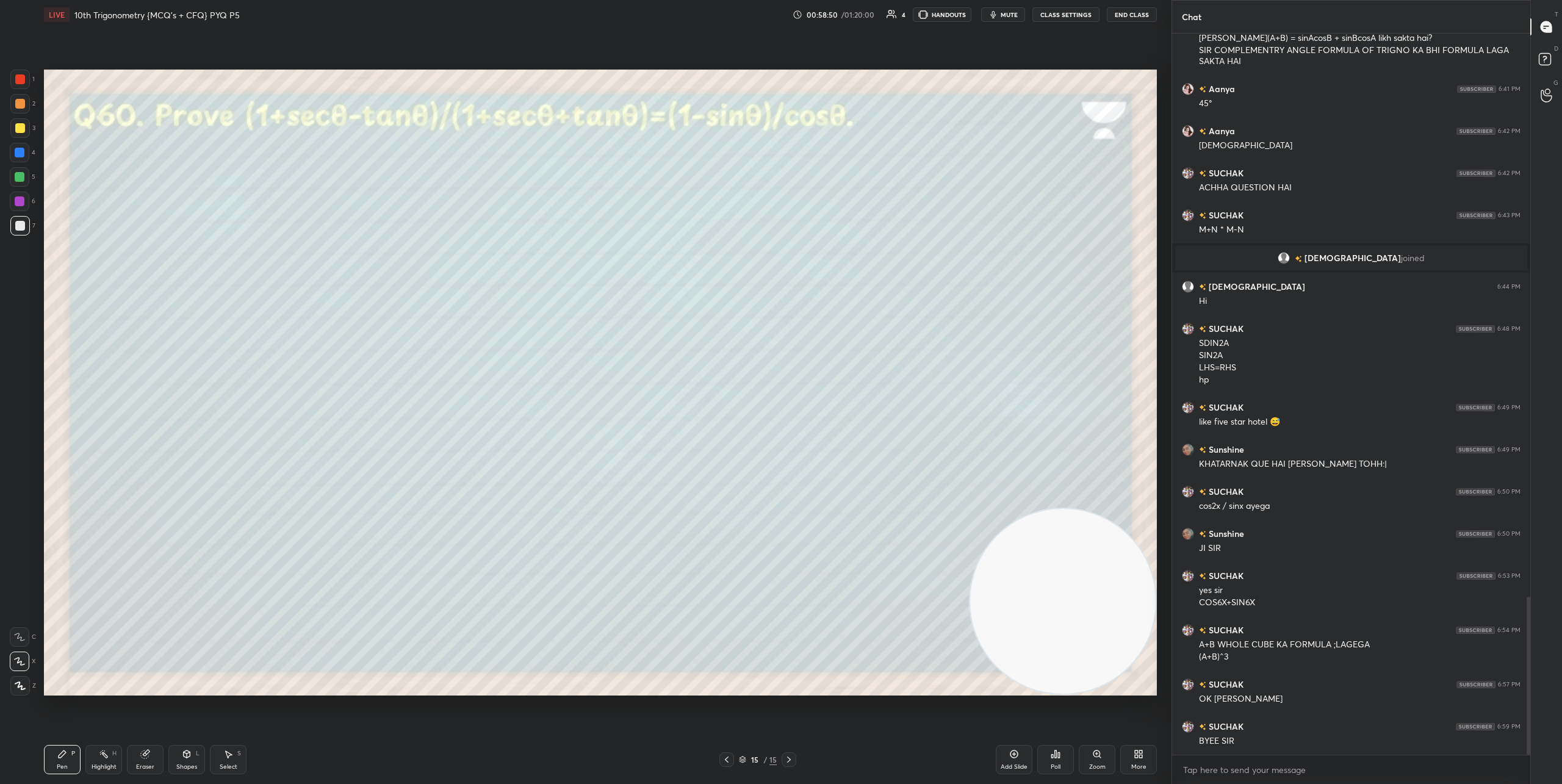
scroll to position [2580, 0]
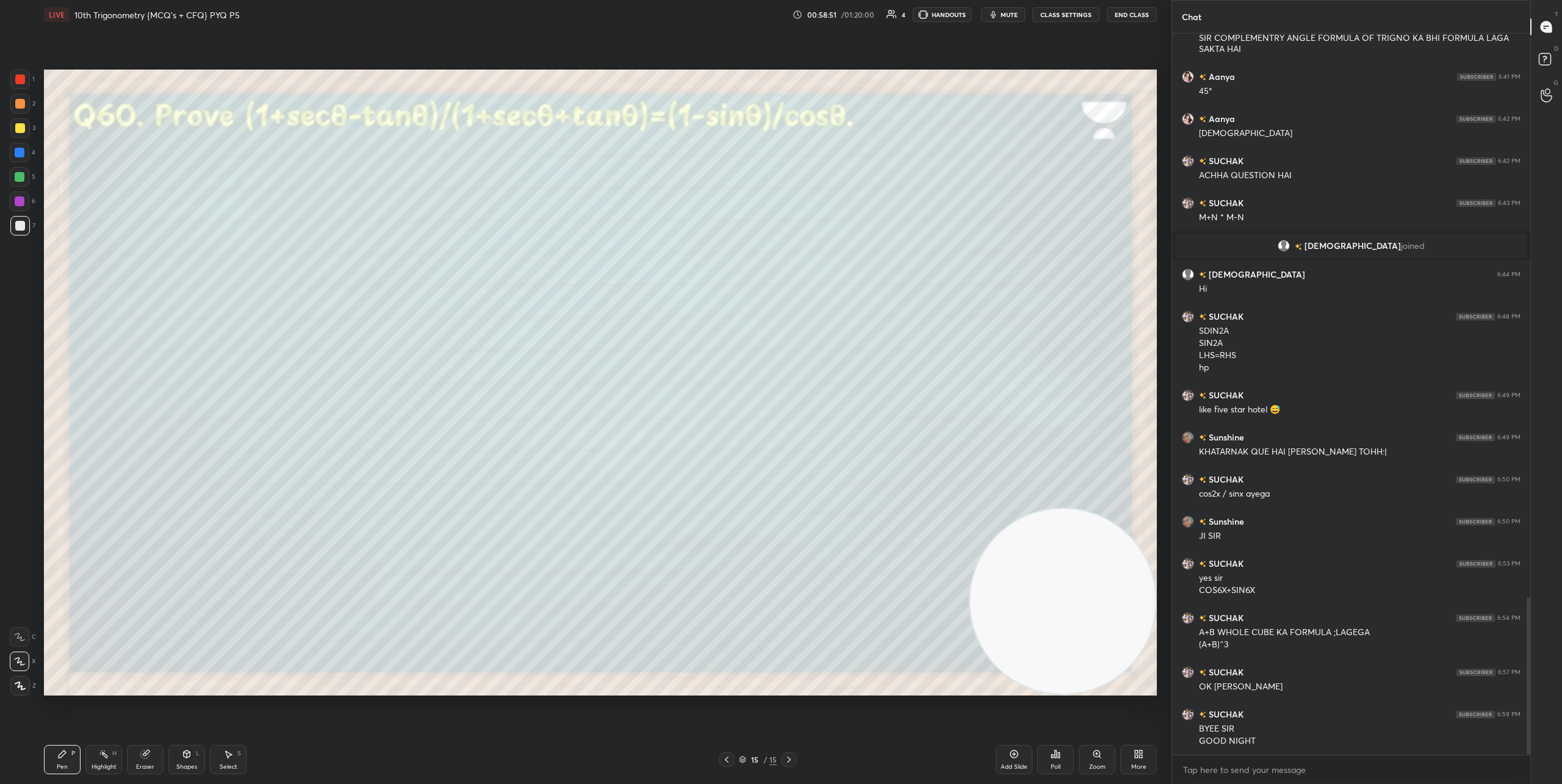
click at [1137, 13] on button "End Class" at bounding box center [1132, 14] width 50 height 15
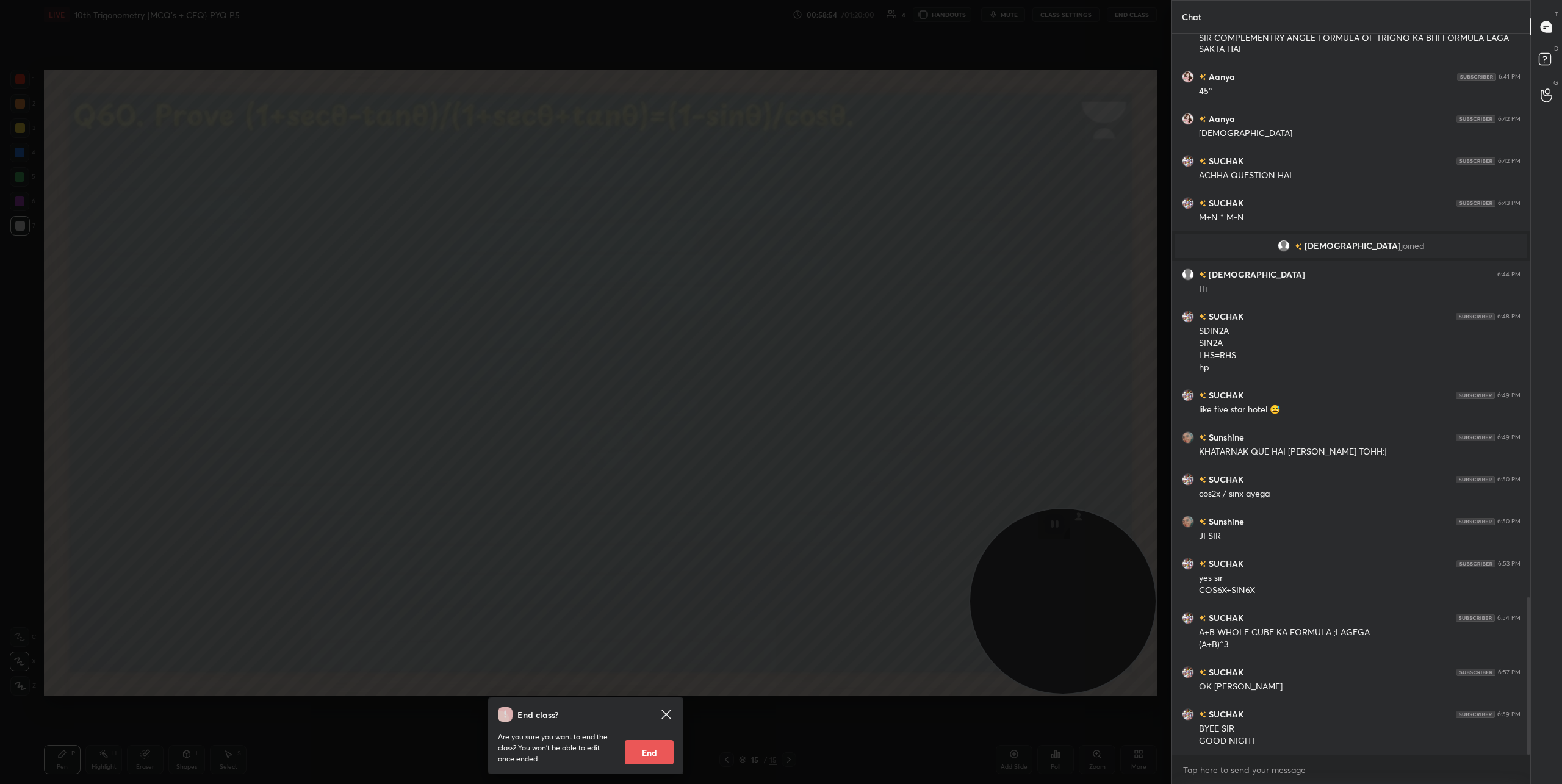
click at [650, 749] on button "End" at bounding box center [649, 752] width 49 height 24
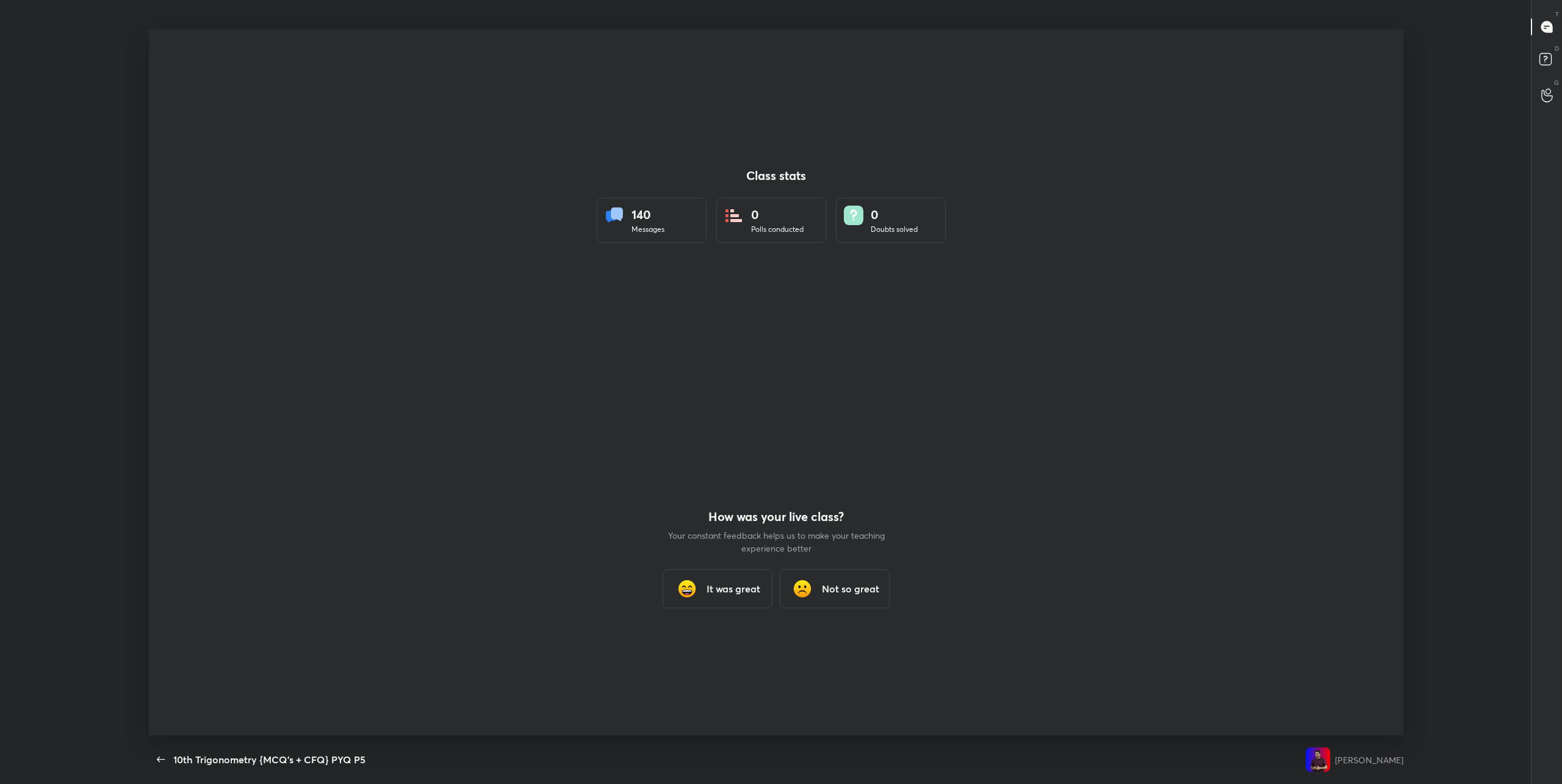
scroll to position [705, 1552]
click at [732, 601] on div "It was great" at bounding box center [717, 588] width 110 height 39
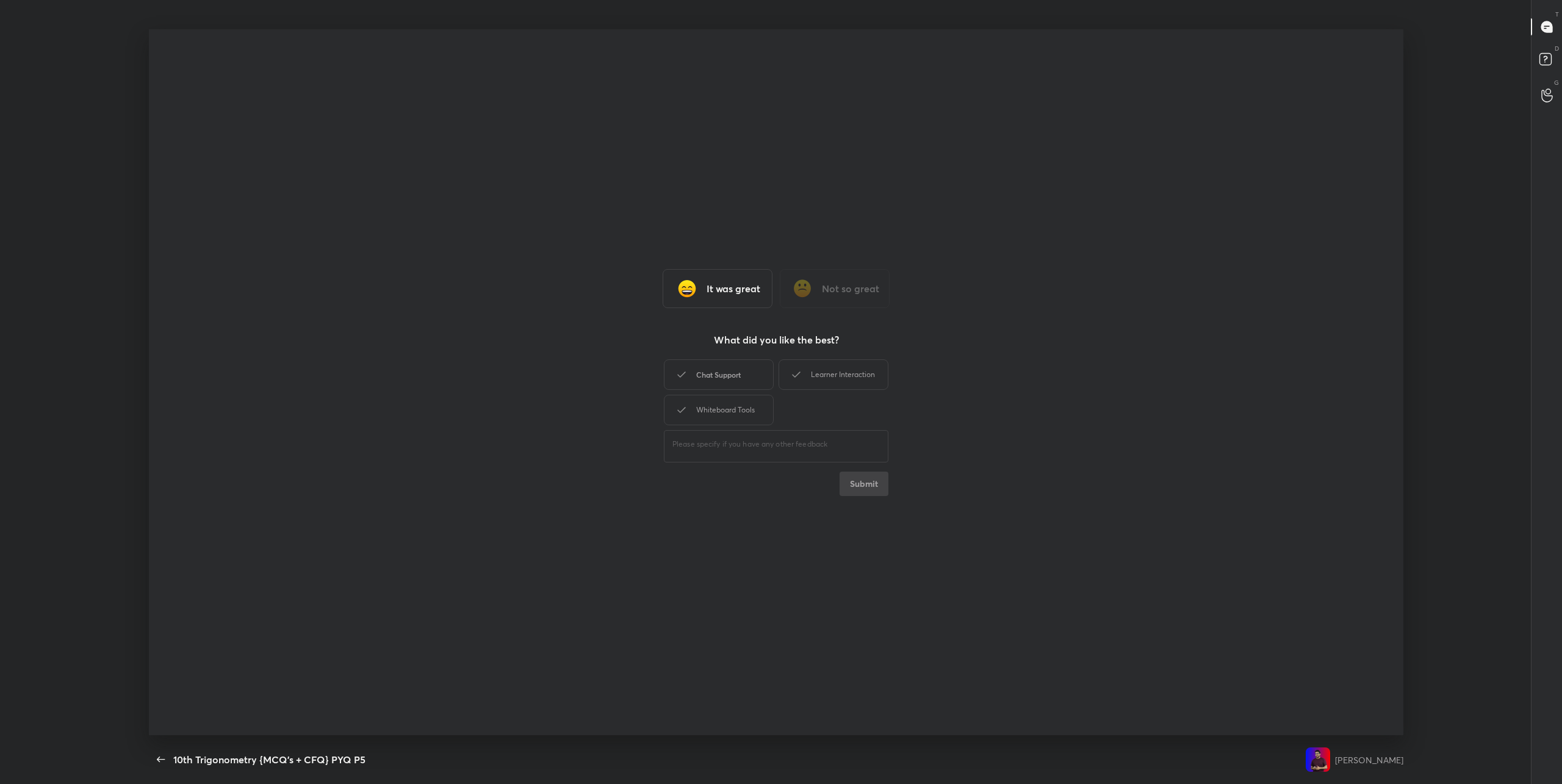
click at [713, 388] on div "Chat Support" at bounding box center [718, 374] width 110 height 30
click at [807, 375] on div "Learner Interaction" at bounding box center [833, 374] width 110 height 30
click at [741, 407] on div "Whiteboard Tools" at bounding box center [718, 410] width 110 height 30
click at [869, 488] on button "Submit" at bounding box center [864, 483] width 49 height 24
type textarea "x"
